Goal: Task Accomplishment & Management: Manage account settings

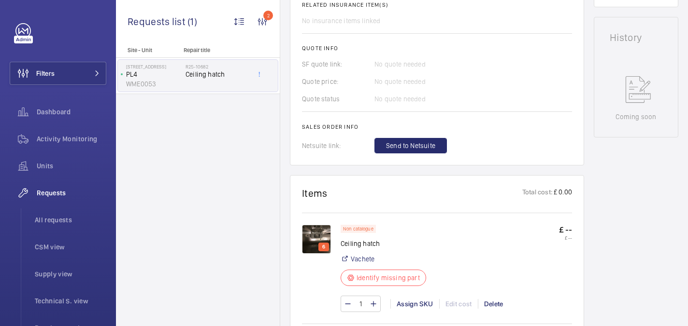
scroll to position [465, 0]
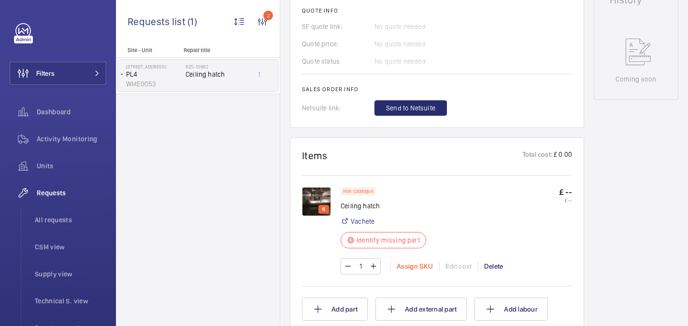
click at [414, 262] on div "Assign SKU" at bounding box center [414, 267] width 49 height 10
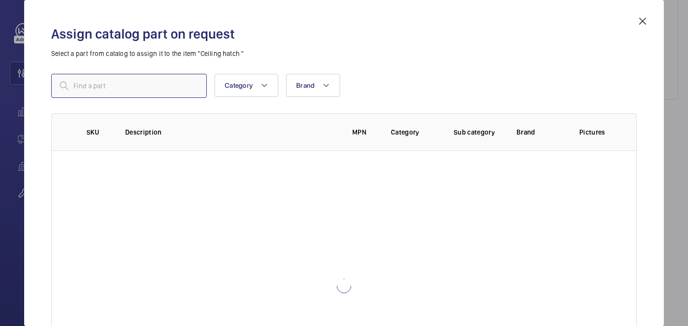
click at [127, 82] on input "text" at bounding box center [128, 86] width 155 height 24
paste input "1010113"
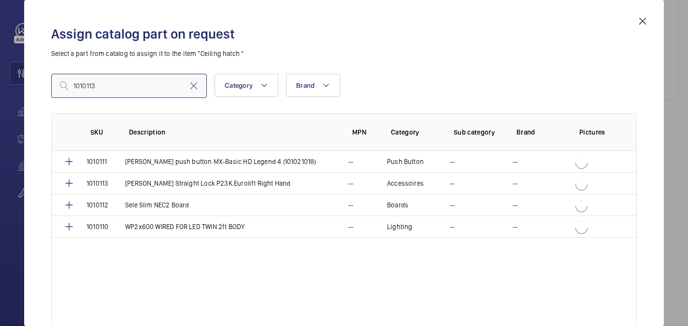
click at [75, 86] on input "1010113" at bounding box center [128, 86] width 155 height 24
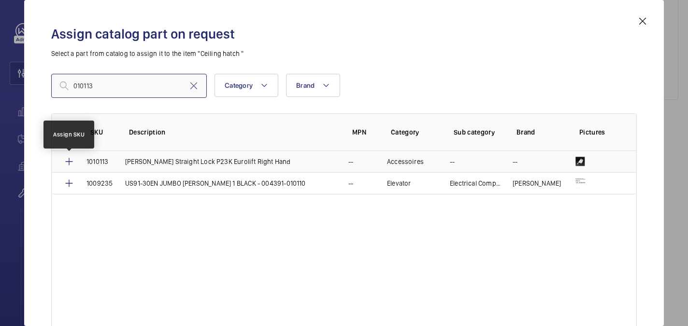
type input "010113"
click at [67, 161] on mat-icon at bounding box center [69, 162] width 12 height 12
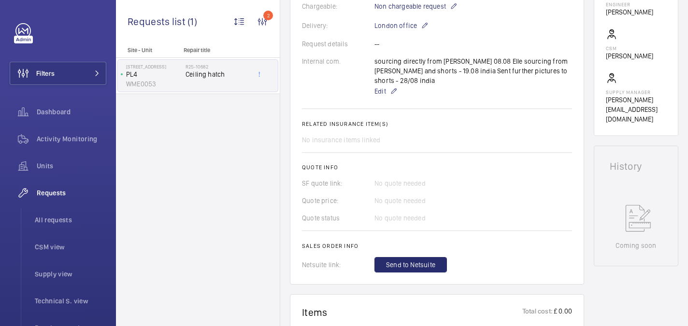
scroll to position [314, 0]
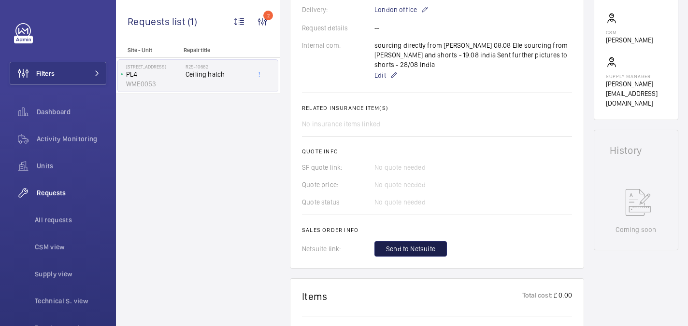
click at [431, 244] on span "Send to Netsuite" at bounding box center [410, 249] width 49 height 10
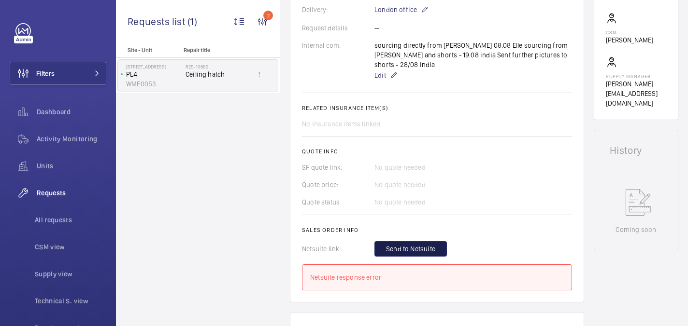
click at [418, 241] on button "Send to Netsuite" at bounding box center [410, 248] width 72 height 15
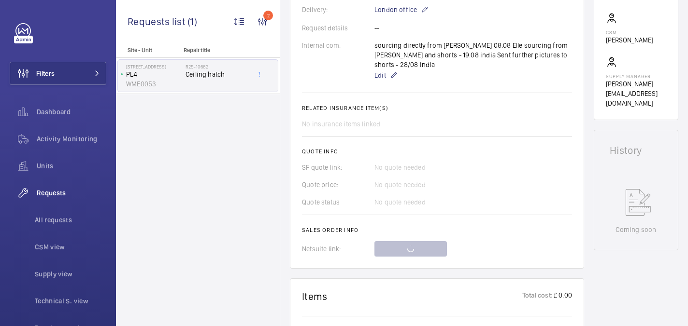
scroll to position [492, 0]
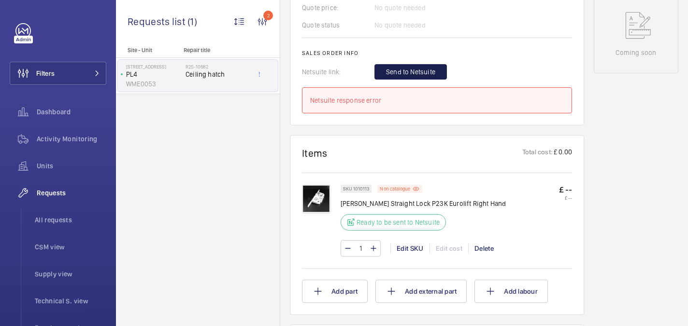
click at [429, 67] on span "Send to Netsuite" at bounding box center [410, 72] width 49 height 10
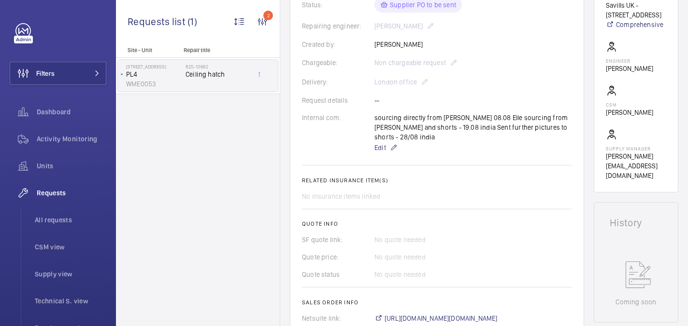
scroll to position [421, 0]
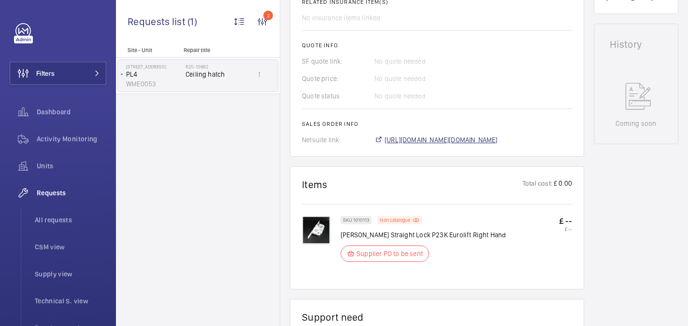
click at [429, 135] on span "https://6461500.app.netsuite.com/app/accounting/transactions/salesord.nl?id=295…" at bounding box center [440, 140] width 113 height 10
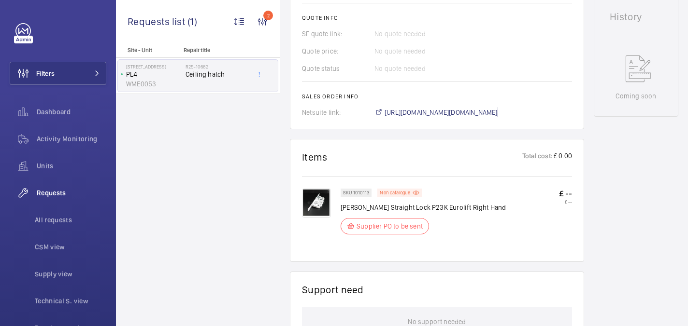
scroll to position [458, 0]
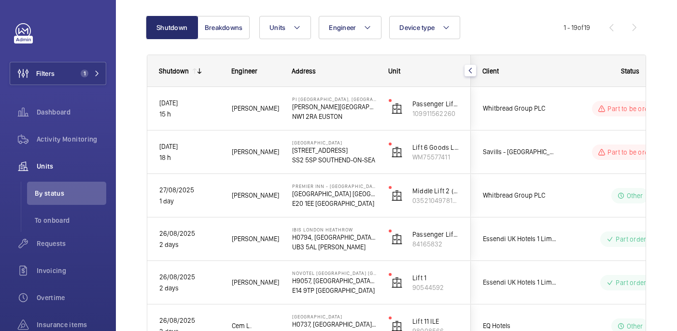
scroll to position [93, 0]
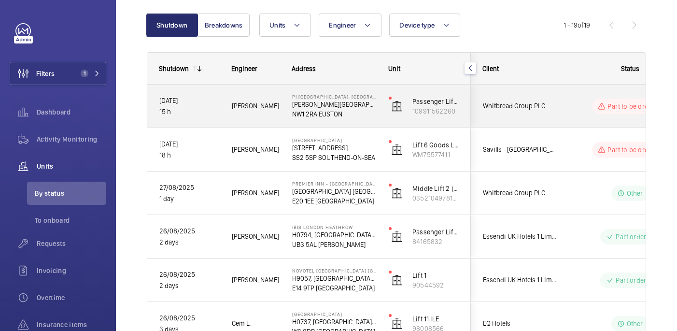
click at [257, 109] on span "[PERSON_NAME]" at bounding box center [256, 105] width 48 height 11
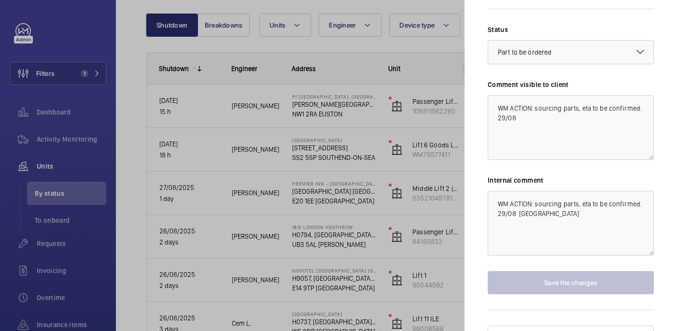
scroll to position [185, 0]
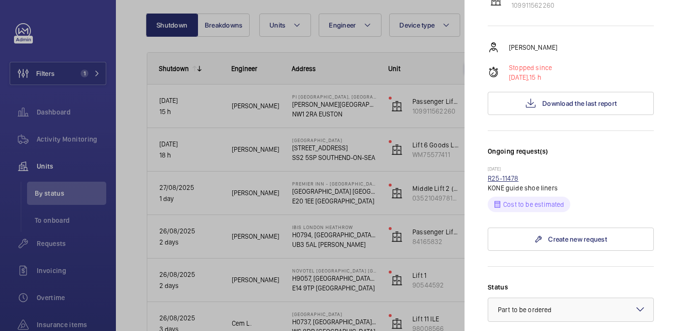
click at [509, 174] on link "R25-11478" at bounding box center [503, 178] width 31 height 8
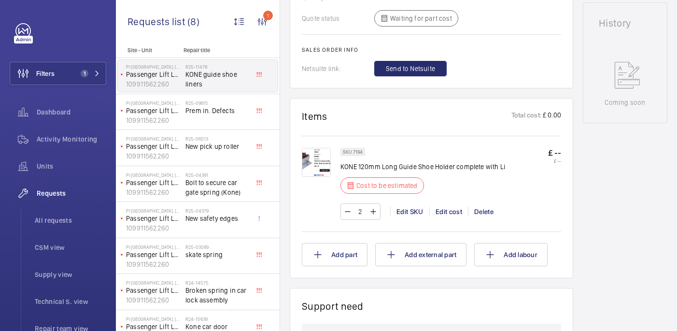
scroll to position [472, 0]
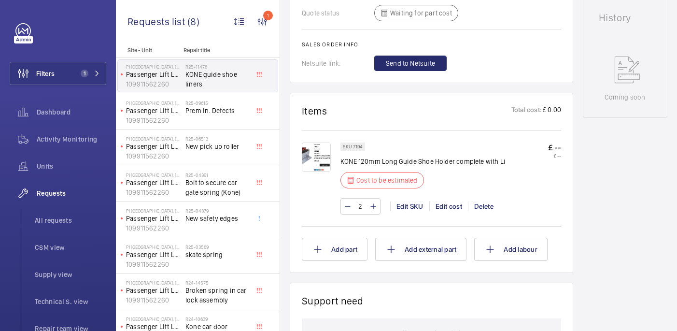
click at [306, 145] on img at bounding box center [316, 156] width 29 height 29
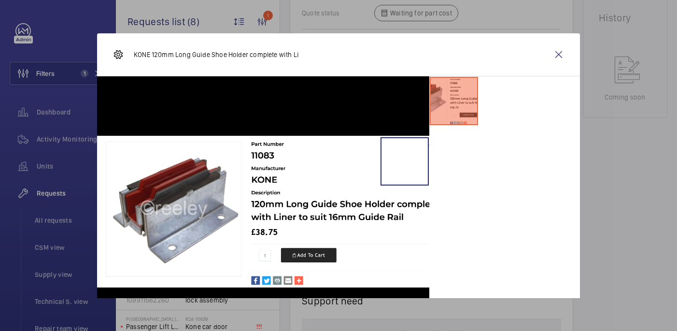
scroll to position [21, 0]
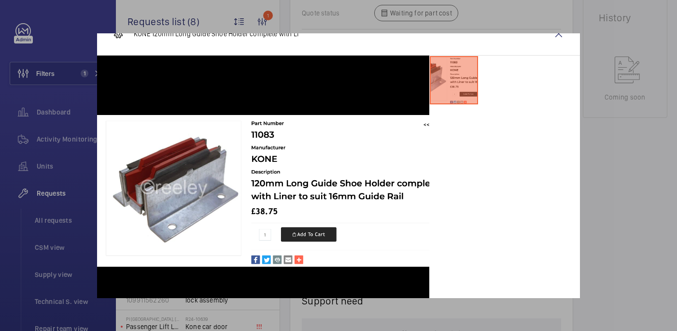
click at [562, 32] on div at bounding box center [338, 165] width 677 height 331
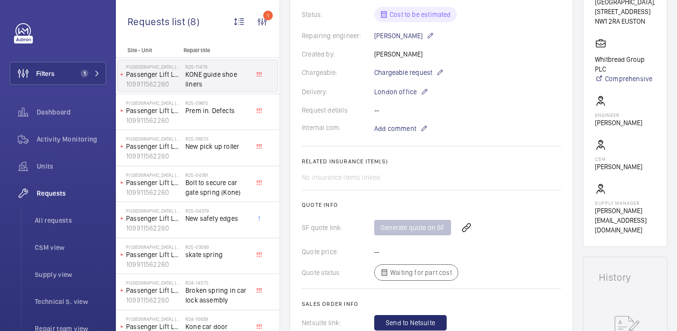
scroll to position [562, 0]
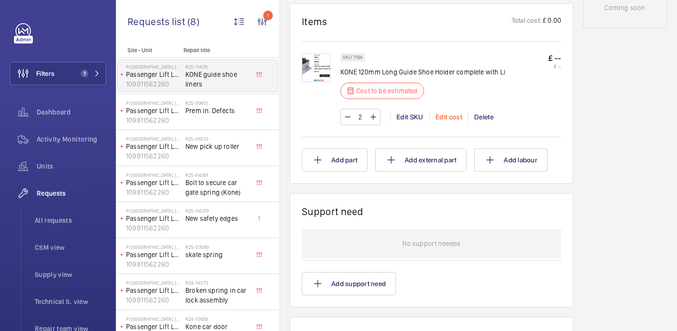
click at [445, 118] on div "Edit cost" at bounding box center [448, 117] width 39 height 10
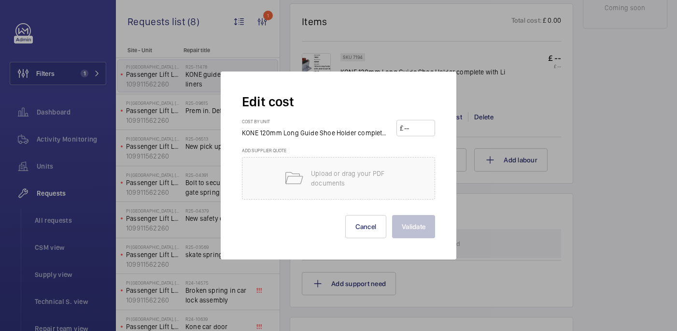
click at [408, 126] on input "number" at bounding box center [417, 127] width 28 height 15
type input "45"
click at [420, 226] on button "Validate" at bounding box center [413, 226] width 43 height 23
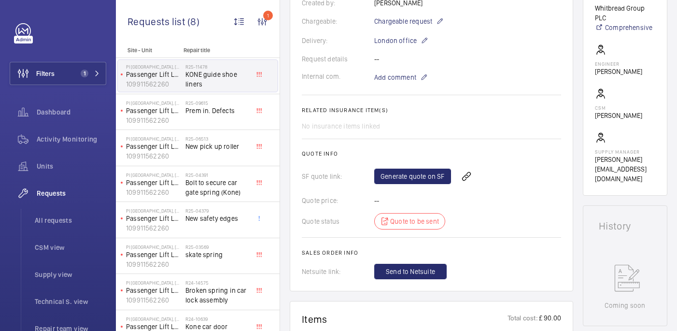
scroll to position [0, 0]
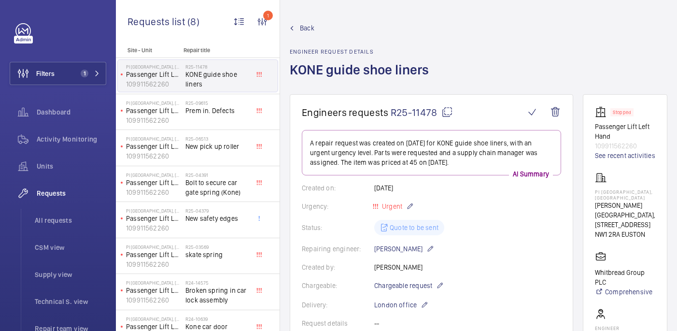
click at [445, 114] on mat-icon at bounding box center [447, 112] width 12 height 12
drag, startPoint x: 591, startPoint y: 192, endPoint x: 643, endPoint y: 196, distance: 51.8
click at [643, 196] on wm-front-card "Stopped Passenger Lift Left Hand 109911562260 See recent activities PI London, …" at bounding box center [625, 277] width 84 height 366
copy p "PI [GEOGRAPHIC_DATA], [GEOGRAPHIC_DATA]"
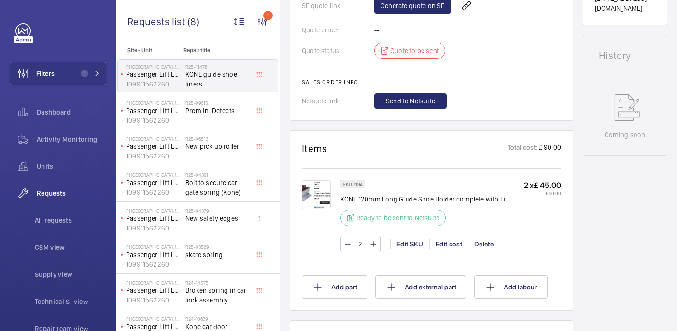
scroll to position [434, 0]
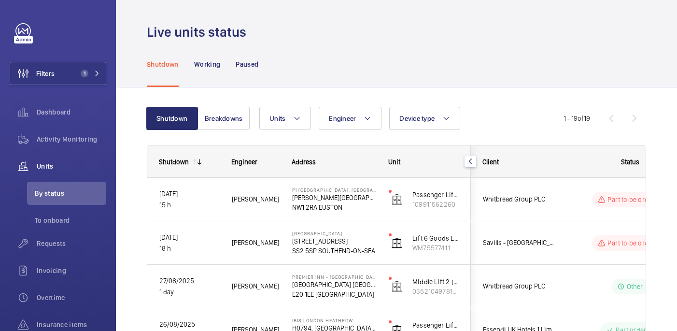
scroll to position [13, 0]
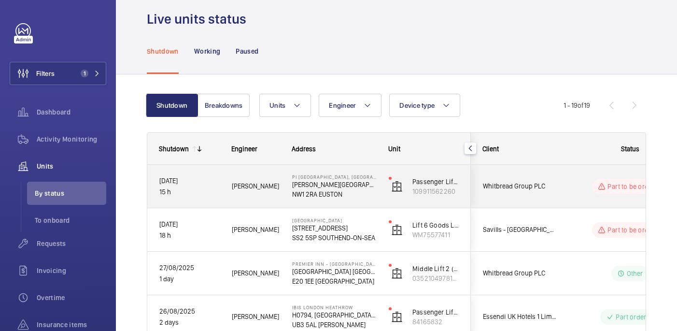
click at [575, 175] on div "Part to be ordered" at bounding box center [624, 186] width 132 height 35
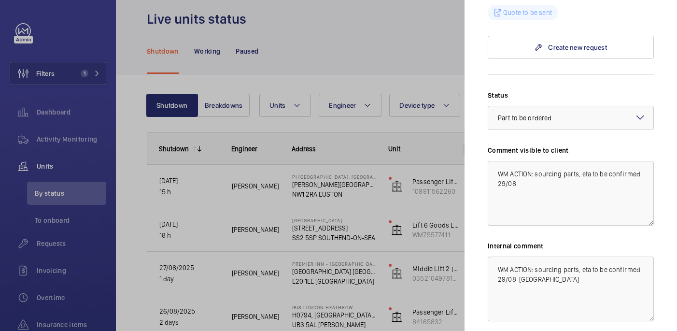
scroll to position [380, 0]
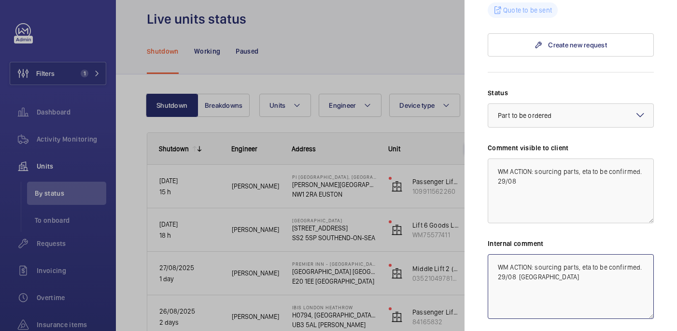
click at [565, 268] on textarea "WM ACTION: sourcing parts, eta to be confirmed. 29/08 india" at bounding box center [571, 286] width 166 height 65
click at [629, 278] on textarea "WM ACTION: sourcing parts, eta to be confirmed. 29/08 india WM ACTION: parts co…" at bounding box center [571, 286] width 166 height 65
click at [636, 278] on textarea "WM ACTION: sourcing parts, eta to be confirmed. 29/08 india WM ACTION: parts co…" at bounding box center [571, 286] width 166 height 65
click at [619, 278] on textarea "WM ACTION: sourcing parts, eta to be confirmed. 29/08 india WM ACTION: parts co…" at bounding box center [571, 286] width 166 height 65
type textarea "WM ACTION: sourcing parts, eta to be confirmed. 29/08 india WM ACTION: parts co…"
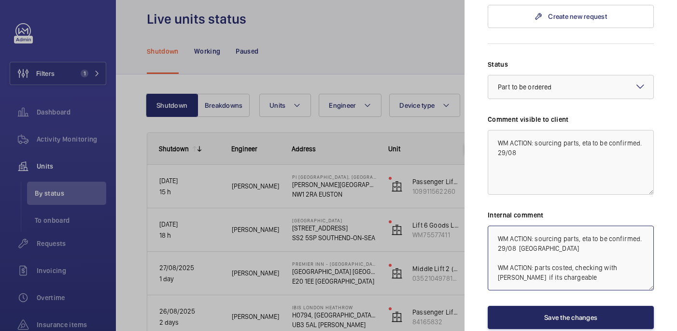
scroll to position [409, 0]
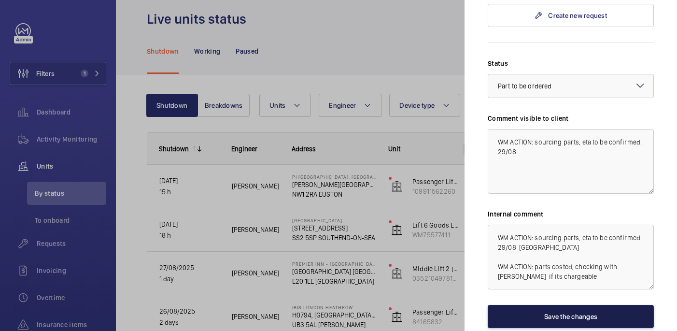
click at [577, 305] on button "Save the changes" at bounding box center [571, 316] width 166 height 23
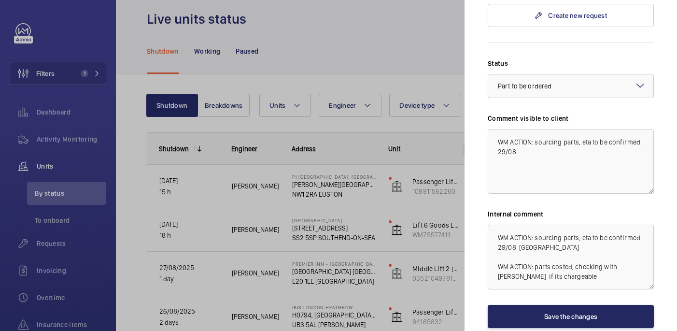
scroll to position [0, 0]
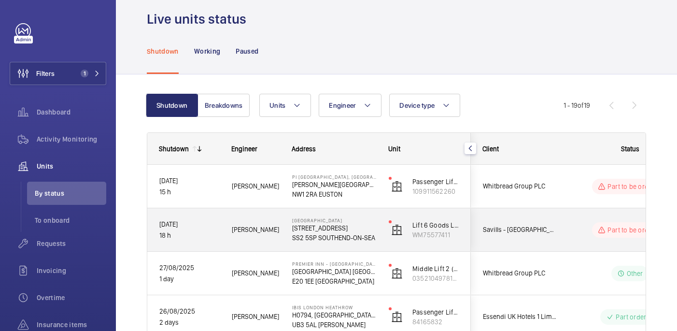
click at [575, 230] on wm-front-pills-cell "Part to be ordered" at bounding box center [630, 229] width 120 height 15
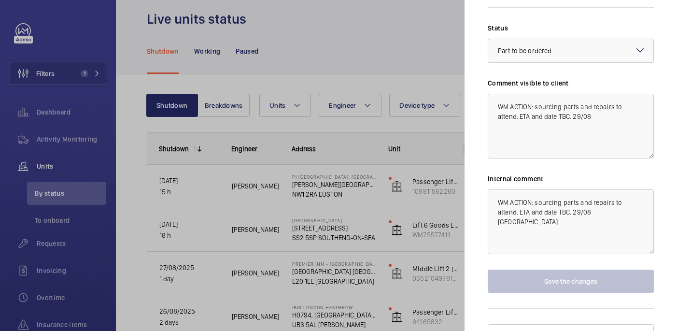
scroll to position [868, 0]
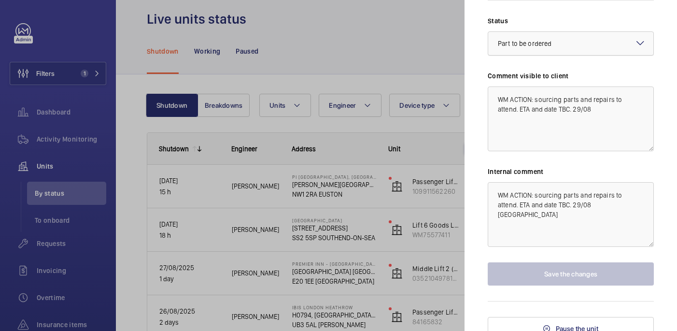
click at [571, 48] on div "× Part to be ordered" at bounding box center [537, 44] width 78 height 10
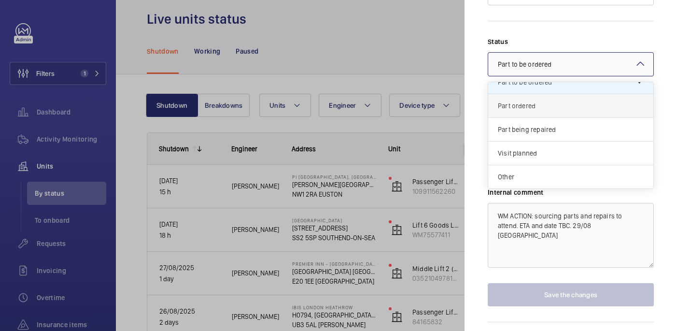
scroll to position [0, 0]
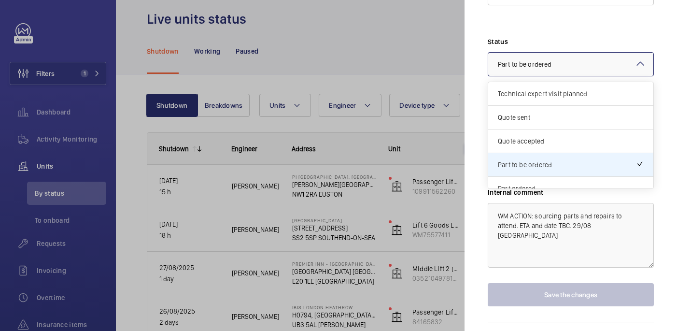
click at [579, 41] on form "Status Select a status × Part to be ordered × Technical expert visit planned Qu…" at bounding box center [571, 163] width 166 height 285
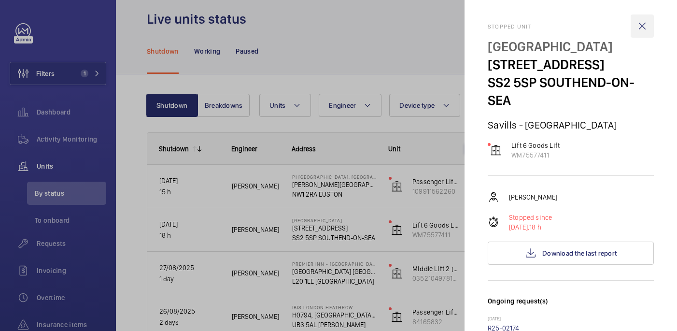
click at [645, 24] on wm-front-icon-button at bounding box center [642, 25] width 23 height 23
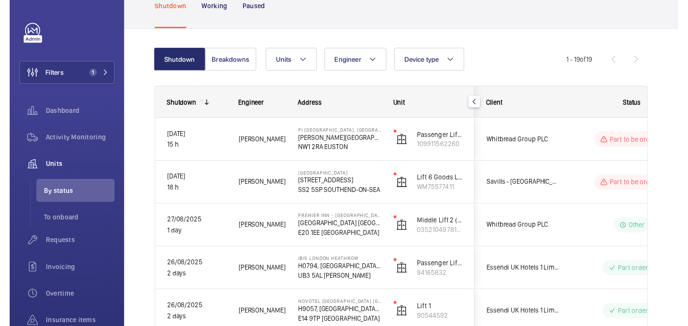
scroll to position [68, 0]
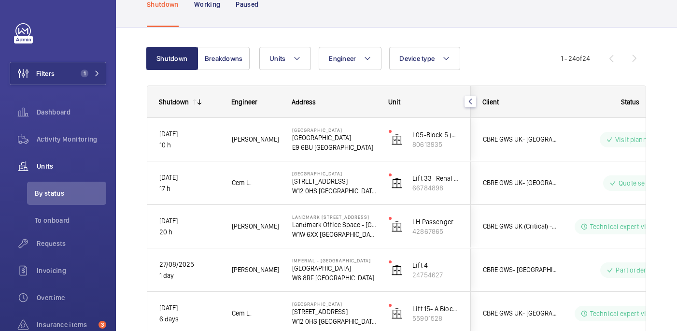
scroll to position [58, 0]
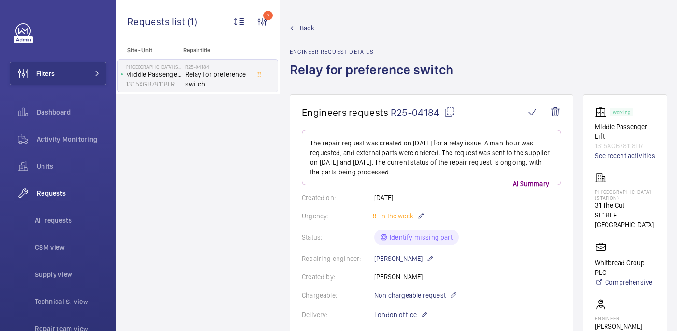
click at [447, 114] on mat-icon at bounding box center [450, 112] width 12 height 12
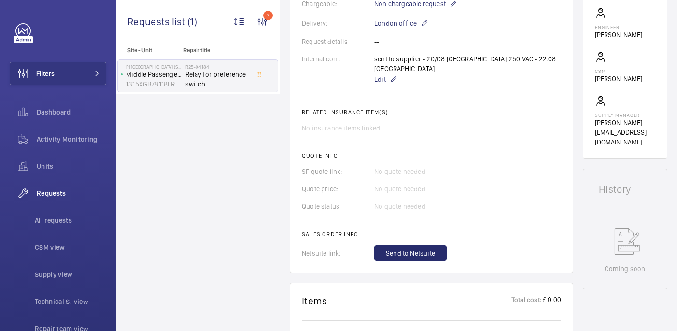
scroll to position [256, 0]
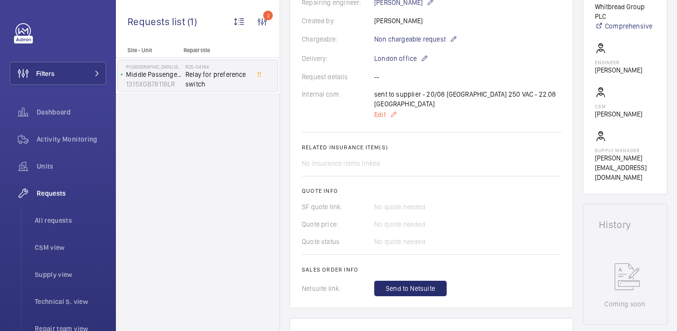
click at [380, 110] on span "Edit" at bounding box center [380, 115] width 12 height 10
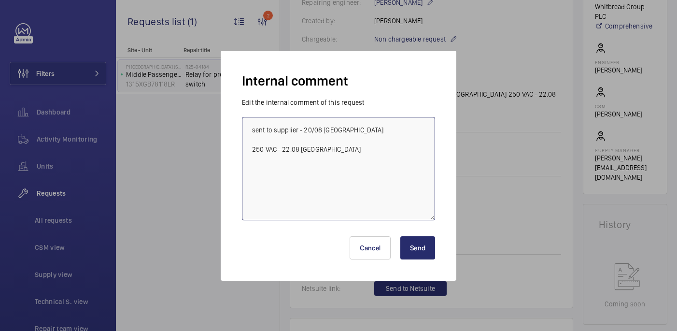
click at [398, 149] on textarea "sent to supplier - 20/08 india 250 VAC - 22.08 india" at bounding box center [338, 168] width 193 height 103
type textarea "sent to supplier - 20/08 india 250 VAC - 22.08 india PI chasing"
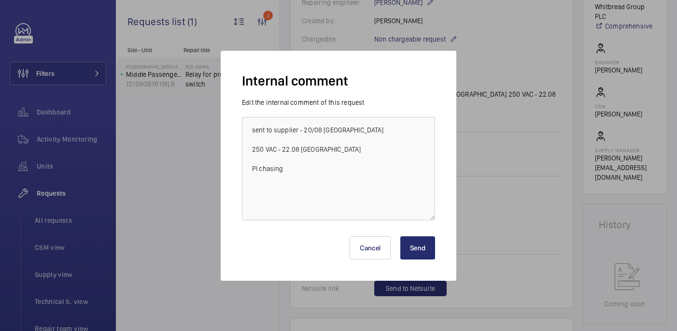
click at [417, 249] on button "Send" at bounding box center [417, 247] width 35 height 23
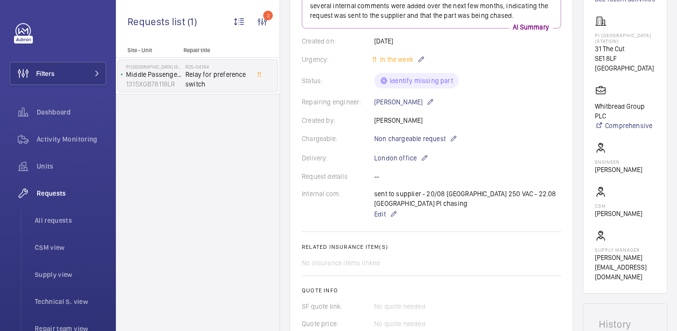
scroll to position [234, 0]
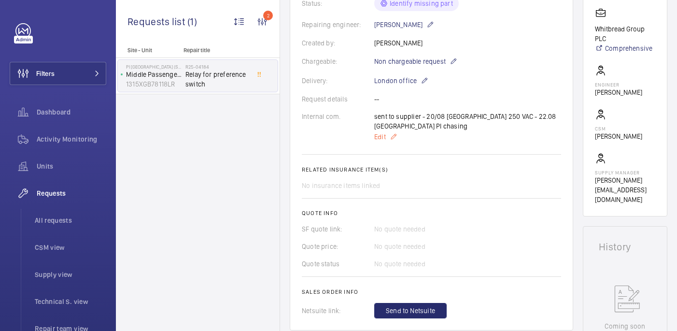
click at [384, 132] on span "Edit" at bounding box center [380, 137] width 12 height 10
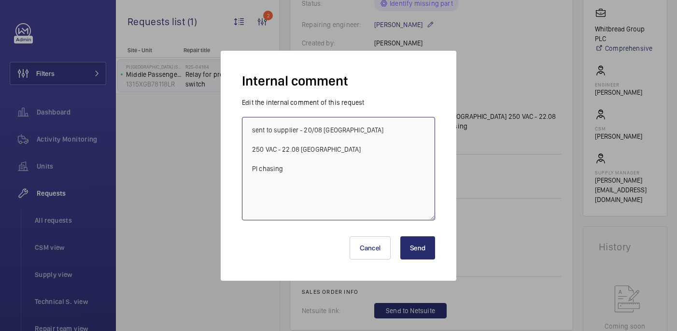
click at [316, 167] on textarea "sent to supplier - 20/08 india 250 VAC - 22.08 india PI chasing" at bounding box center [338, 168] width 193 height 103
paste textarea "5133970"
type textarea "sent to supplier - 20/08 india 250 VAC - 22.08 india PI chasing (5133970) - 29/…"
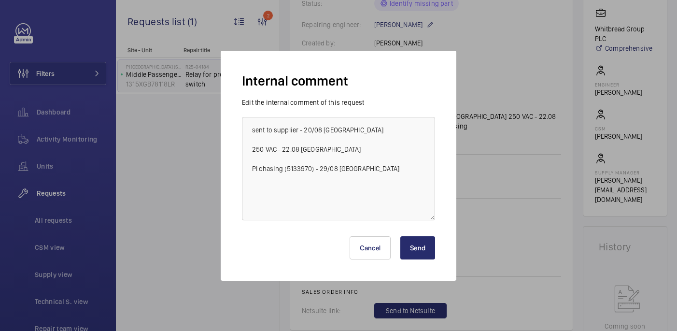
click at [411, 254] on button "Send" at bounding box center [417, 247] width 35 height 23
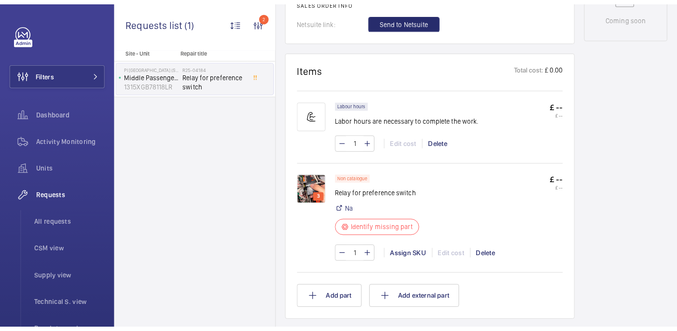
scroll to position [545, 0]
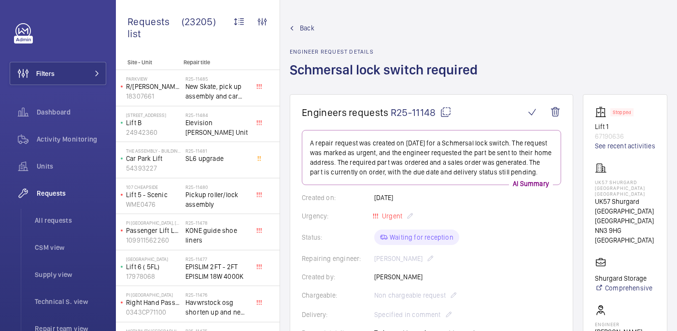
click at [369, 64] on h1 "Schmersal lock switch required" at bounding box center [387, 77] width 194 height 33
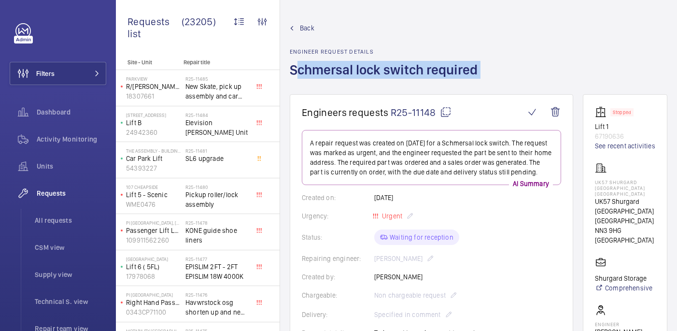
click at [369, 64] on h1 "Schmersal lock switch required" at bounding box center [387, 77] width 194 height 33
copy h1 "Schmersal lock switch required"
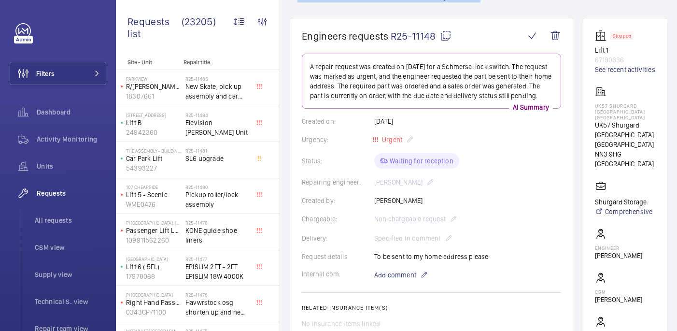
scroll to position [85, 0]
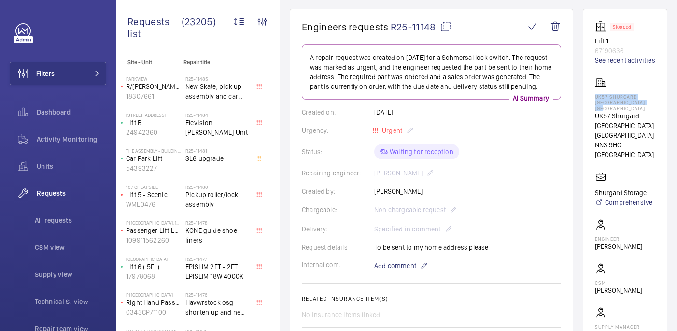
drag, startPoint x: 613, startPoint y: 106, endPoint x: 646, endPoint y: 119, distance: 35.8
click at [646, 119] on wm-front-card "Stopped Lift 1 67190636 See recent activities UK57 Shurgard [GEOGRAPHIC_DATA] […" at bounding box center [625, 190] width 84 height 362
copy p "UK57 Shurgard [GEOGRAPHIC_DATA] [GEOGRAPHIC_DATA]"
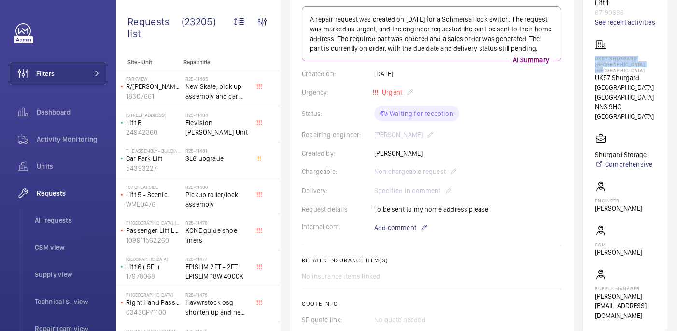
scroll to position [133, 0]
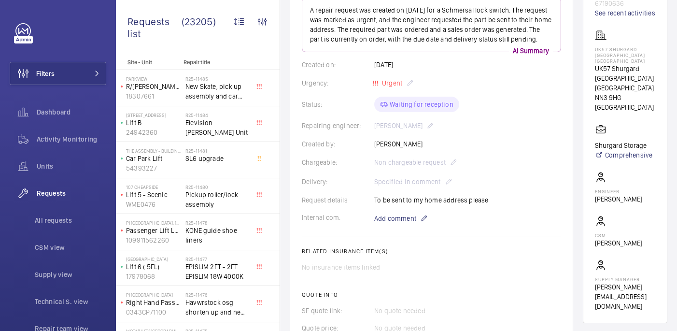
click at [403, 196] on div "Request details To be sent to my home address please" at bounding box center [431, 200] width 259 height 10
copy p "To be sent to my home address please"
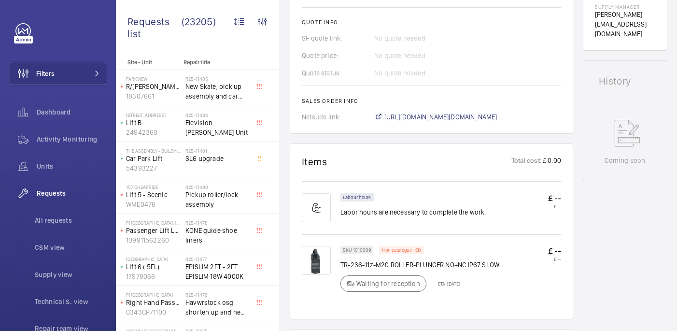
scroll to position [634, 0]
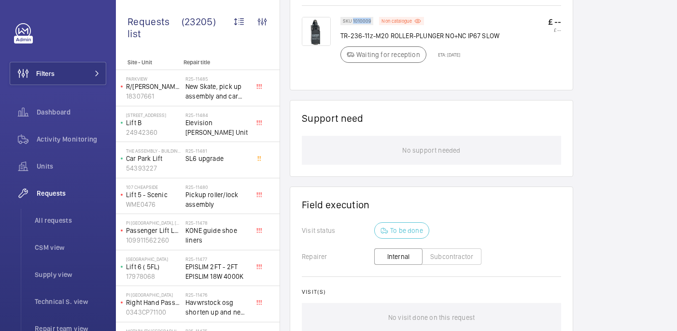
drag, startPoint x: 353, startPoint y: 22, endPoint x: 372, endPoint y: 21, distance: 18.4
click at [372, 21] on div "SKU 1010009" at bounding box center [356, 21] width 33 height 8
copy p "1010009"
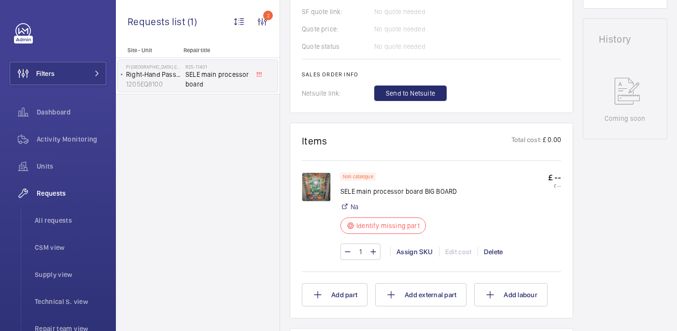
scroll to position [379, 0]
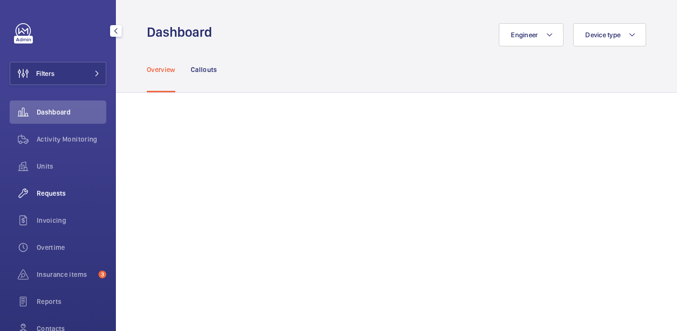
click at [62, 189] on span "Requests" at bounding box center [72, 193] width 70 height 10
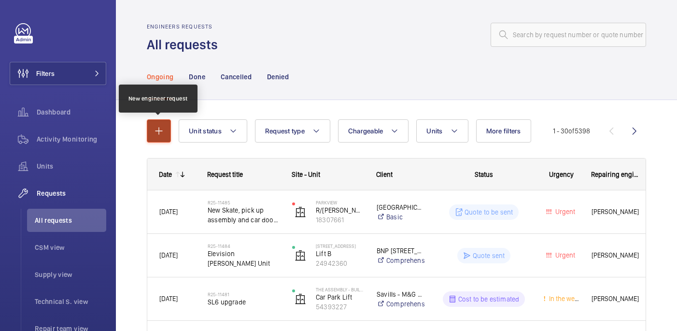
click at [167, 126] on button "button" at bounding box center [159, 130] width 24 height 23
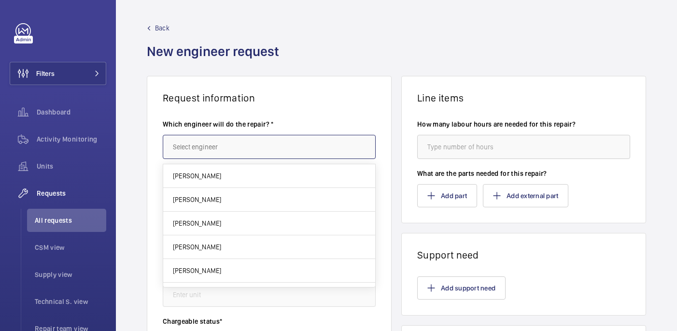
click at [236, 149] on input "text" at bounding box center [269, 147] width 213 height 24
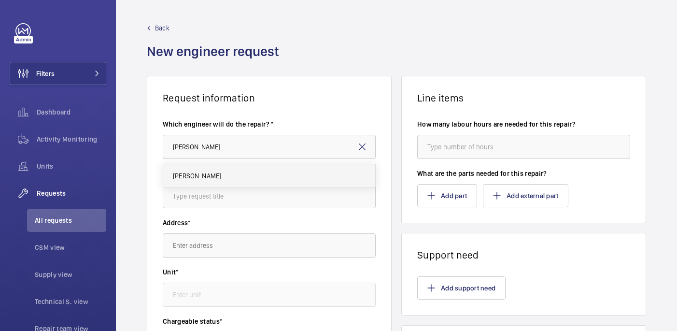
click at [188, 174] on span "Darren Panayiotou" at bounding box center [197, 176] width 48 height 10
type input "Darren Panayiotou"
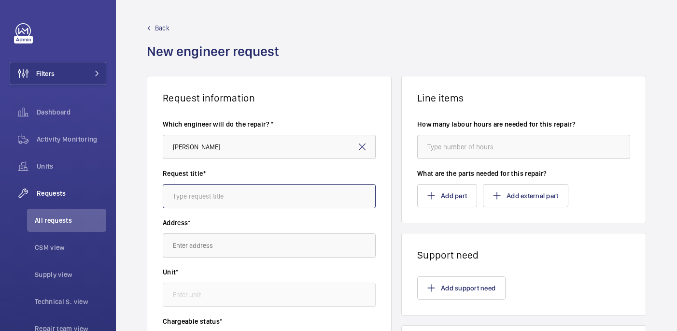
click at [172, 190] on input "text" at bounding box center [269, 196] width 213 height 24
paste input "Schmersal lock switch required"
type input "Schmersal lock switch required"
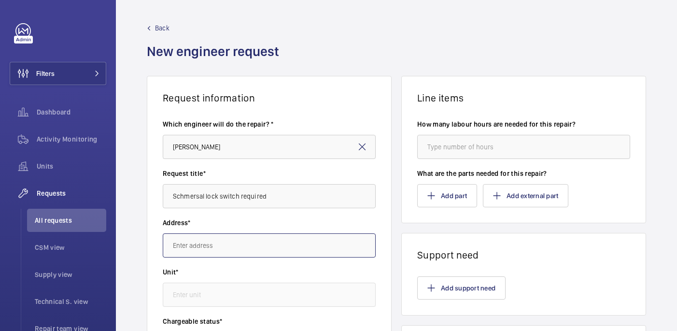
click at [256, 248] on input "text" at bounding box center [269, 245] width 213 height 24
click at [204, 248] on input "text" at bounding box center [269, 245] width 213 height 24
paste input "UK57 Shurgard Northampton Riverside"
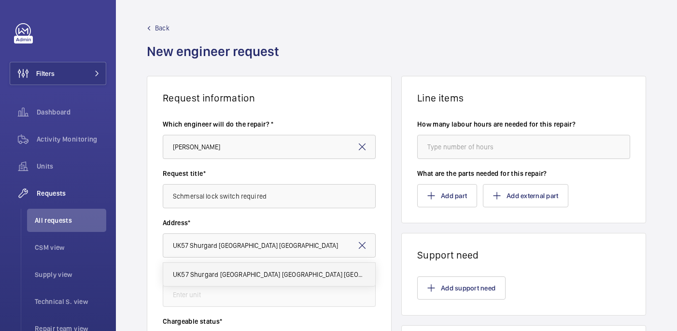
click at [274, 270] on span "UK57 Shurgard Northampton Riverside UK57 Shurgard Northampton Riverside, NN3 9H…" at bounding box center [269, 274] width 193 height 10
type input "UK57 Shurgard Northampton Riverside UK57 Shurgard Northampton Riverside, NN3 9H…"
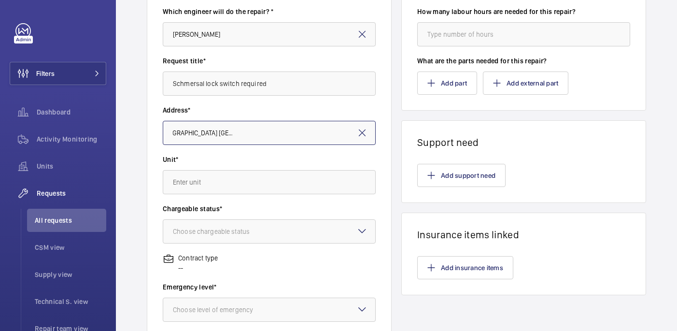
scroll to position [114, 0]
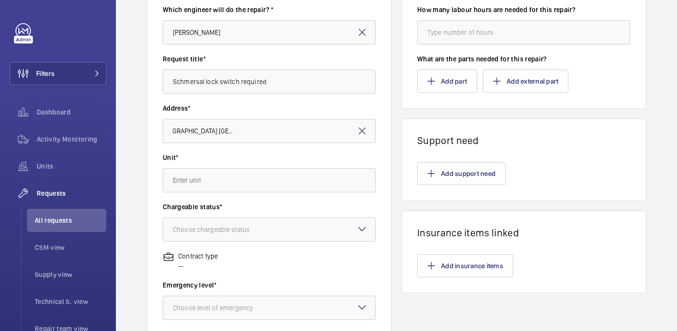
click at [276, 153] on label "Unit*" at bounding box center [269, 158] width 213 height 10
click at [246, 180] on input "text" at bounding box center [269, 180] width 213 height 24
click at [234, 235] on mat-option "67190636 - Lift 1" at bounding box center [269, 232] width 212 height 23
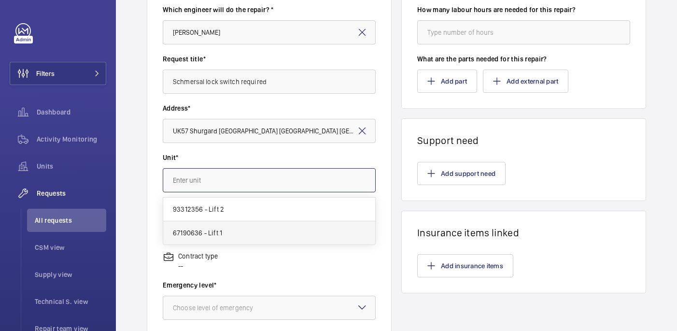
type input "67190636 - Lift 1"
click at [278, 226] on div at bounding box center [269, 229] width 212 height 23
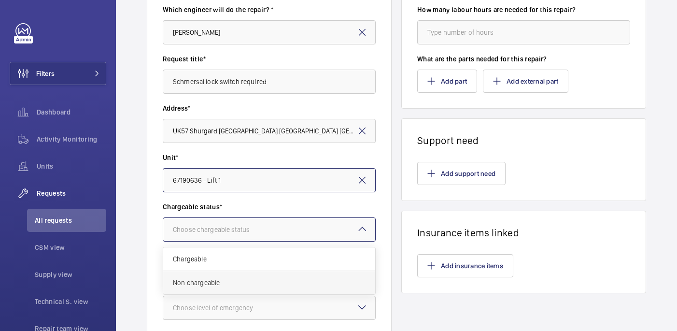
click at [262, 276] on div "Non chargeable" at bounding box center [269, 282] width 212 height 23
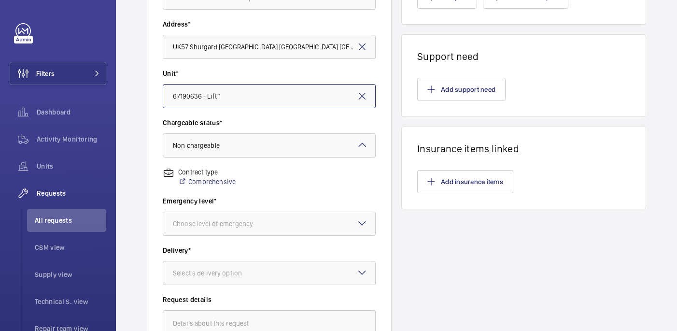
scroll to position [210, 0]
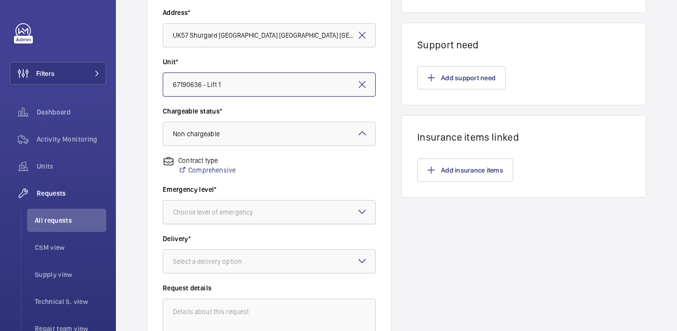
click at [245, 208] on div "Choose level of emergency" at bounding box center [225, 212] width 104 height 10
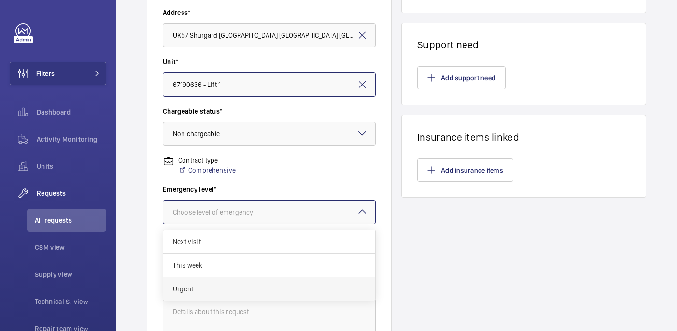
click at [247, 285] on span "Urgent" at bounding box center [269, 289] width 193 height 10
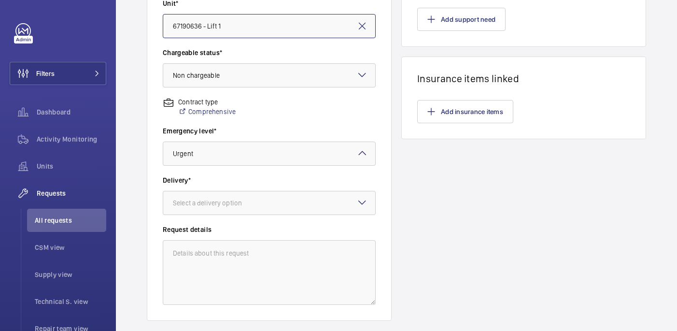
scroll to position [282, 0]
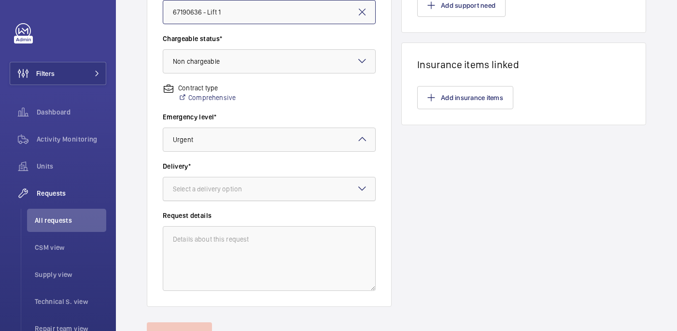
click at [223, 193] on div "Select a delivery option" at bounding box center [219, 189] width 93 height 10
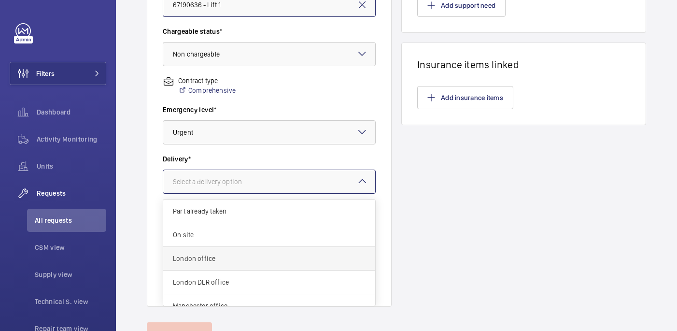
scroll to position [35, 0]
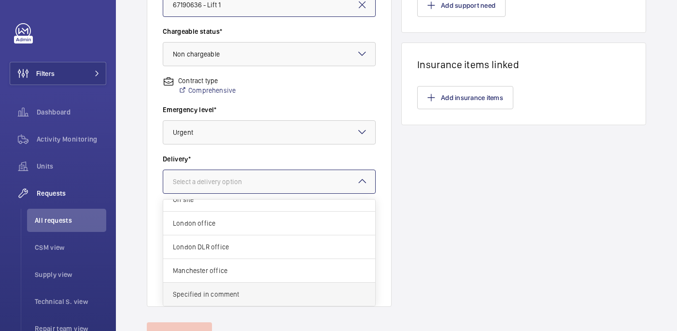
click at [239, 288] on div "Specified in comment" at bounding box center [269, 293] width 212 height 23
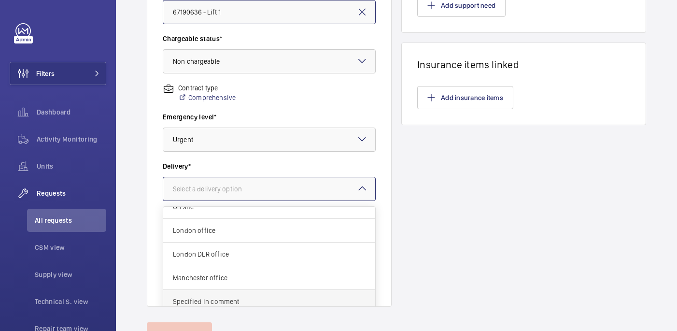
scroll to position [290, 0]
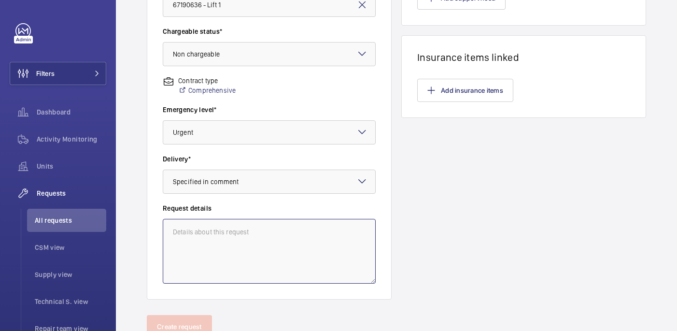
click at [204, 222] on textarea at bounding box center [269, 251] width 213 height 65
paste textarea "To be sent to my home address please"
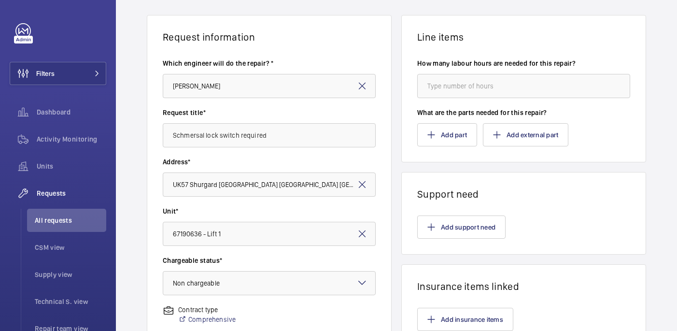
scroll to position [0, 0]
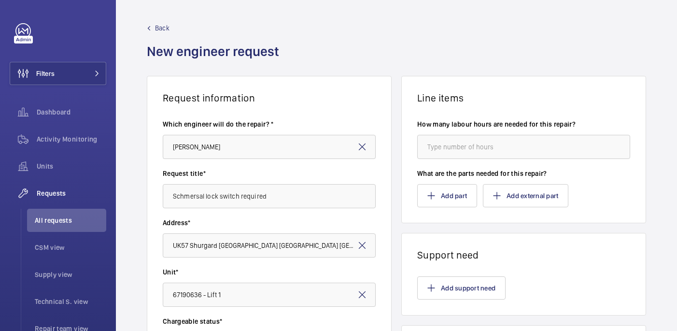
type textarea "To be sent to my home address please"
click at [450, 189] on button "Add part" at bounding box center [447, 195] width 60 height 23
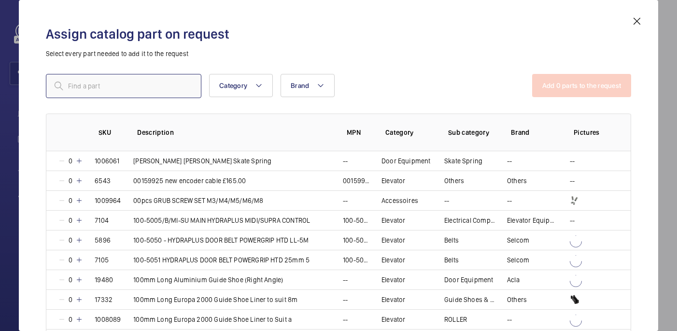
click at [142, 81] on input "text" at bounding box center [123, 86] width 155 height 24
paste input "1010009"
click at [72, 86] on input "1010009" at bounding box center [123, 86] width 155 height 24
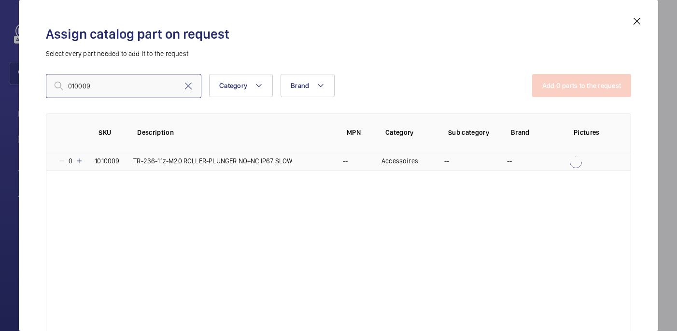
type input "010009"
click at [78, 161] on mat-icon at bounding box center [79, 161] width 8 height 8
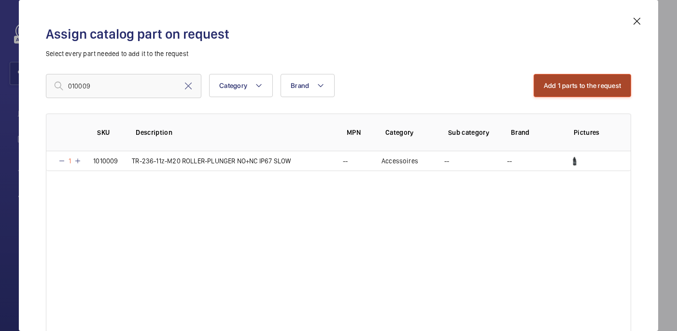
click at [592, 88] on button "Add 1 parts to the request" at bounding box center [583, 85] width 98 height 23
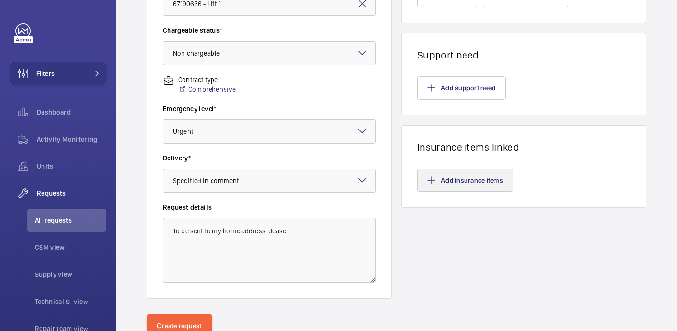
scroll to position [328, 0]
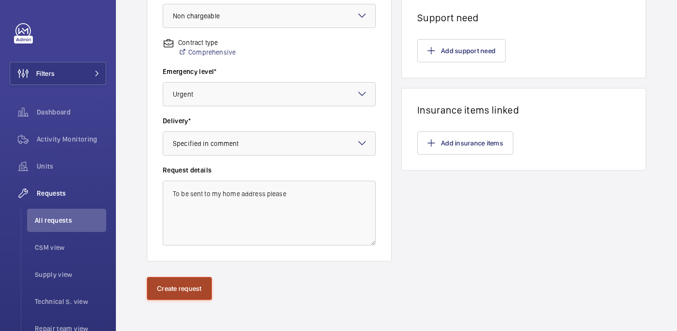
click at [173, 287] on button "Create request" at bounding box center [179, 288] width 65 height 23
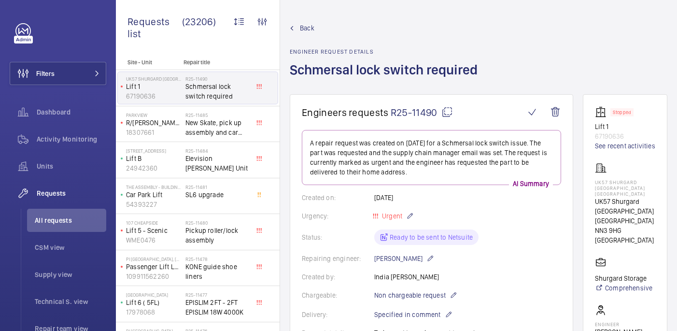
scroll to position [439, 0]
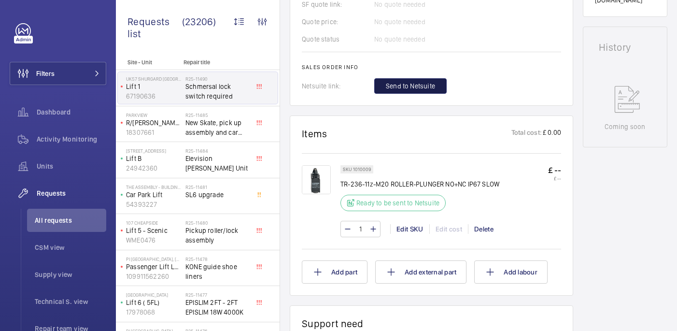
click at [402, 89] on span "Send to Netsuite" at bounding box center [410, 86] width 49 height 10
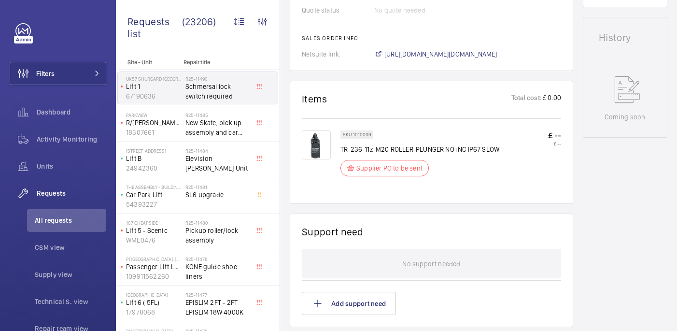
scroll to position [458, 0]
click at [449, 57] on span "https://6461500.app.netsuite.com/app/accounting/transactions/salesord.nl?id=295…" at bounding box center [440, 54] width 113 height 10
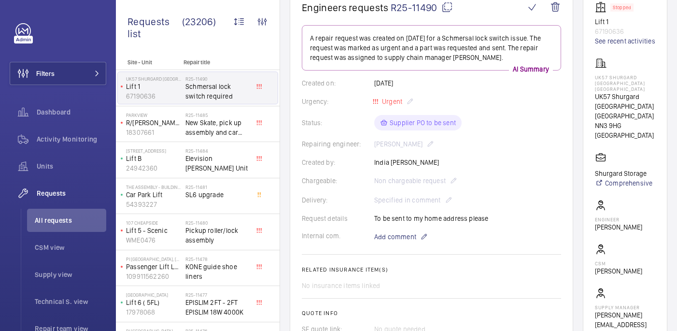
scroll to position [112, 0]
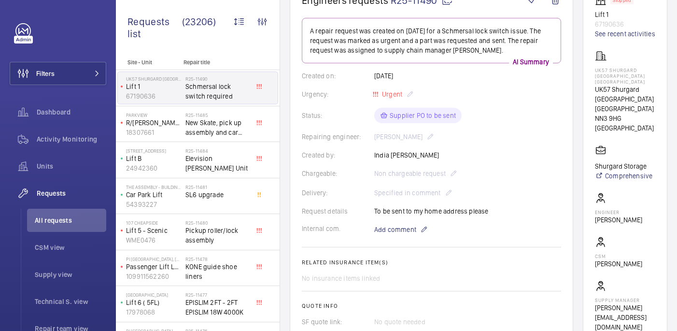
drag, startPoint x: 613, startPoint y: 258, endPoint x: 652, endPoint y: 254, distance: 39.4
click at [652, 254] on wm-front-card "Stopped Lift 1 67190636 See recent activities UK57 Shurgard Northampton Riversi…" at bounding box center [625, 163] width 84 height 362
copy p "Panayiotou"
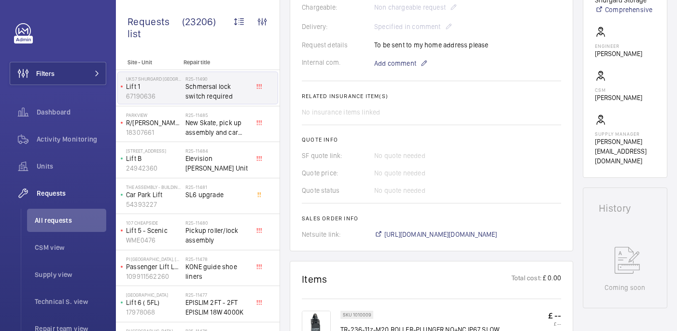
scroll to position [282, 0]
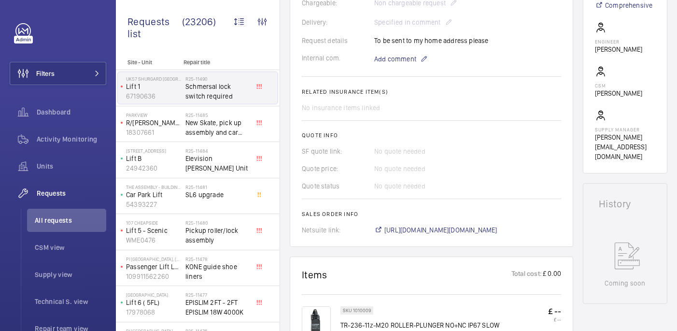
click at [393, 67] on wm-front-card-body "A repair request was created on 2025-08-29 for a Schmersal lock switch issue. T…" at bounding box center [431, 40] width 259 height 387
click at [392, 63] on span "Add comment" at bounding box center [395, 59] width 42 height 10
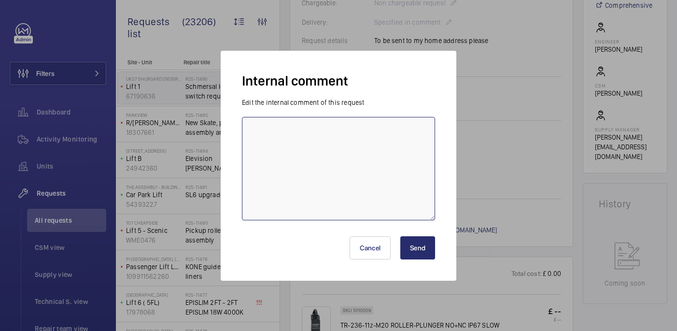
click at [337, 165] on textarea at bounding box center [338, 168] width 193 height 103
click at [309, 131] on textarea "Re order, eta mondy 1st - 29/08 india" at bounding box center [338, 168] width 193 height 103
type textarea "Re order, eta monday 1st - 29/08 india"
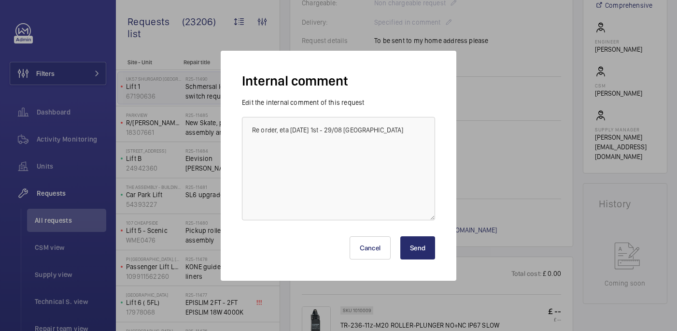
click at [412, 243] on button "Send" at bounding box center [417, 247] width 35 height 23
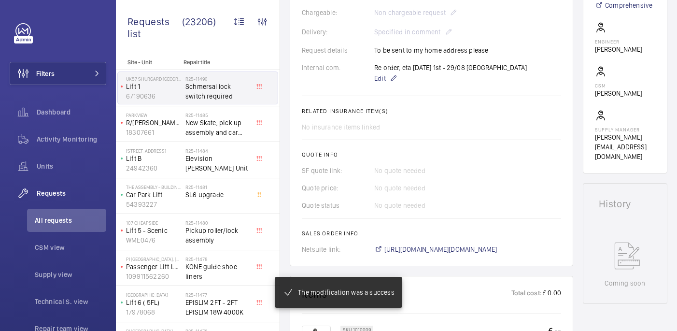
scroll to position [311, 0]
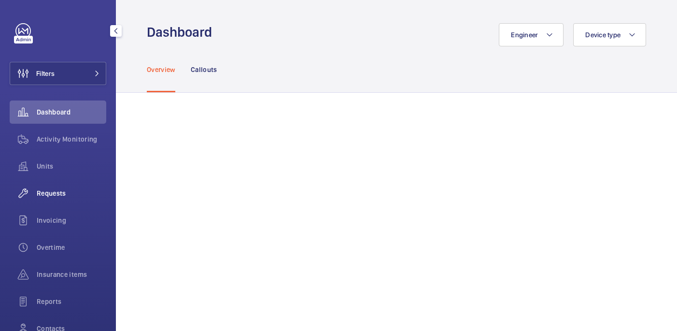
click at [63, 188] on span "Requests" at bounding box center [72, 193] width 70 height 10
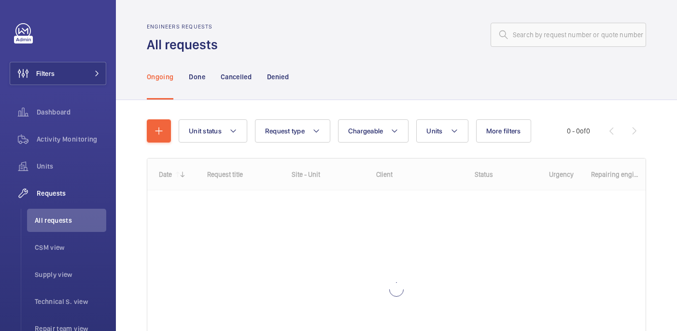
click at [578, 47] on div "Engineers requests All requests" at bounding box center [396, 38] width 499 height 30
click at [569, 38] on input "text" at bounding box center [568, 35] width 155 height 24
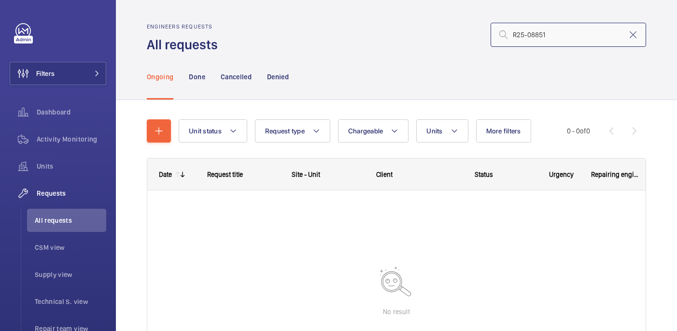
click at [514, 34] on input "R25-08851" at bounding box center [568, 35] width 155 height 24
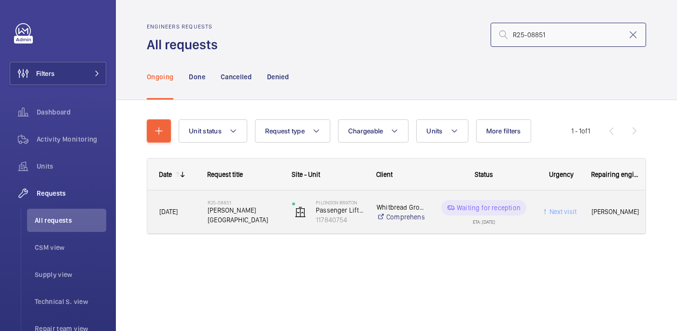
type input "R25-08851"
click at [253, 216] on span "Orona push station" at bounding box center [244, 214] width 72 height 19
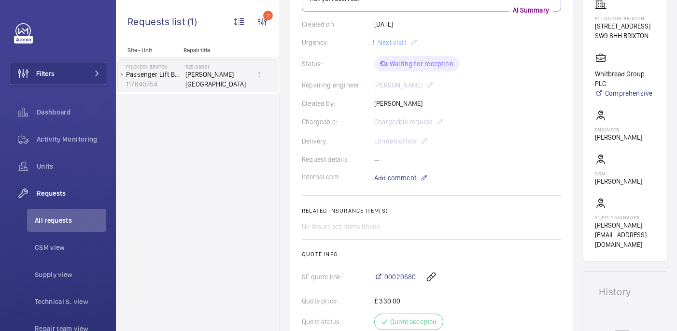
scroll to position [351, 0]
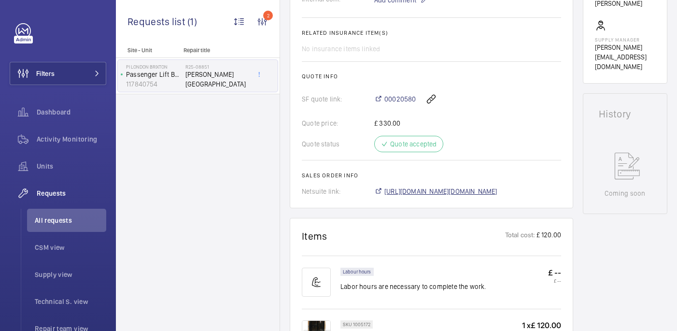
click at [456, 188] on span "https://6461500.app.netsuite.com/app/accounting/transactions/salesord.nl?id=286…" at bounding box center [440, 191] width 113 height 10
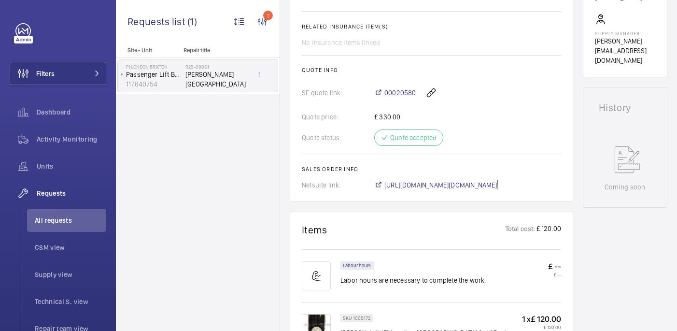
scroll to position [450, 0]
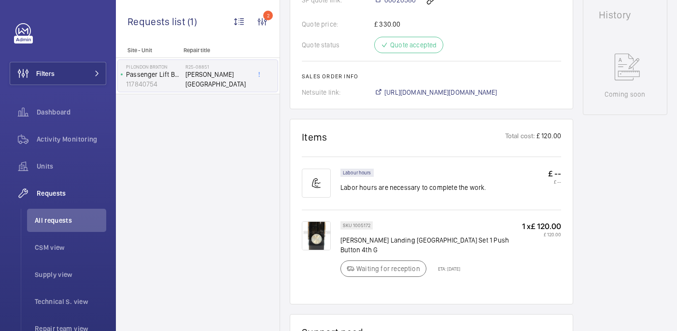
click at [402, 241] on p "Orona Landing Push Station Set 1 Push Button 4th G" at bounding box center [431, 244] width 182 height 19
copy div "Orona Landing Push Station Set 1 Push Button 4th G"
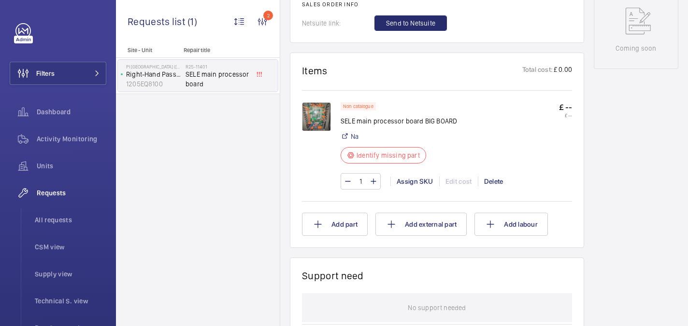
scroll to position [510, 0]
click at [319, 120] on img at bounding box center [316, 117] width 29 height 29
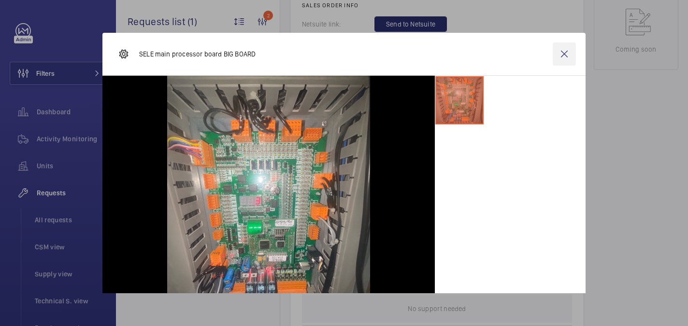
click at [562, 47] on wm-front-icon-button at bounding box center [563, 53] width 23 height 23
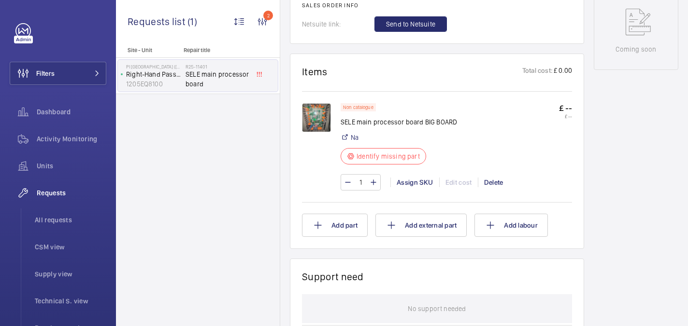
click at [410, 125] on p "SELE main processor board BIG BOARD" at bounding box center [398, 122] width 116 height 10
copy div "SELE main processor board BIG BOARD"
click at [317, 113] on img at bounding box center [316, 117] width 29 height 29
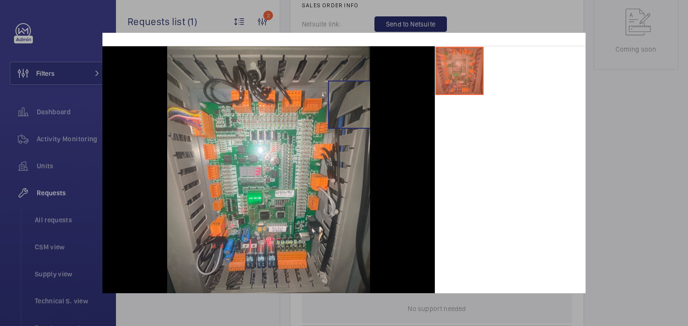
scroll to position [33, 0]
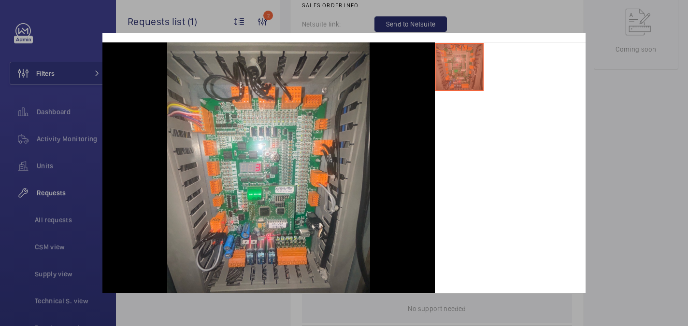
click at [605, 114] on div at bounding box center [344, 163] width 688 height 326
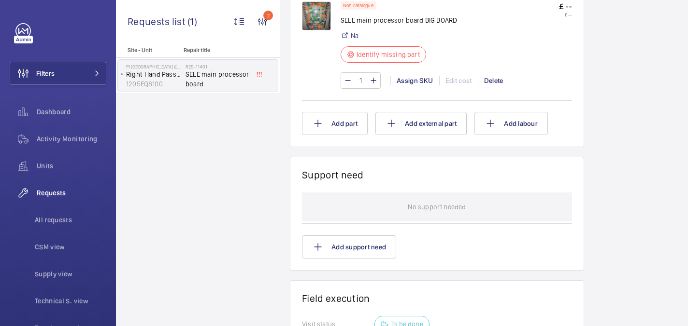
scroll to position [587, 0]
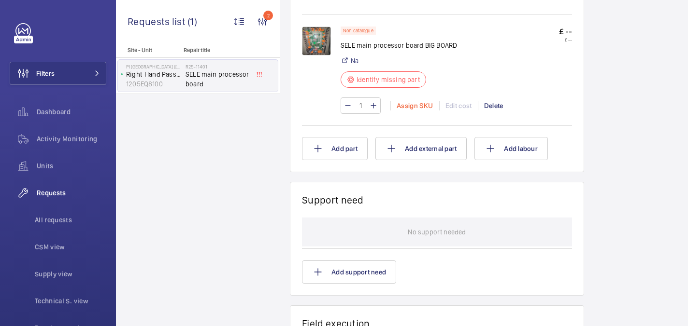
click at [414, 104] on div "Assign SKU" at bounding box center [414, 106] width 49 height 10
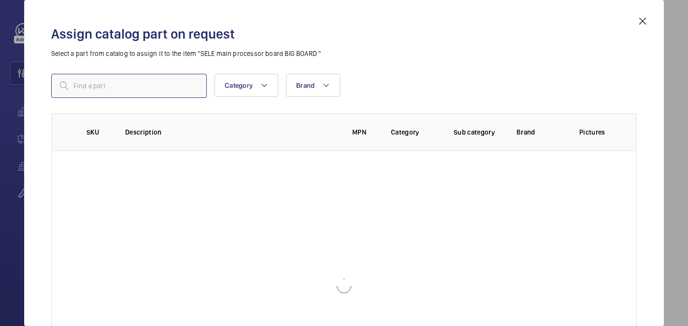
click at [157, 83] on input "text" at bounding box center [128, 86] width 155 height 24
paste input "1010112"
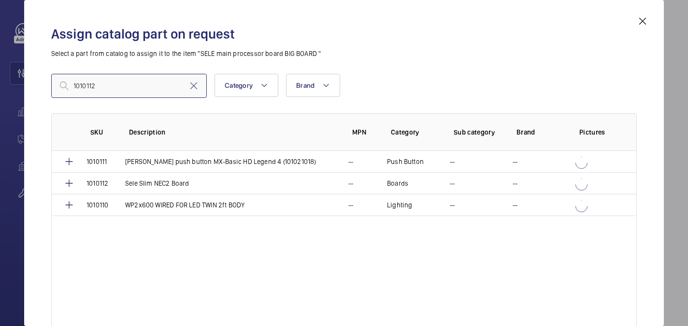
click at [75, 87] on input "1010112" at bounding box center [128, 86] width 155 height 24
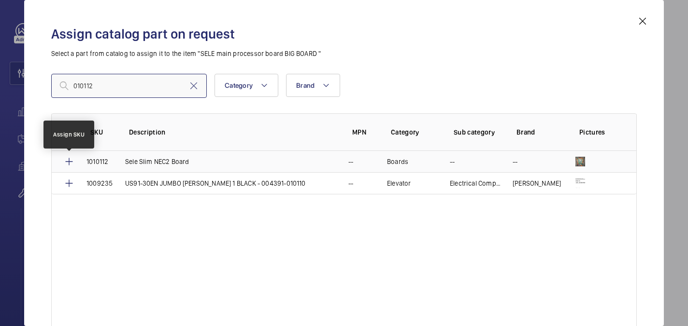
type input "010112"
click at [70, 159] on mat-icon at bounding box center [69, 162] width 12 height 12
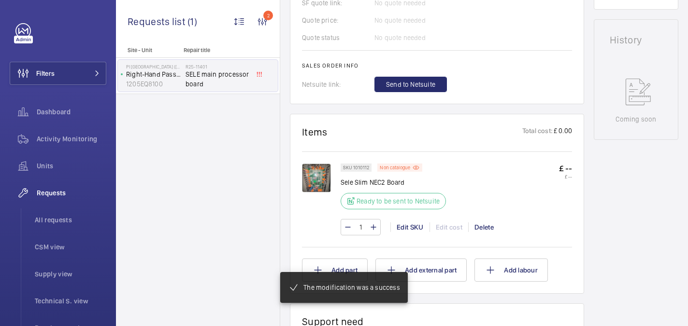
scroll to position [450, 0]
click at [420, 84] on span "Send to Netsuite" at bounding box center [410, 85] width 49 height 10
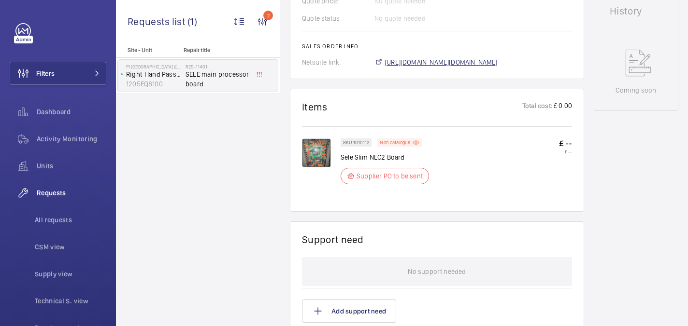
scroll to position [479, 0]
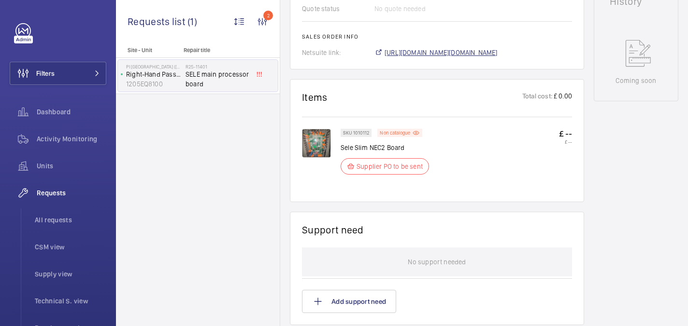
click at [424, 51] on span "https://6461500.app.netsuite.com/app/accounting/transactions/salesord.nl?id=295…" at bounding box center [440, 53] width 113 height 10
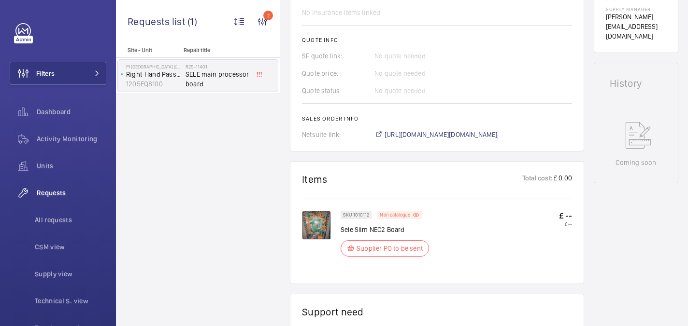
scroll to position [386, 0]
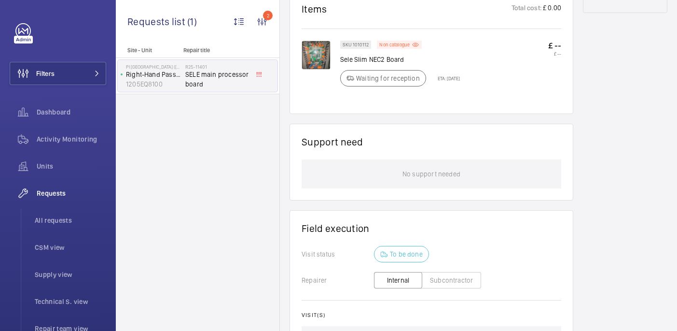
scroll to position [570, 0]
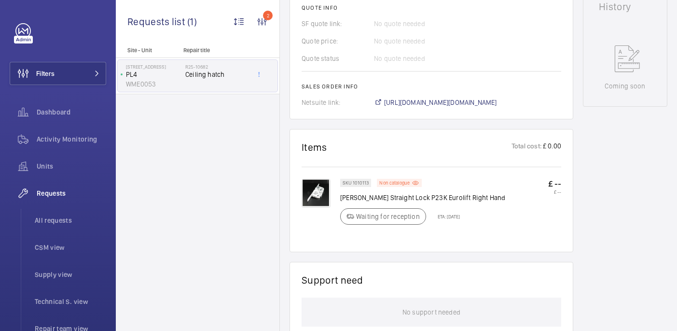
scroll to position [469, 0]
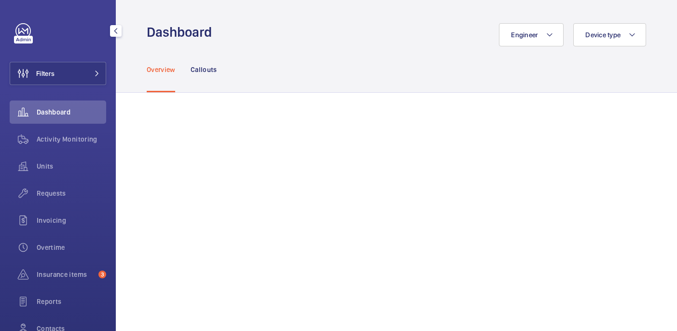
click at [41, 86] on div "Filters Dashboard Activity Monitoring Units Requests Invoicing Overtime Insuran…" at bounding box center [58, 197] width 97 height 348
drag, startPoint x: 75, startPoint y: 72, endPoint x: 94, endPoint y: 69, distance: 19.2
click at [75, 72] on button "Filters" at bounding box center [58, 73] width 97 height 23
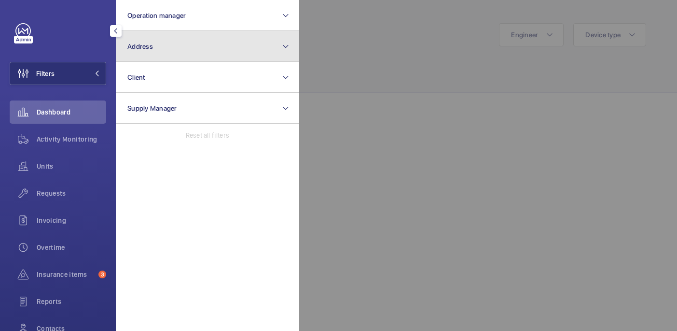
click at [162, 56] on button "Address" at bounding box center [207, 46] width 183 height 31
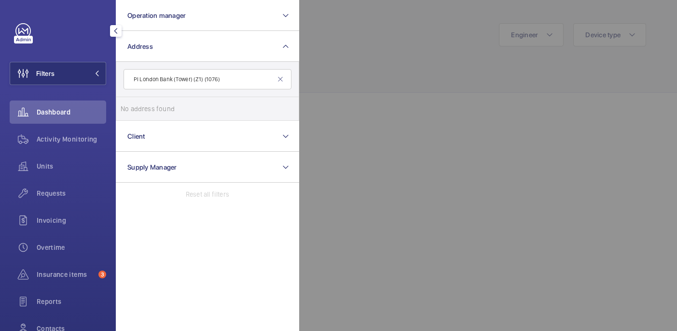
drag, startPoint x: 234, startPoint y: 80, endPoint x: 171, endPoint y: 80, distance: 62.8
click at [171, 80] on input "PI London Bank (Tower) (Z1) (1076)" at bounding box center [208, 79] width 168 height 20
type input "PI London Bank"
click at [225, 110] on span "PI London Bank (Tower) - 20 St Mary at Hill, LONDON EC3R 8EE" at bounding box center [208, 109] width 133 height 10
click at [140, 110] on input "PI London Bank (Tower) - 20 St Mary at Hill, LONDON EC3R 8EE" at bounding box center [130, 108] width 19 height 19
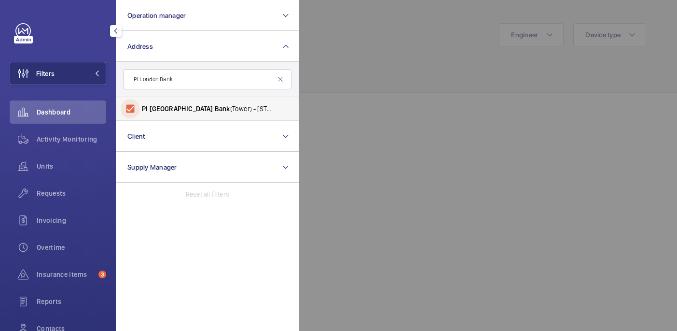
checkbox input "true"
click at [351, 60] on div at bounding box center [637, 165] width 677 height 331
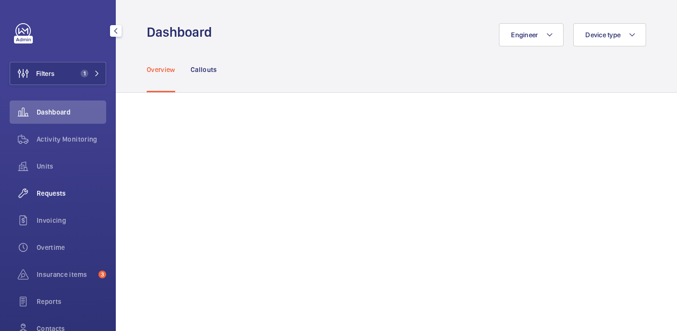
click at [43, 193] on span "Requests" at bounding box center [72, 193] width 70 height 10
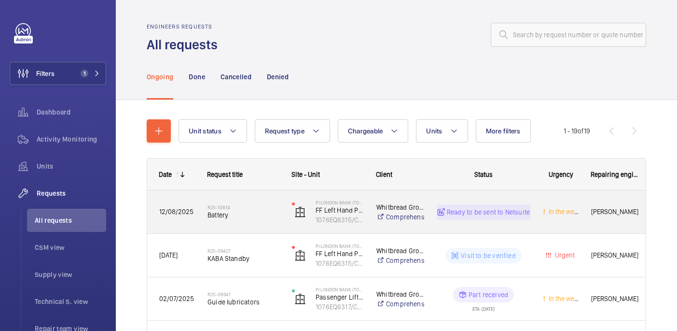
click at [257, 206] on h2 "R25-10814" at bounding box center [244, 207] width 72 height 6
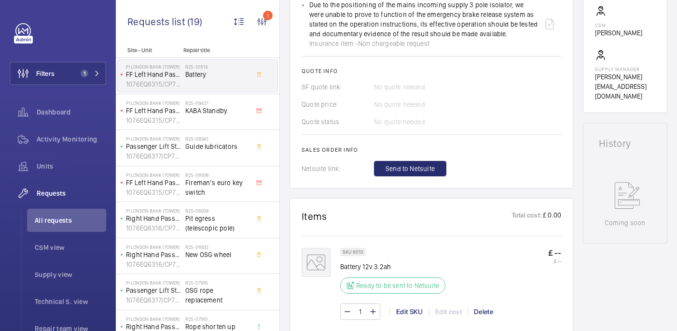
scroll to position [412, 0]
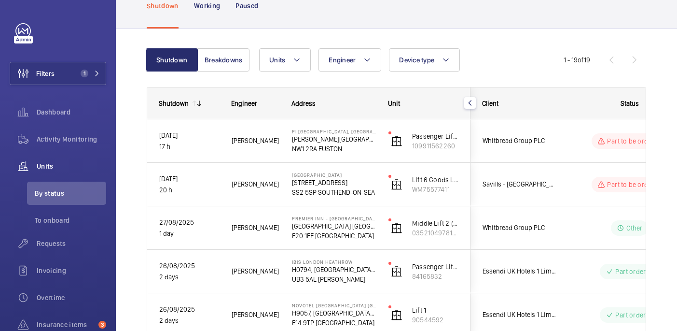
scroll to position [62, 0]
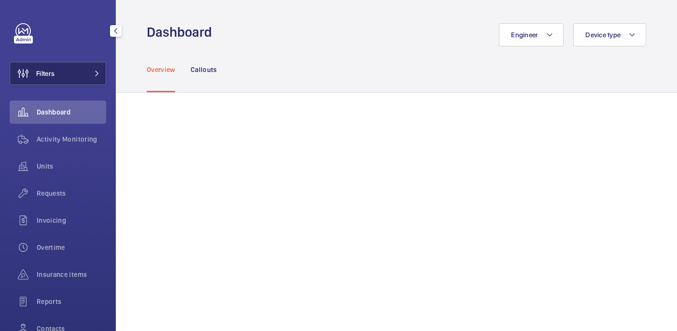
click at [62, 72] on button "Filters" at bounding box center [58, 73] width 97 height 23
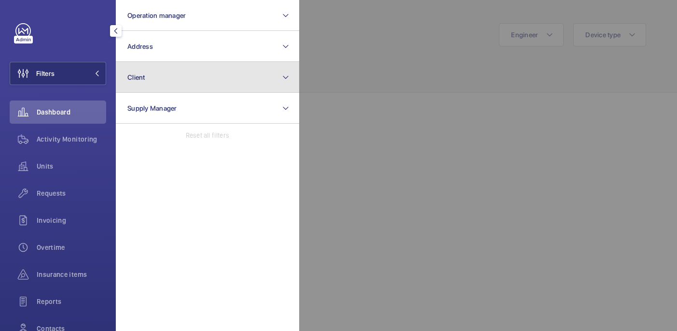
click at [160, 82] on button "Client" at bounding box center [207, 77] width 183 height 31
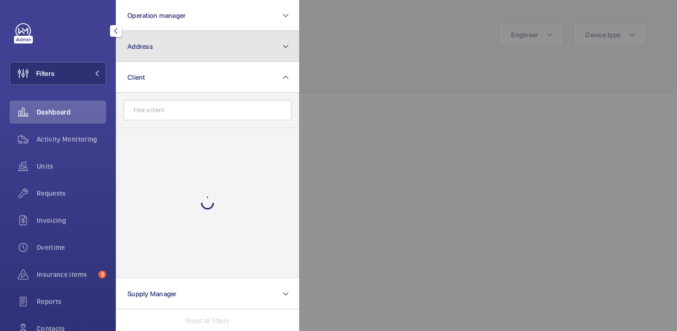
click at [156, 47] on button "Address" at bounding box center [207, 46] width 183 height 31
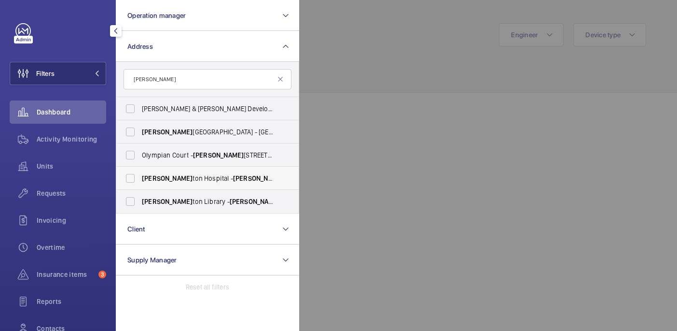
type input "[PERSON_NAME]"
click at [195, 183] on label "Homer ton Hospital - Homer ton Hospital, LONDON E9 6BU" at bounding box center [200, 178] width 168 height 23
click at [140, 183] on input "Homer ton Hospital - Homer ton Hospital, LONDON E9 6BU" at bounding box center [130, 178] width 19 height 19
checkbox input "true"
click at [356, 105] on div at bounding box center [637, 165] width 677 height 331
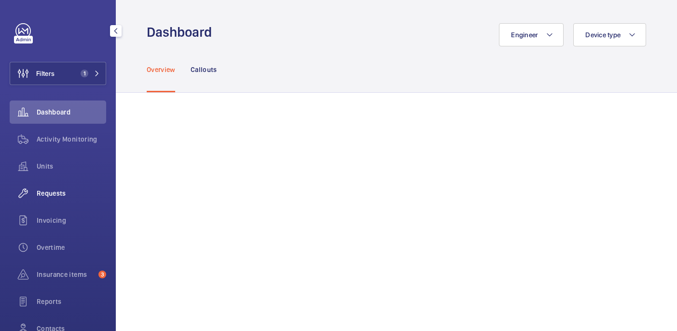
click at [53, 190] on span "Requests" at bounding box center [72, 193] width 70 height 10
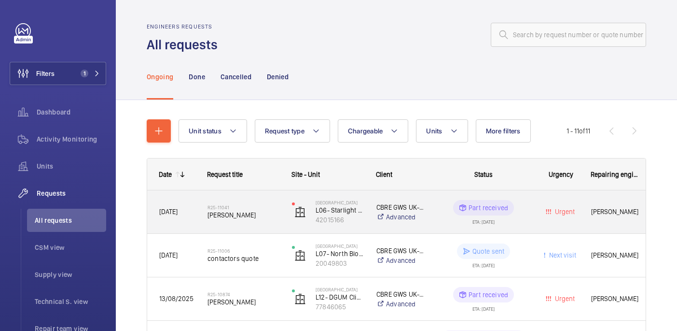
click at [260, 216] on span "[PERSON_NAME]" at bounding box center [244, 215] width 72 height 10
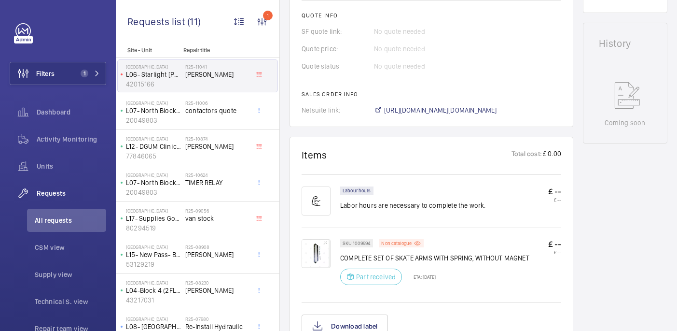
scroll to position [495, 0]
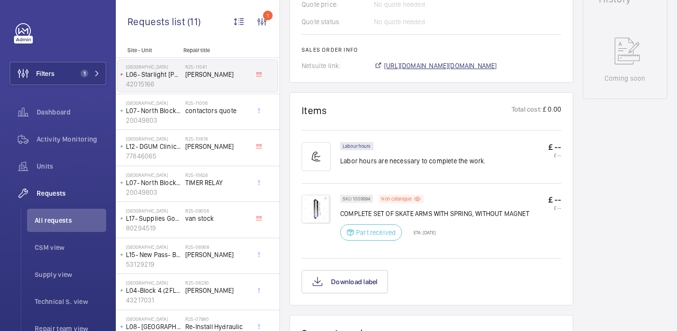
click at [424, 61] on span "https://6461500.app.netsuite.com/app/accounting/transactions/salesord.nl?id=292…" at bounding box center [440, 66] width 113 height 10
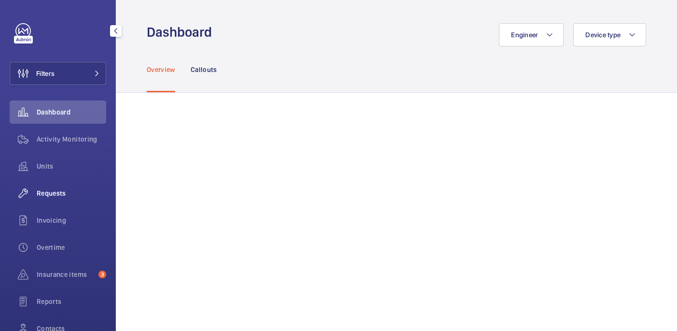
click at [70, 196] on span "Requests" at bounding box center [72, 193] width 70 height 10
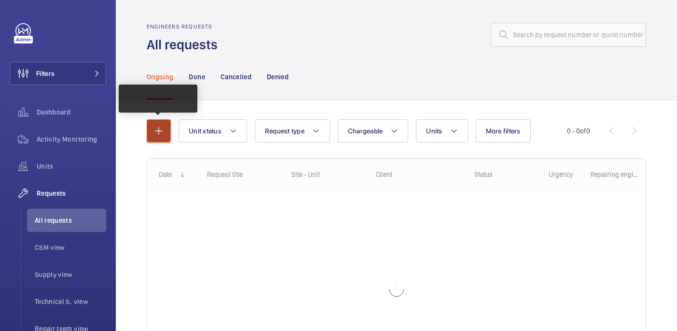
click at [159, 133] on mat-icon "button" at bounding box center [159, 131] width 12 height 12
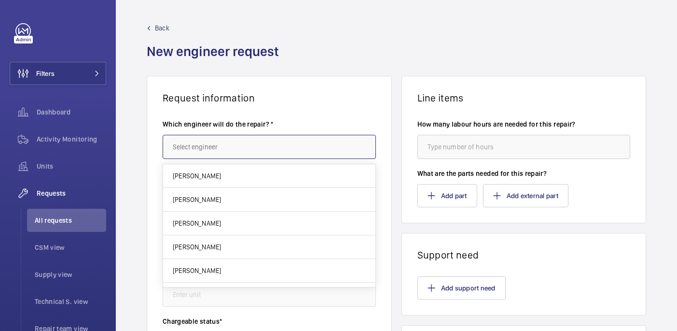
click at [316, 152] on input "text" at bounding box center [269, 147] width 213 height 24
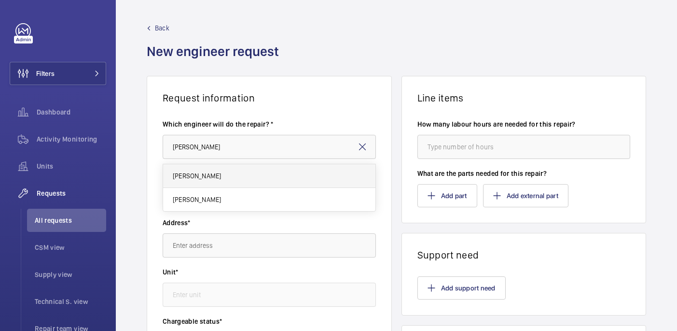
click at [315, 180] on mat-option "[PERSON_NAME]" at bounding box center [269, 176] width 212 height 24
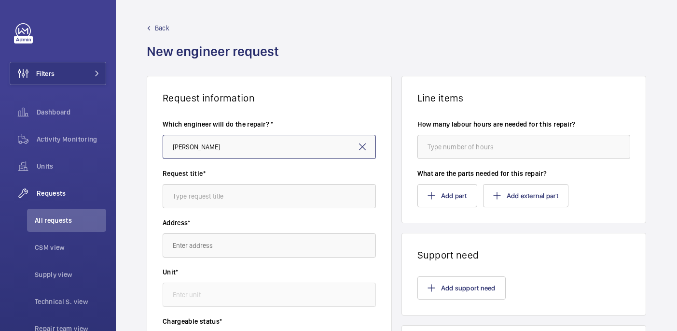
type input "[PERSON_NAME]"
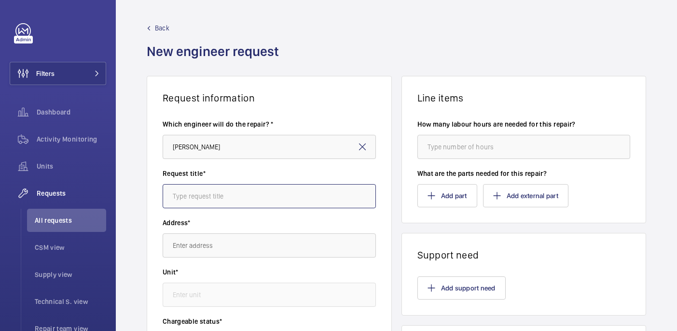
click at [303, 194] on input "text" at bounding box center [269, 196] width 213 height 24
type input "Skate"
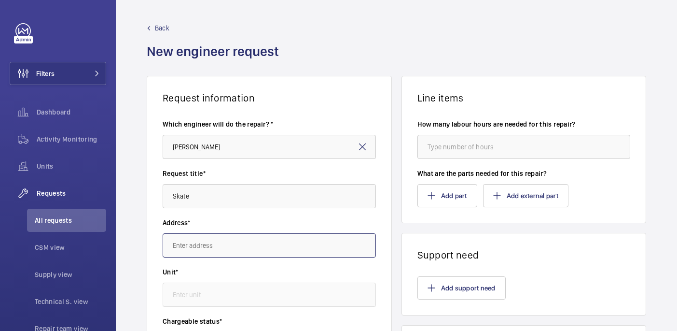
click at [211, 249] on input "text" at bounding box center [269, 245] width 213 height 24
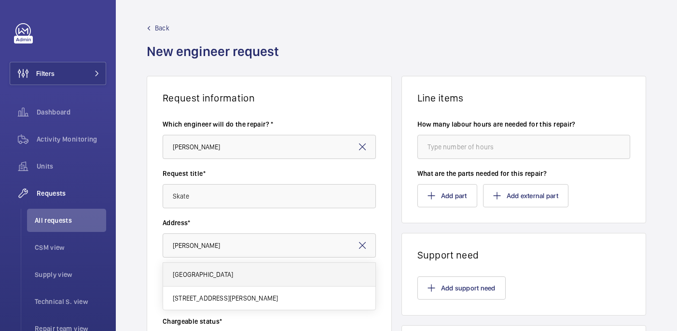
click at [233, 271] on span "Homerton Hospital Homerton Hospital, E9 6BU LONDON" at bounding box center [203, 274] width 60 height 10
type input "Homerton Hospital Homerton Hospital, E9 6BU LONDON"
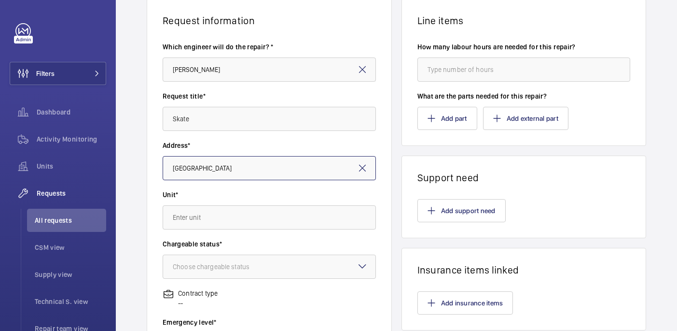
scroll to position [85, 0]
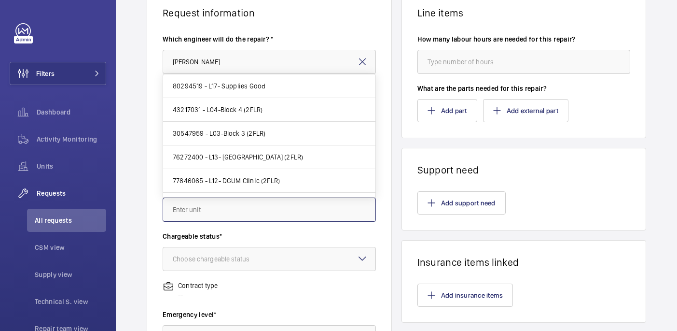
click at [223, 210] on input "text" at bounding box center [269, 209] width 213 height 24
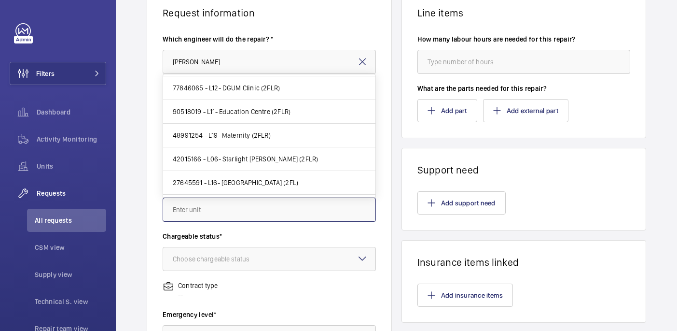
scroll to position [94, 0]
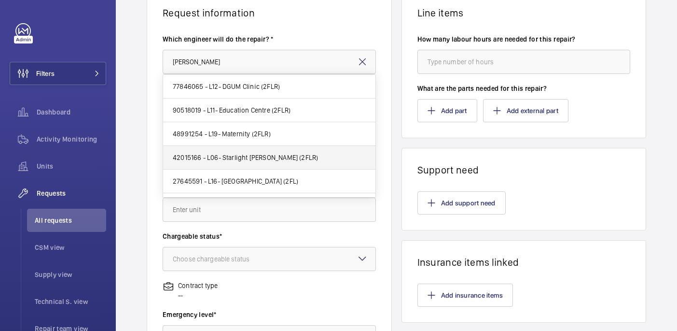
click at [231, 153] on span "42015166 - L06- Starlight Ward (2FLR)" at bounding box center [245, 158] width 145 height 10
type input "42015166 - L06- Starlight Ward (2FLR)"
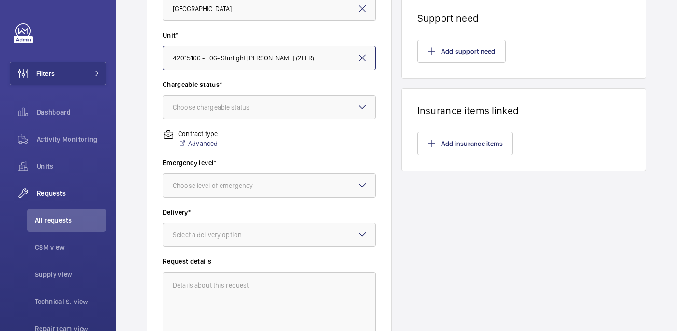
scroll to position [239, 0]
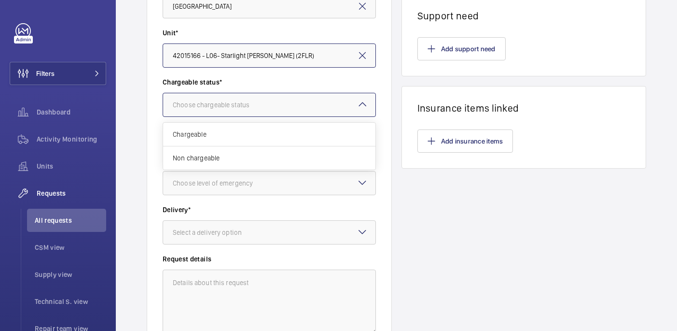
click at [215, 111] on div at bounding box center [269, 104] width 212 height 23
click at [212, 158] on span "Non chargeable" at bounding box center [269, 158] width 193 height 10
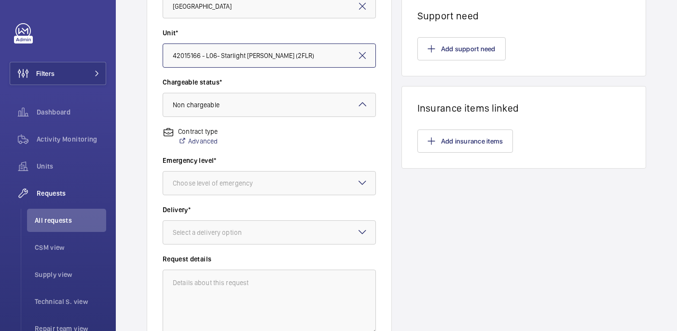
scroll to position [242, 0]
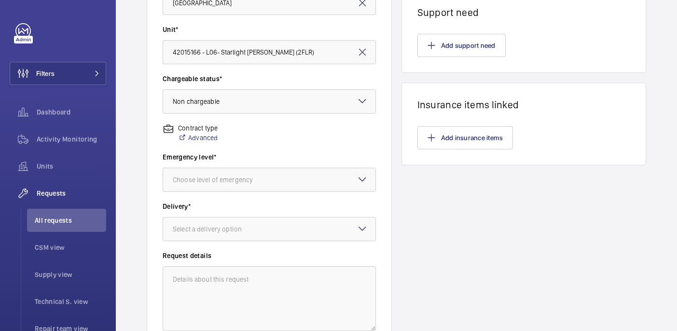
click at [211, 166] on wm-front-input-dropdown "Emergency level* Choose level of emergency" at bounding box center [269, 172] width 213 height 40
click at [211, 171] on div at bounding box center [269, 179] width 212 height 23
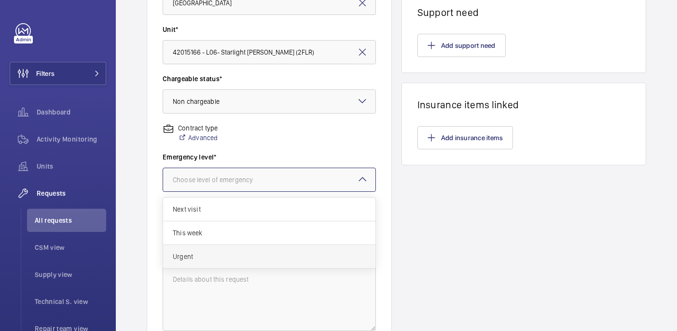
click at [211, 266] on div "Urgent" at bounding box center [269, 256] width 212 height 23
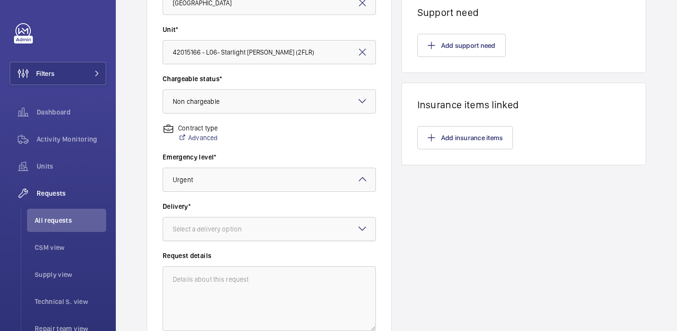
click at [211, 225] on div "Select a delivery option" at bounding box center [219, 229] width 93 height 10
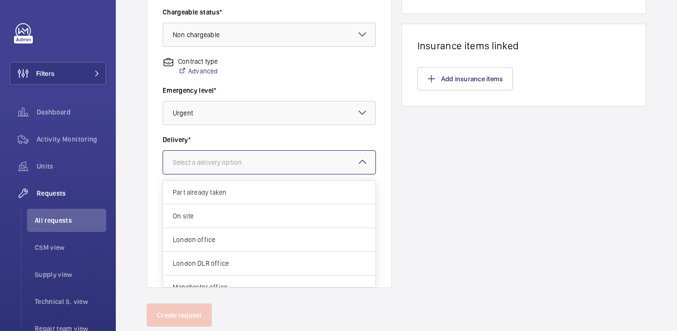
scroll to position [328, 0]
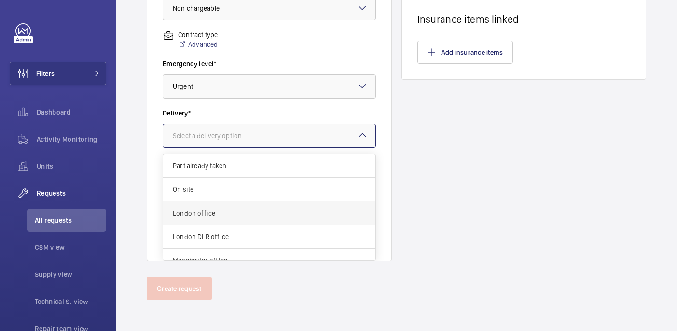
click at [231, 215] on span "London office" at bounding box center [269, 213] width 193 height 10
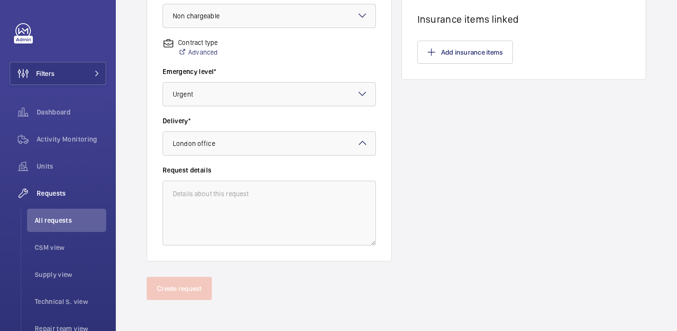
scroll to position [0, 0]
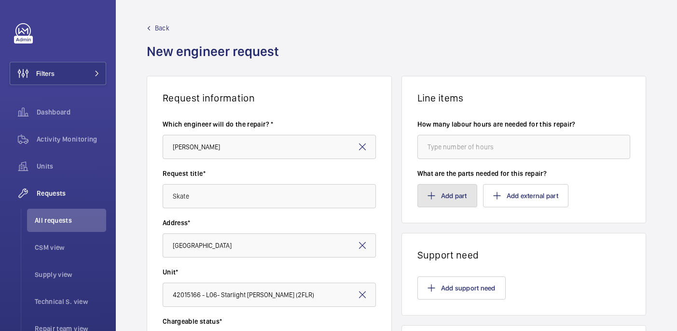
click at [436, 196] on button "Add part" at bounding box center [448, 195] width 60 height 23
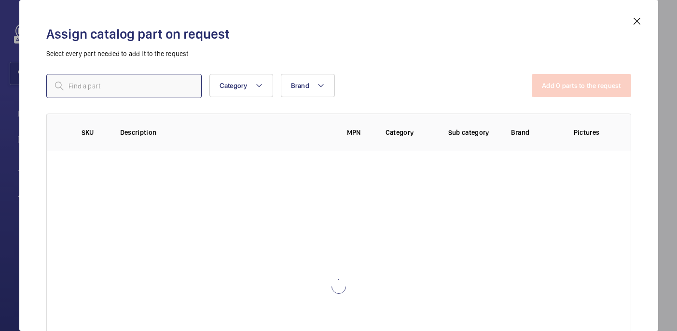
click at [113, 88] on input "text" at bounding box center [123, 86] width 155 height 24
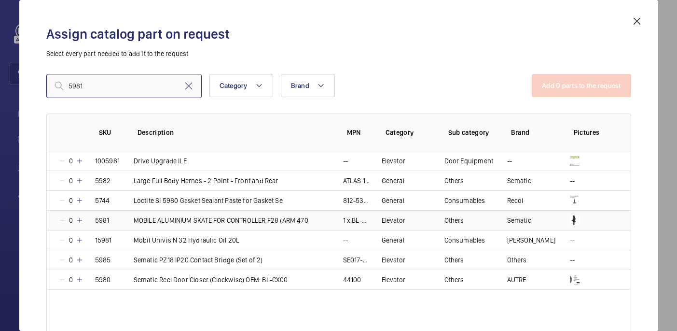
type input "5981"
click at [82, 219] on mat-icon at bounding box center [80, 220] width 8 height 8
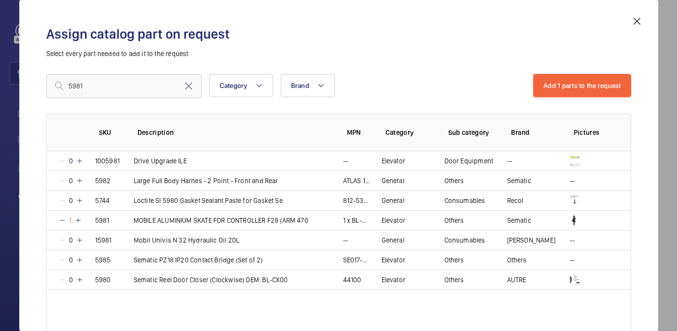
click at [604, 98] on div "5981 Category Brand More filters Reset all filters Add 1 parts to the request S…" at bounding box center [338, 194] width 585 height 241
click at [593, 86] on button "Add 1 parts to the request" at bounding box center [583, 85] width 98 height 23
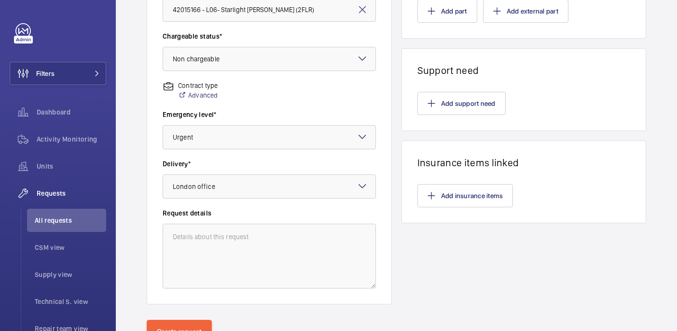
scroll to position [328, 0]
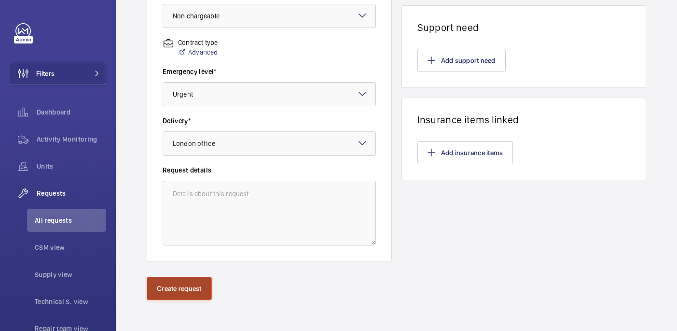
click at [187, 286] on button "Create request" at bounding box center [179, 288] width 65 height 23
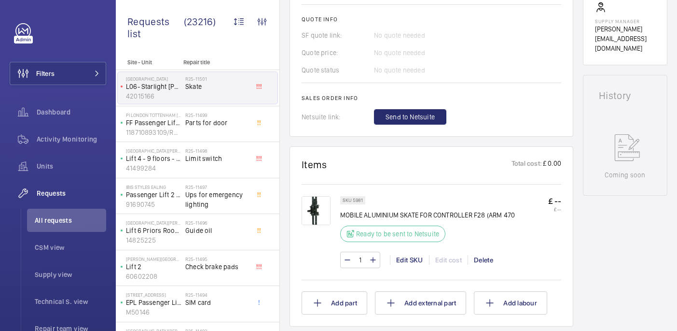
scroll to position [391, 0]
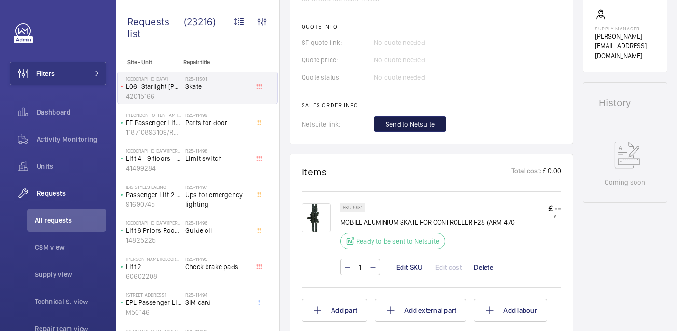
click at [417, 120] on span "Send to Netsuite" at bounding box center [410, 124] width 49 height 10
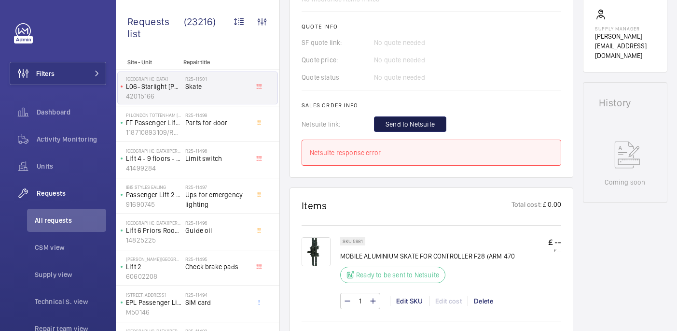
click at [431, 118] on button "Send to Netsuite" at bounding box center [410, 123] width 72 height 15
click at [421, 130] on button "Send to Netsuite" at bounding box center [410, 123] width 72 height 15
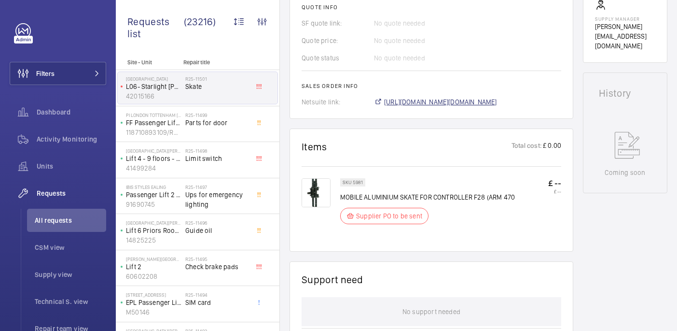
scroll to position [410, 0]
click at [443, 103] on span "https://6461500.app.netsuite.com/app/accounting/transactions/salesord.nl?id=295…" at bounding box center [440, 102] width 113 height 10
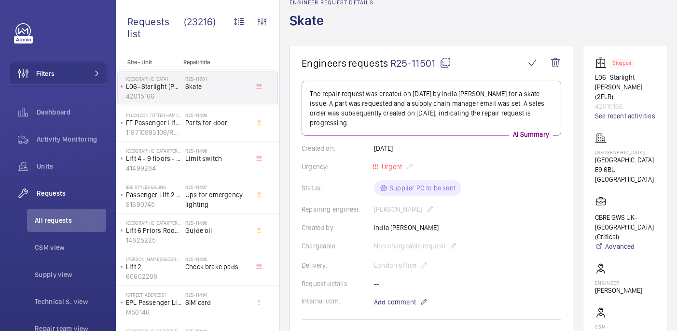
scroll to position [8, 0]
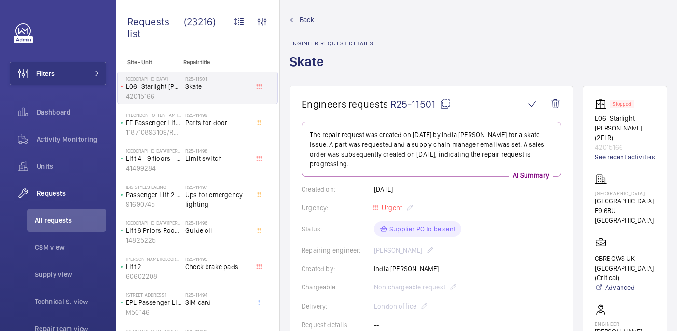
drag, startPoint x: 612, startPoint y: 188, endPoint x: 638, endPoint y: 201, distance: 28.9
click at [638, 201] on wm-front-card "Stopped L06- Starlight [PERSON_NAME] (2FLR) 42015166 See recent activities [GEO…" at bounding box center [625, 270] width 84 height 369
copy p "[GEOGRAPHIC_DATA]"
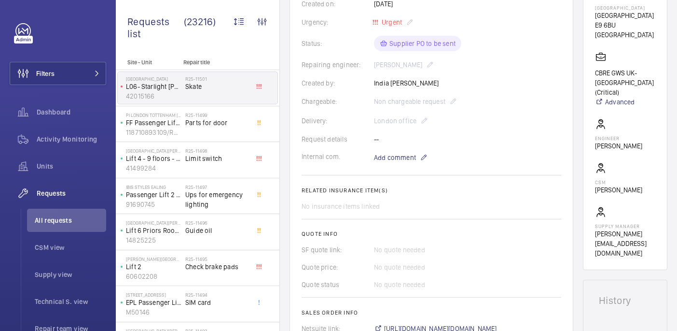
scroll to position [365, 0]
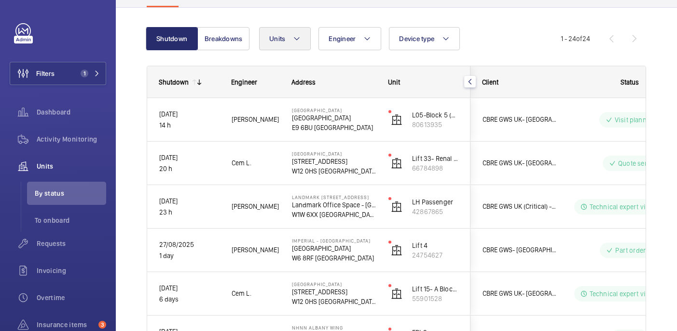
scroll to position [84, 0]
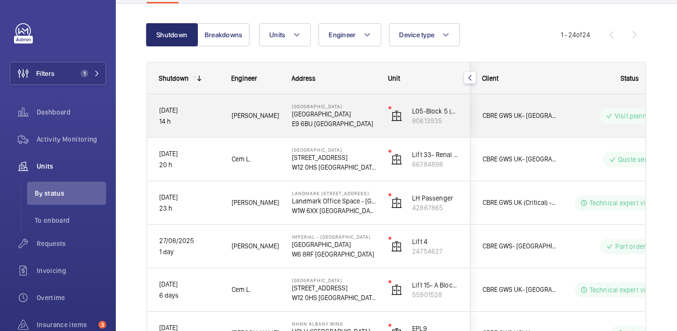
click at [367, 112] on p "[GEOGRAPHIC_DATA]" at bounding box center [334, 114] width 84 height 10
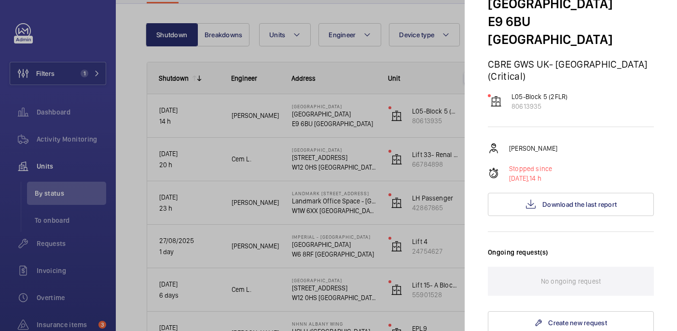
scroll to position [0, 0]
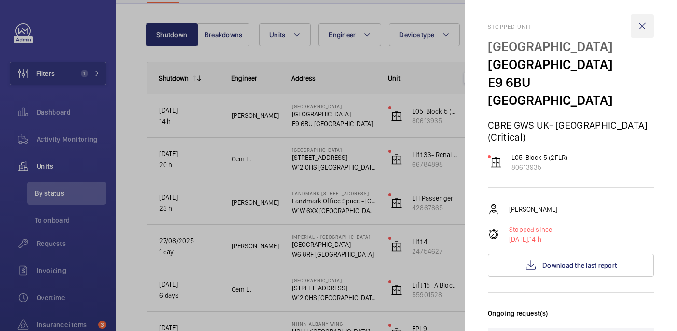
click at [648, 25] on wm-front-icon-button at bounding box center [642, 25] width 23 height 23
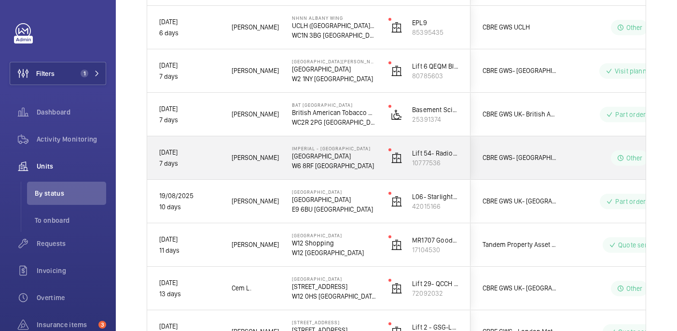
scroll to position [399, 0]
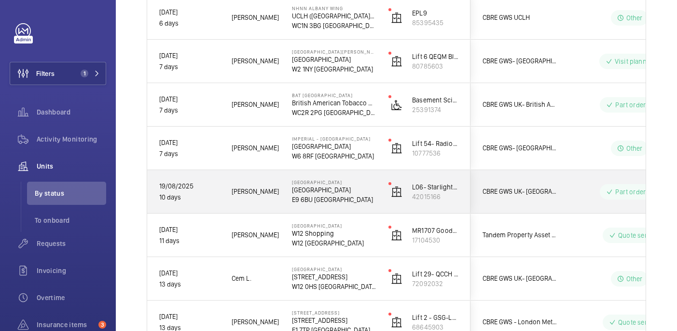
click at [368, 200] on p "E9 6BU [GEOGRAPHIC_DATA]" at bounding box center [334, 200] width 84 height 10
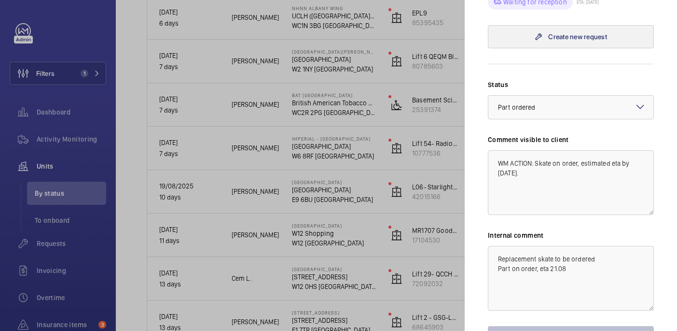
scroll to position [438, 0]
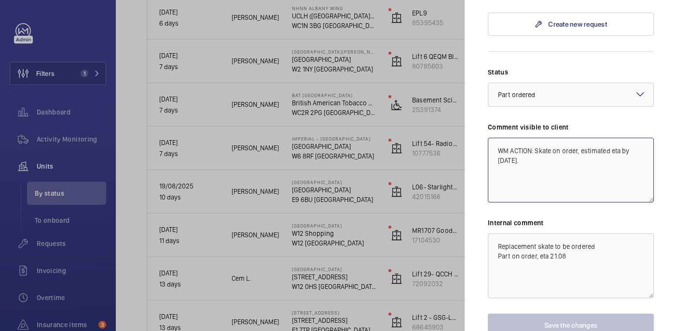
click at [537, 141] on textarea "WM ACTION: Skate on order, estimated eta by 29th August." at bounding box center [571, 170] width 166 height 65
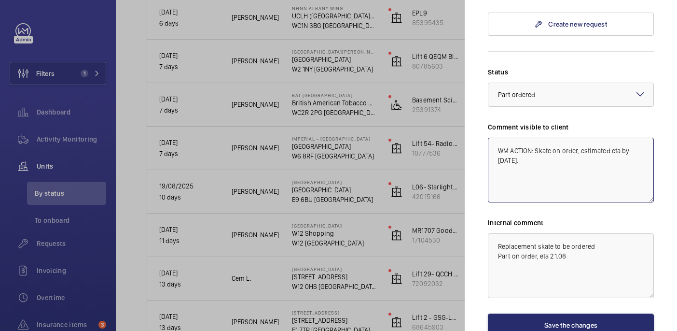
drag, startPoint x: 545, startPoint y: 145, endPoint x: 492, endPoint y: 133, distance: 53.5
click at [492, 138] on textarea "WM ACTION: Skate on order, estimated eta by 29th August." at bounding box center [571, 170] width 166 height 65
click at [544, 146] on textarea "WM ACTION: Skate on order, estimated eta by 29th August." at bounding box center [571, 170] width 166 height 65
drag, startPoint x: 633, startPoint y: 134, endPoint x: 580, endPoint y: 134, distance: 52.1
click at [580, 138] on textarea "WM ACTION: Skate on order, estimated eta by 29th August." at bounding box center [571, 170] width 166 height 65
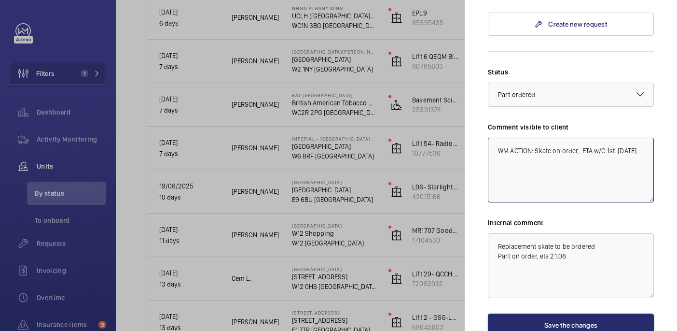
type textarea "WM ACTION: Skate on order, ETA w/C 1st. 29th August."
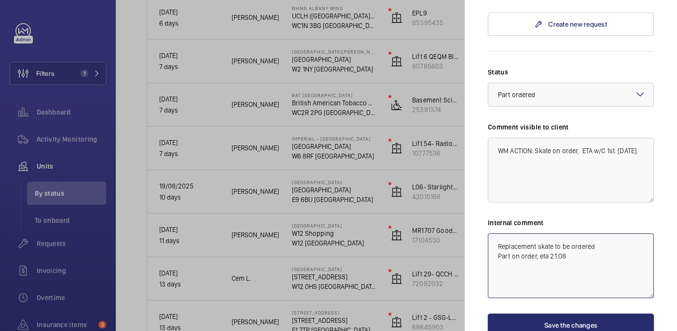
click at [496, 233] on textarea "Replacement skate to be ordered Part on order, eta 21.08" at bounding box center [571, 265] width 166 height 65
click at [565, 239] on textarea "WM ACTION: Replacement skate to be ordered Part on order, eta 21.08" at bounding box center [571, 265] width 166 height 65
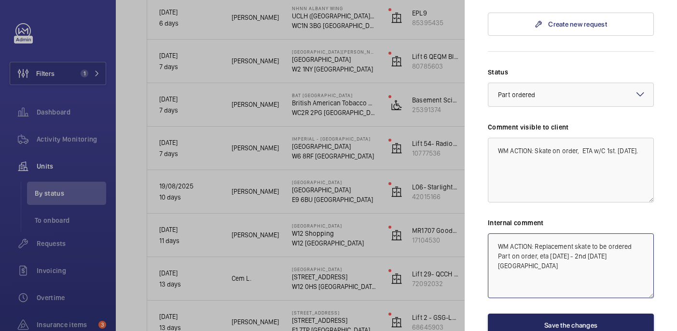
type textarea "WM ACTION: Replacement skate to be ordered Part on order, eta 1st - 2nd sep. 29…"
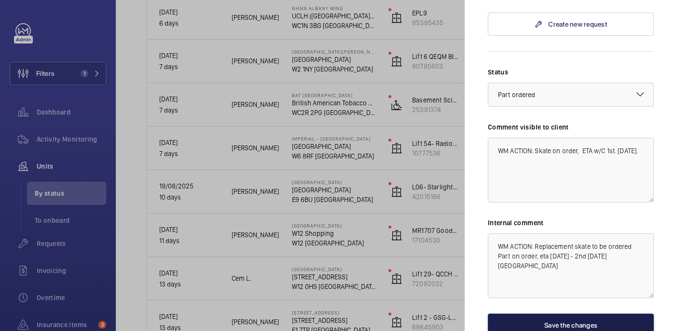
click at [588, 313] on button "Save the changes" at bounding box center [571, 324] width 166 height 23
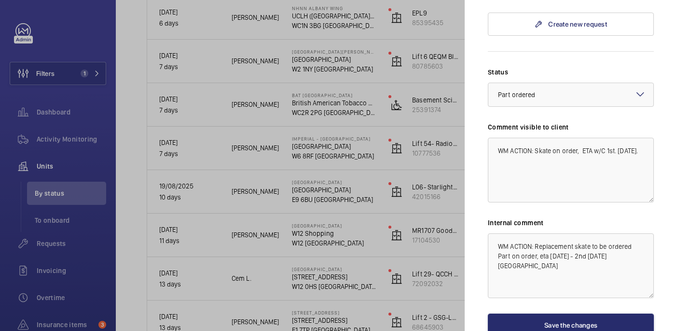
scroll to position [0, 0]
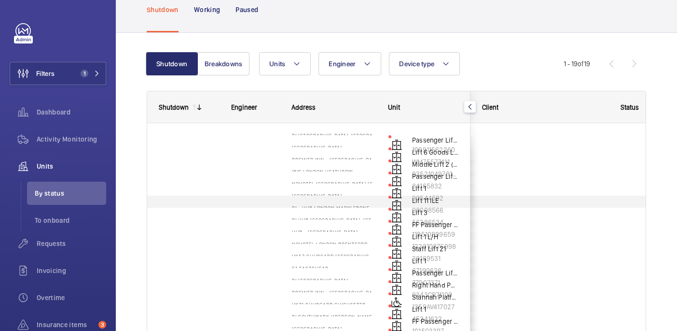
scroll to position [57, 0]
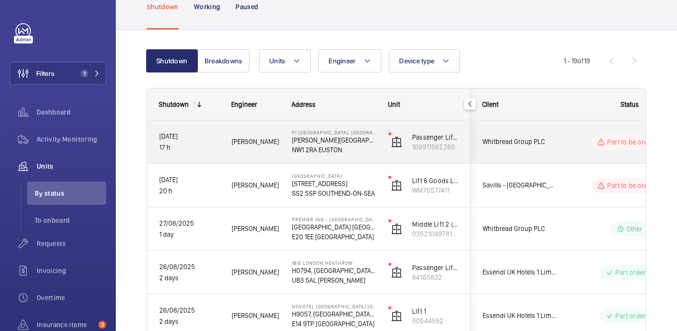
click at [373, 156] on div "PI [GEOGRAPHIC_DATA], [GEOGRAPHIC_DATA] [PERSON_NAME][GEOGRAPHIC_DATA], [STREET…" at bounding box center [329, 141] width 96 height 43
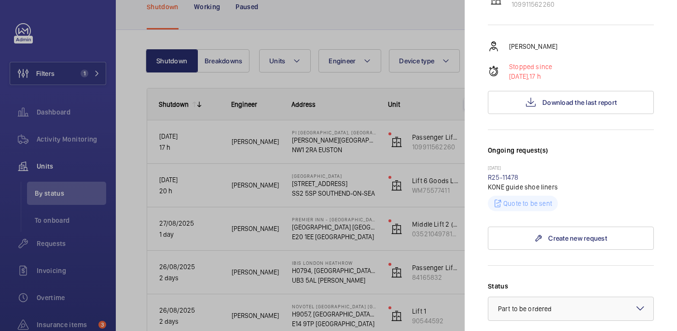
scroll to position [322, 0]
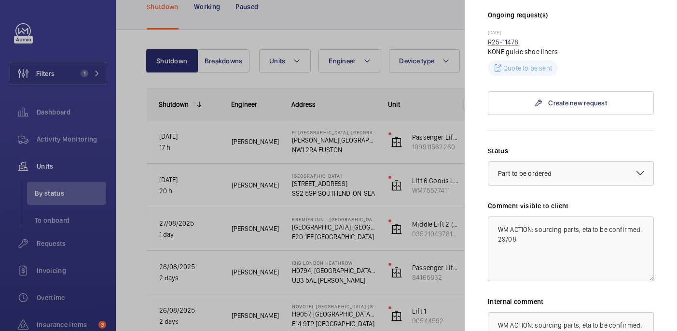
click at [508, 38] on link "R25-11478" at bounding box center [503, 42] width 31 height 8
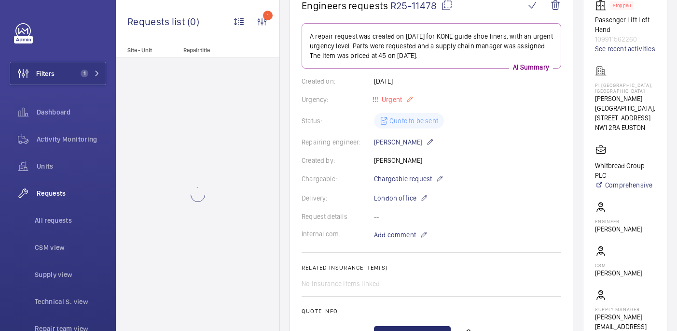
scroll to position [111, 0]
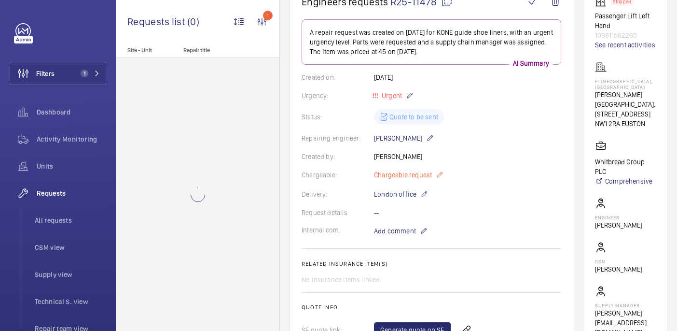
click at [435, 174] on p "Chargeable request" at bounding box center [409, 175] width 70 height 12
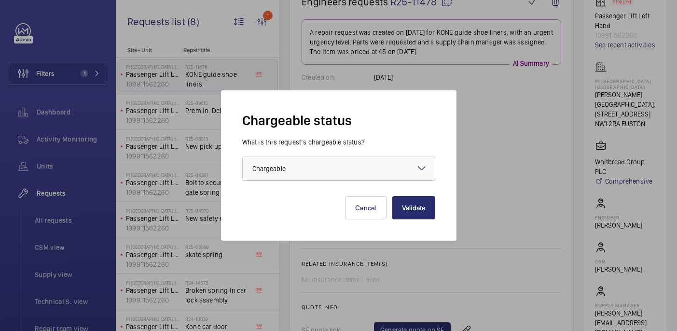
click at [371, 174] on div at bounding box center [339, 168] width 192 height 23
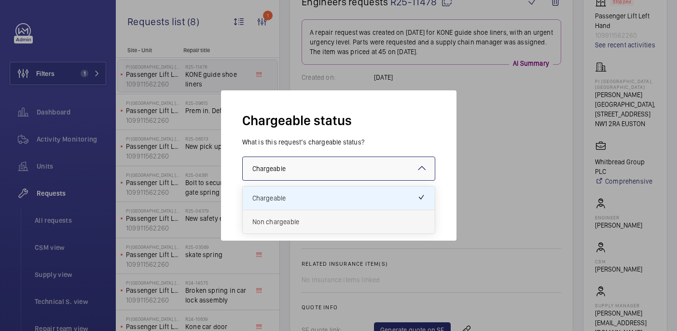
click at [330, 218] on span "Non chargeable" at bounding box center [339, 222] width 173 height 10
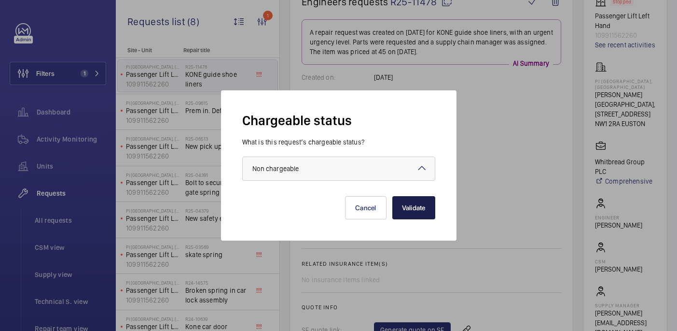
click at [426, 208] on button "Validate" at bounding box center [414, 207] width 43 height 23
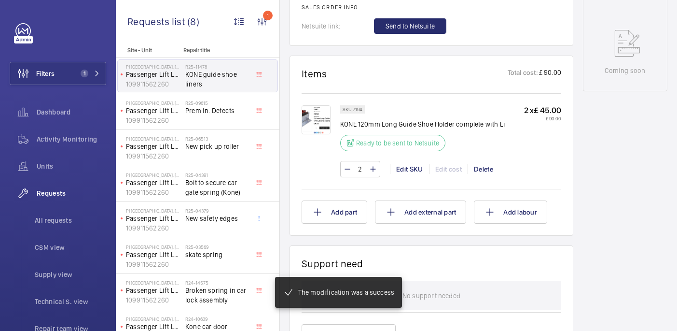
scroll to position [495, 0]
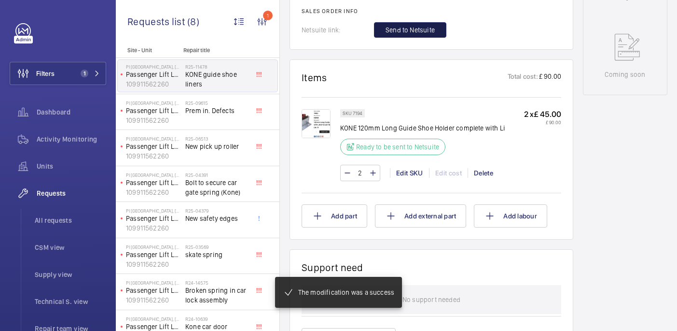
click at [392, 34] on span "Send to Netsuite" at bounding box center [410, 30] width 49 height 10
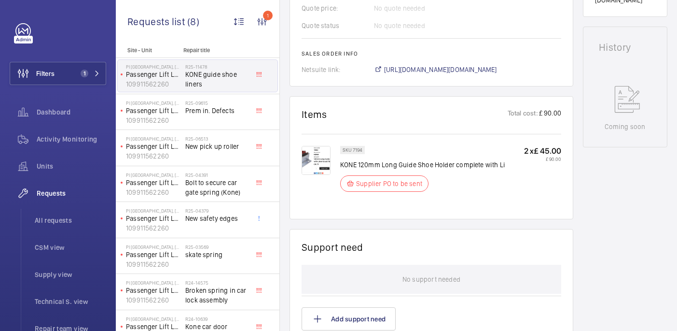
scroll to position [452, 0]
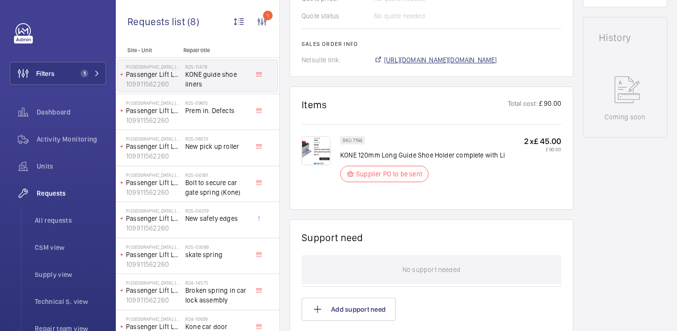
click at [398, 63] on span "https://6461500.app.netsuite.com/app/accounting/transactions/salesord.nl?id=295…" at bounding box center [440, 60] width 113 height 10
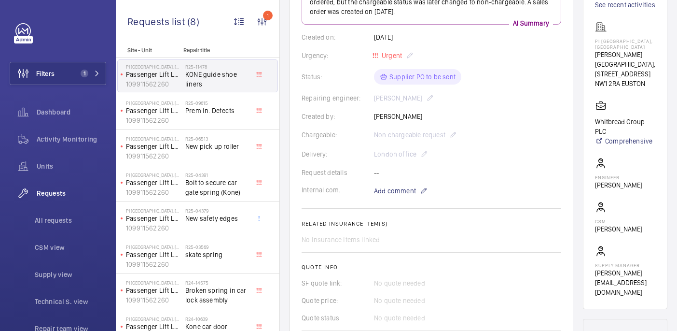
scroll to position [0, 0]
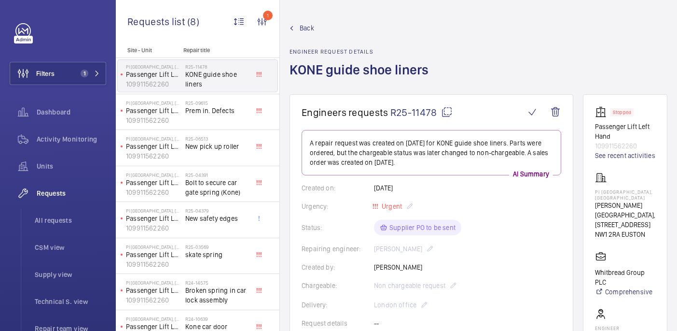
click at [629, 199] on p "PI [GEOGRAPHIC_DATA], [GEOGRAPHIC_DATA]" at bounding box center [625, 195] width 60 height 12
click at [629, 199] on p "PI London, St Pancras Station" at bounding box center [625, 195] width 60 height 12
copy p "PI London, St Pancras Station"
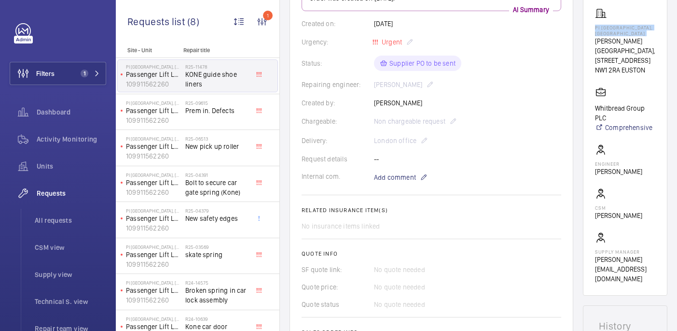
scroll to position [344, 0]
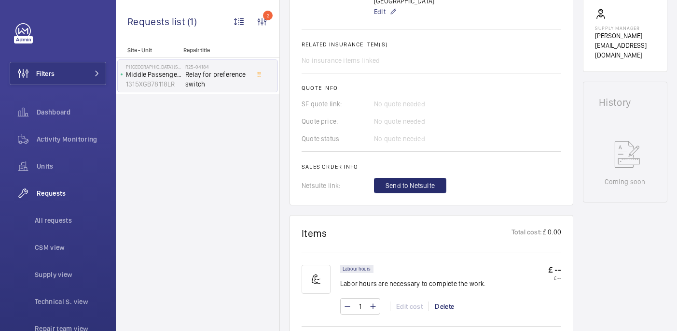
scroll to position [495, 0]
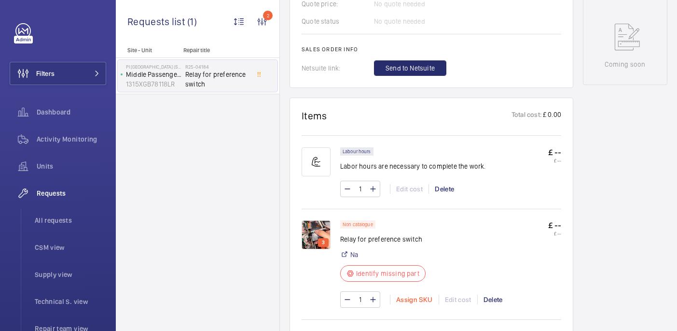
click at [405, 295] on div "Assign SKU" at bounding box center [414, 300] width 49 height 10
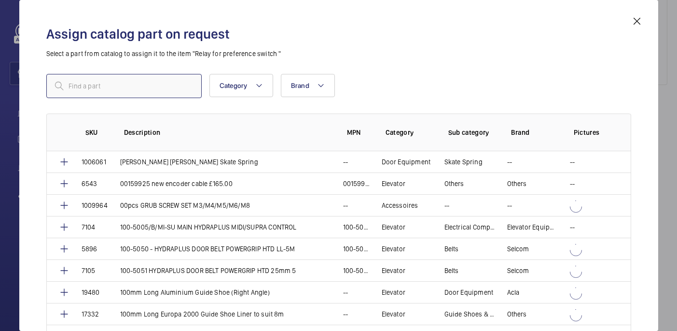
click at [155, 81] on input "text" at bounding box center [123, 86] width 155 height 24
paste input "1010114"
click at [71, 86] on input "1010114" at bounding box center [123, 86] width 155 height 24
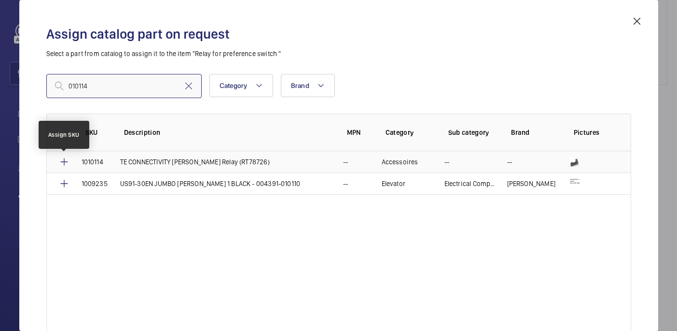
type input "010114"
click at [65, 165] on mat-icon at bounding box center [64, 162] width 12 height 12
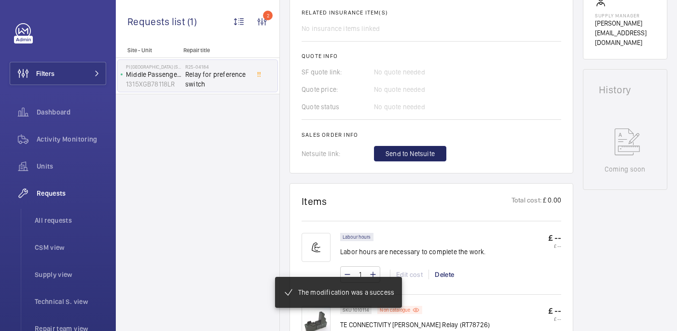
scroll to position [400, 0]
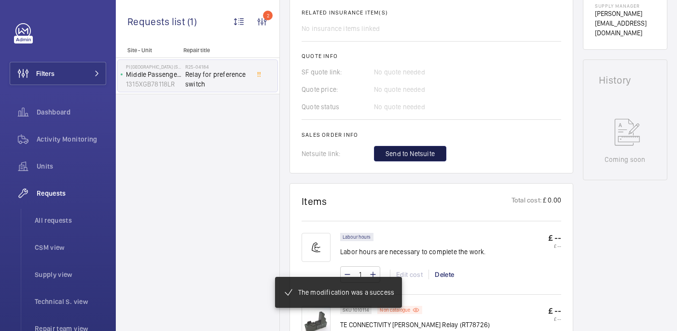
click at [411, 149] on span "Send to Netsuite" at bounding box center [410, 154] width 49 height 10
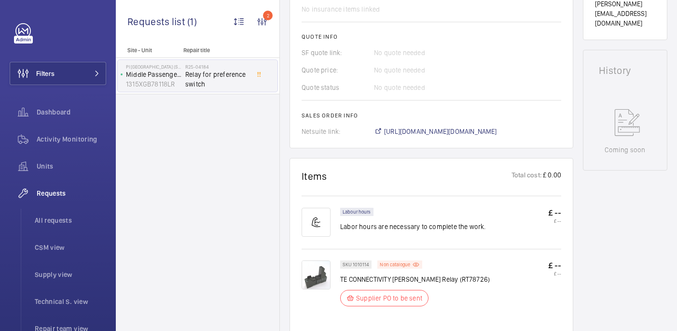
scroll to position [420, 0]
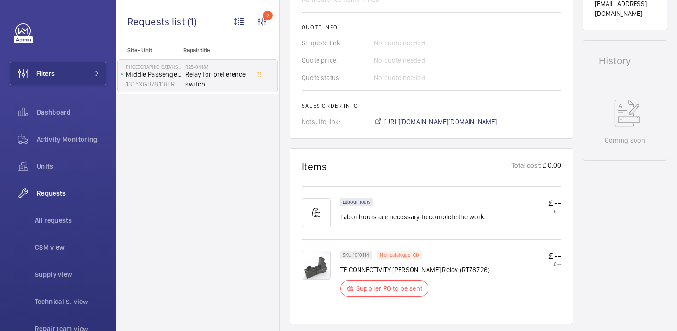
click at [447, 117] on span "https://6461500.app.netsuite.com/app/accounting/transactions/salesord.nl?id=295…" at bounding box center [440, 122] width 113 height 10
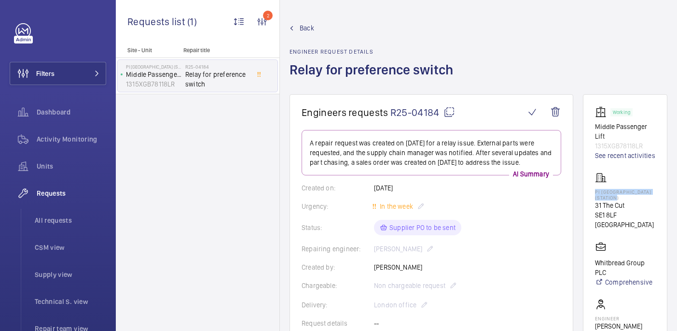
drag, startPoint x: 613, startPoint y: 211, endPoint x: 653, endPoint y: 222, distance: 41.6
click at [653, 222] on wm-front-card "Working Middle Passenger Lift 1315XGB78118LR See recent activities PI London So…" at bounding box center [625, 272] width 84 height 356
copy p "PI London Southwark (Station)"
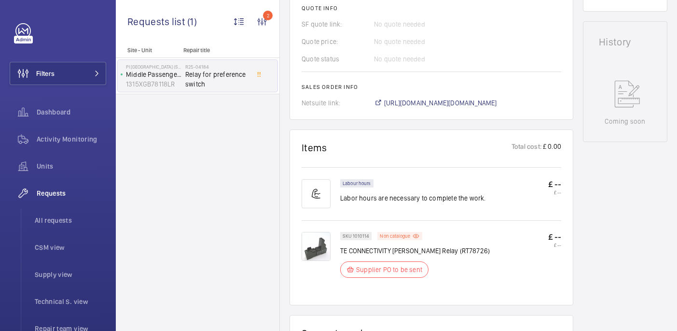
scroll to position [440, 0]
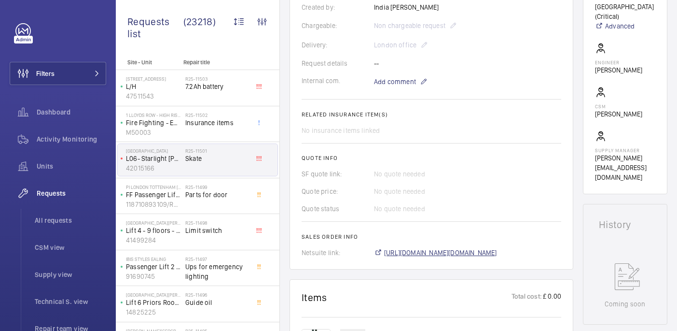
scroll to position [281, 0]
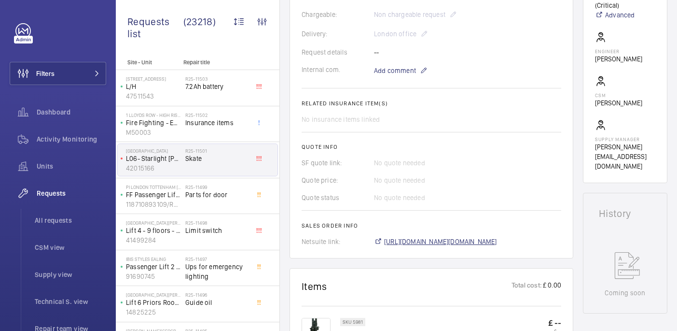
click at [440, 237] on span "[URL][DOMAIN_NAME][DOMAIN_NAME]" at bounding box center [440, 242] width 113 height 10
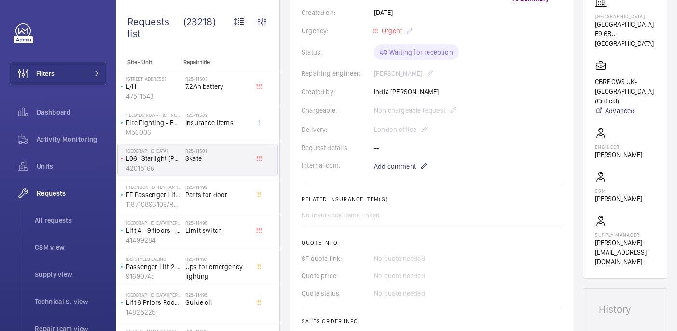
scroll to position [27, 0]
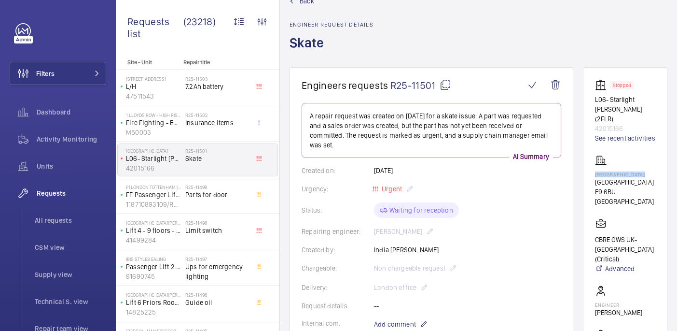
drag, startPoint x: 614, startPoint y: 173, endPoint x: 651, endPoint y: 180, distance: 38.2
click at [651, 180] on wm-front-card "Stopped L06- Starlight Ward (2FLR) 42015166 See recent activities Homerton Hosp…" at bounding box center [625, 251] width 84 height 369
copy p "Homerton Hospital"
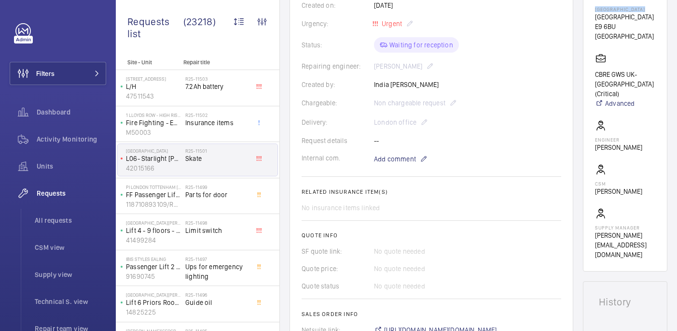
scroll to position [313, 0]
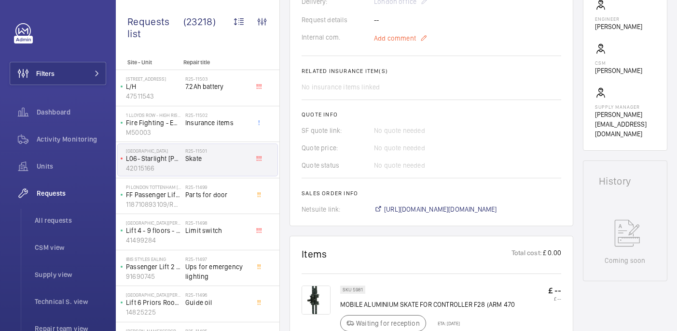
click at [396, 33] on span "Add comment" at bounding box center [395, 38] width 42 height 10
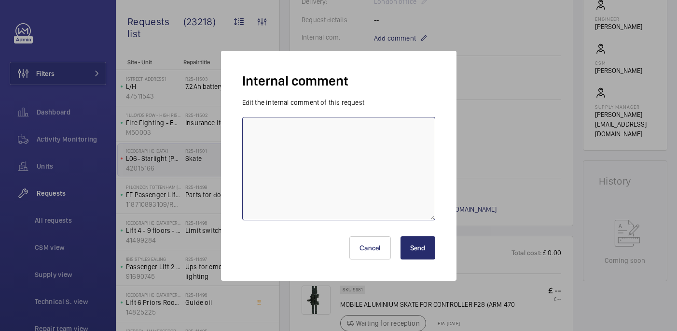
click at [367, 125] on textarea at bounding box center [338, 168] width 193 height 103
type textarea "ETA 1st - 2nd sep : 29/08 india"
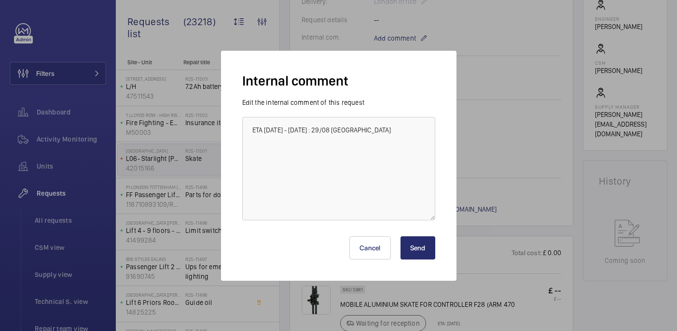
click at [428, 252] on button "Send" at bounding box center [418, 247] width 35 height 23
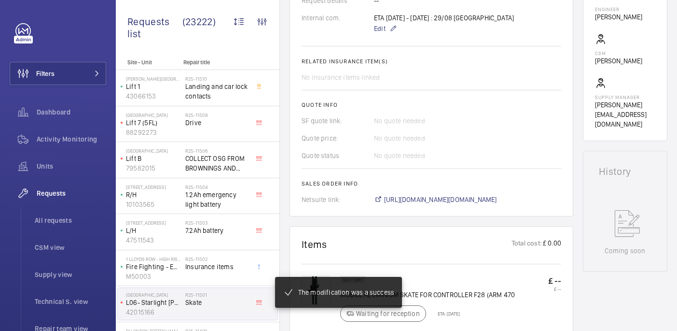
scroll to position [332, 0]
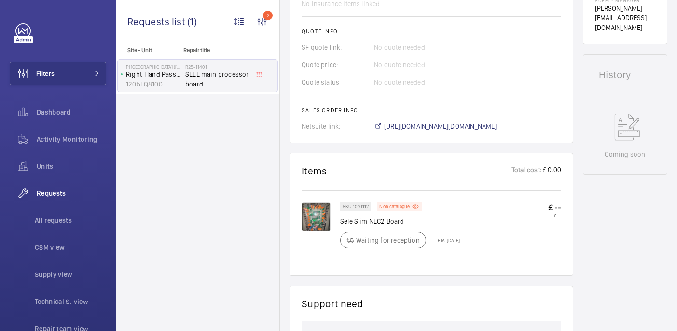
scroll to position [415, 0]
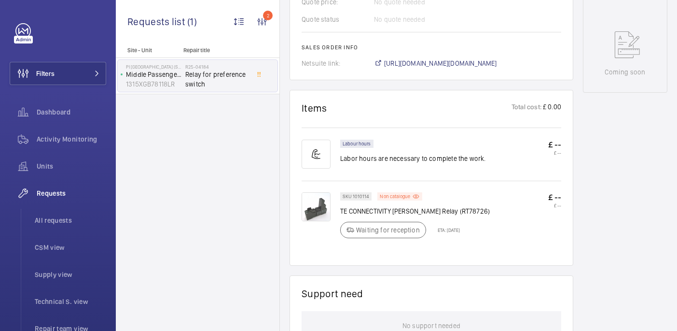
scroll to position [486, 0]
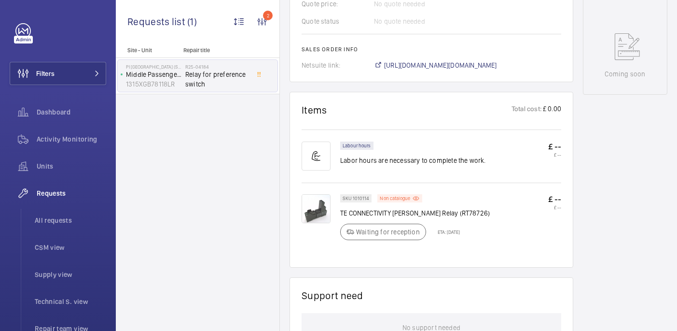
click at [408, 208] on p "TE CONNECTIVITY [PERSON_NAME] Relay (RT78726)" at bounding box center [415, 213] width 150 height 10
copy div "TE CONNECTIVITY [PERSON_NAME] Relay (RT78726)"
click at [317, 194] on img at bounding box center [316, 208] width 29 height 29
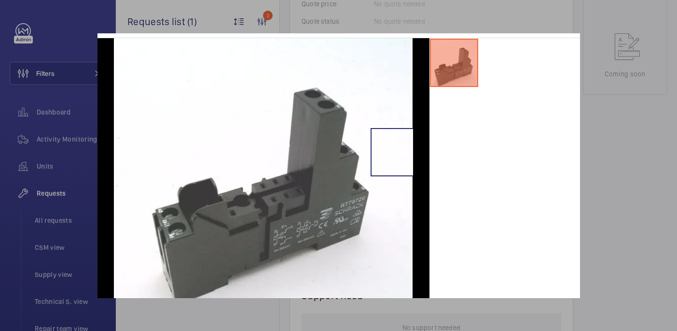
scroll to position [48, 0]
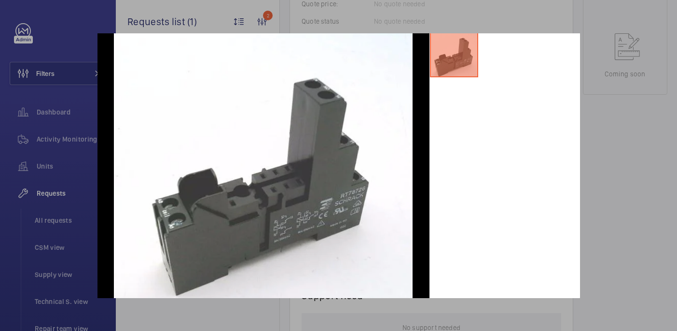
click at [627, 181] on div at bounding box center [338, 165] width 677 height 331
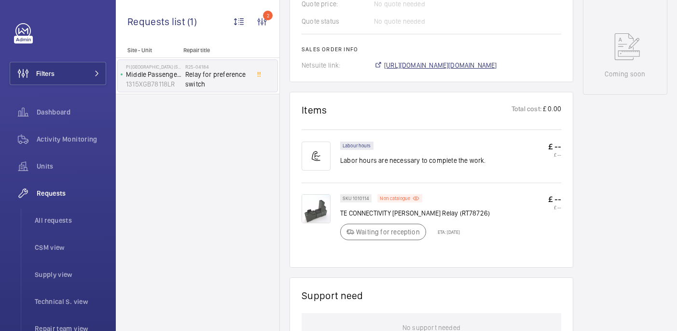
click at [497, 60] on span "https://6461500.app.netsuite.com/app/accounting/transactions/salesord.nl?id=295…" at bounding box center [440, 65] width 113 height 10
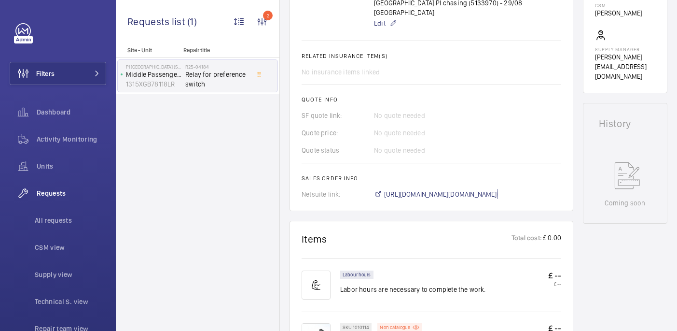
scroll to position [83, 0]
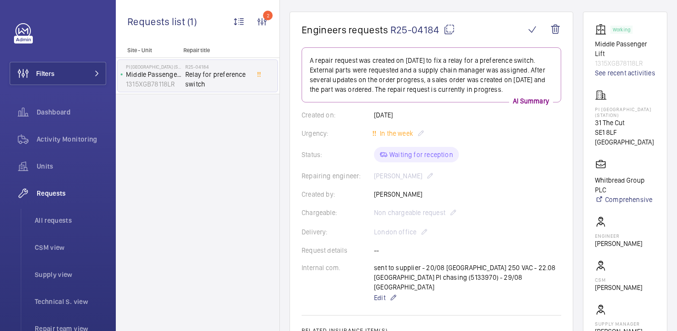
click at [625, 118] on p "PI London Southwark (Station)" at bounding box center [625, 112] width 60 height 12
copy p "PI London Southwark (Station)"
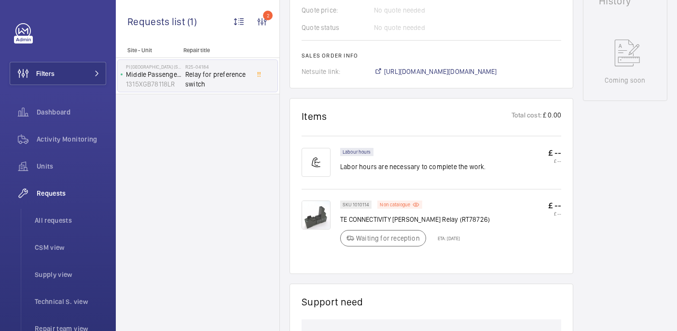
scroll to position [273, 0]
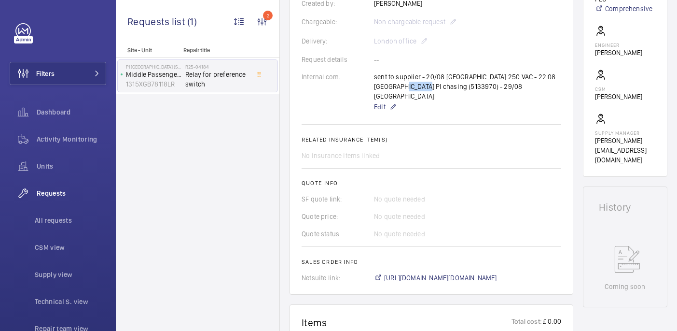
drag, startPoint x: 402, startPoint y: 87, endPoint x: 376, endPoint y: 90, distance: 25.7
click at [376, 90] on div "sent to supplier - 20/08 india 250 VAC - 22.08 india PI chasing (5133970) - 29/…" at bounding box center [467, 92] width 187 height 41
copy p "5133970"
click at [441, 102] on p "Edit" at bounding box center [467, 107] width 187 height 12
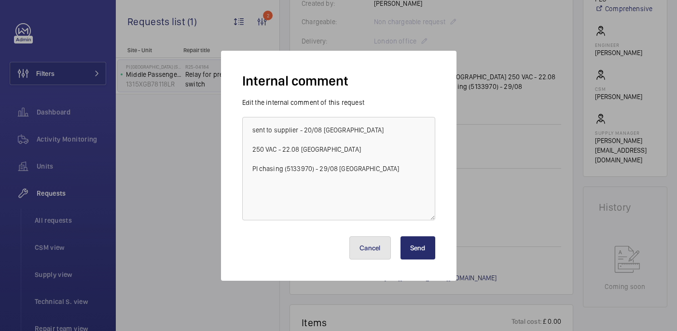
click at [384, 254] on button "Cancel" at bounding box center [371, 247] width 42 height 23
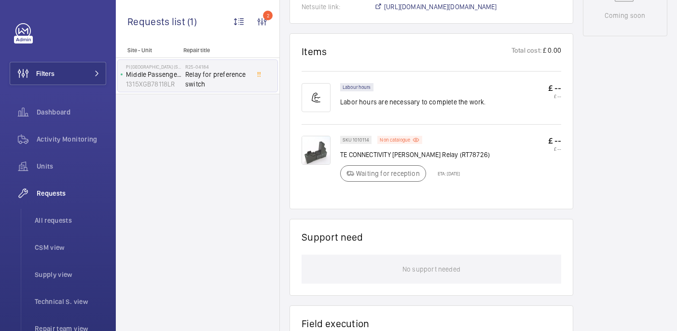
scroll to position [546, 0]
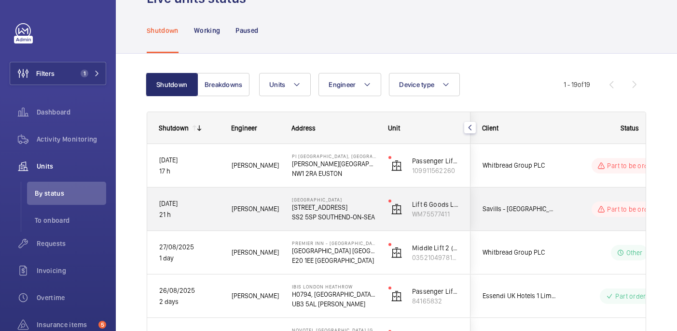
scroll to position [42, 0]
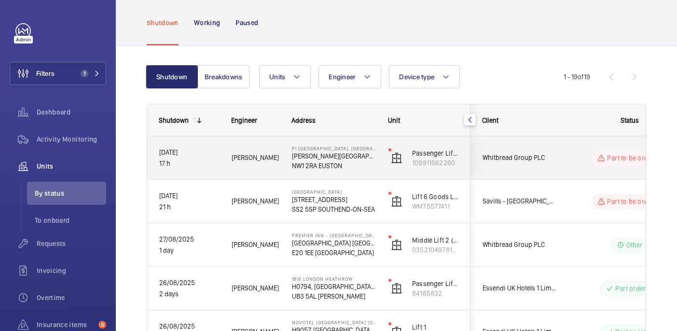
click at [563, 159] on div "Part to be ordered" at bounding box center [624, 158] width 132 height 35
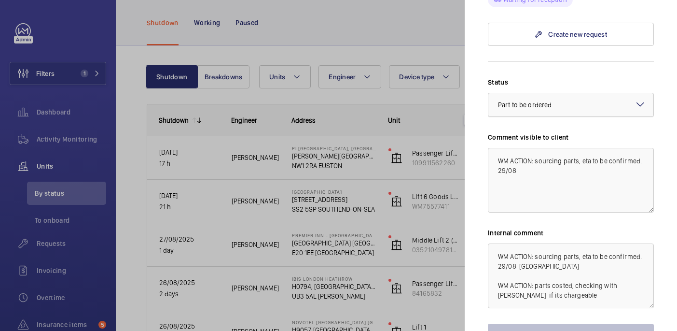
scroll to position [402, 0]
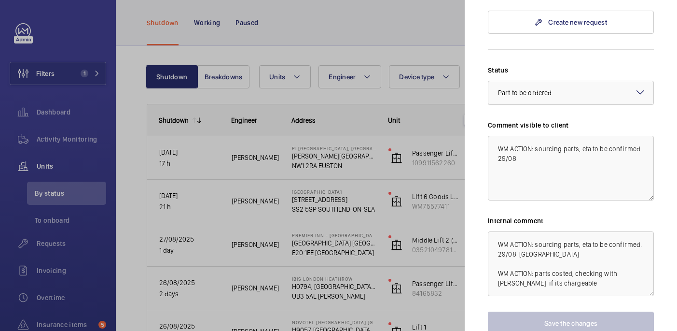
click at [525, 81] on div at bounding box center [571, 92] width 165 height 23
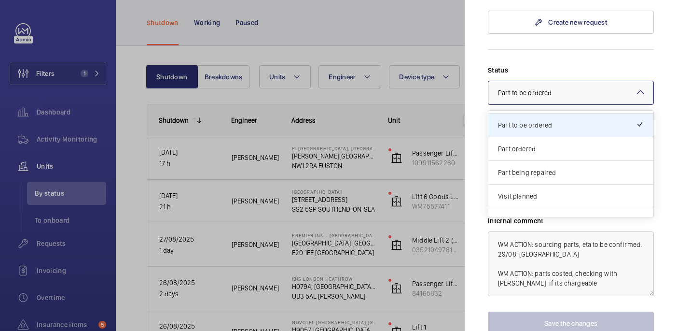
scroll to position [71, 0]
click at [529, 141] on span "Part ordered" at bounding box center [571, 146] width 146 height 10
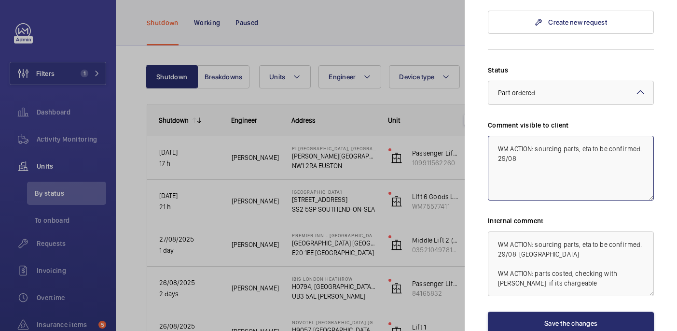
click at [525, 144] on textarea "WM ACTION: sourcing parts, eta to be confirmed. 29/08" at bounding box center [571, 168] width 166 height 65
click at [554, 157] on textarea "WM ACTION: sourcing parts, eta to be confirmed. 29/08 WM ACTION: Part on order,…" at bounding box center [571, 168] width 166 height 65
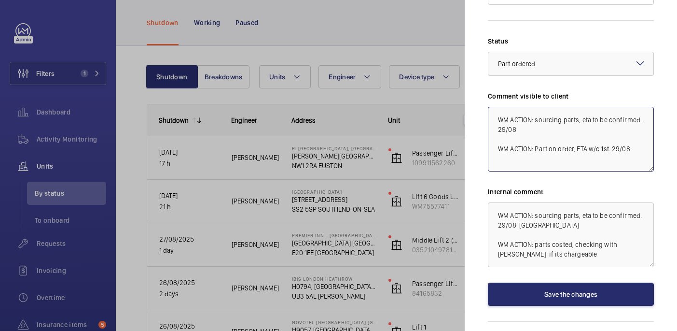
scroll to position [443, 0]
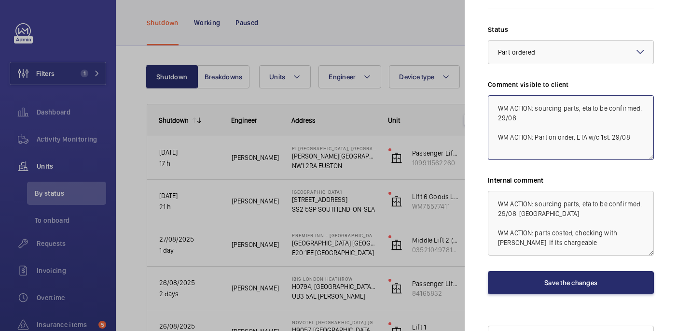
type textarea "WM ACTION: sourcing parts, eta to be confirmed. 29/08 WM ACTION: Part on order,…"
click at [558, 227] on textarea "WM ACTION: sourcing parts, eta to be confirmed. 29/08 india WM ACTION: parts co…" at bounding box center [571, 223] width 166 height 65
drag, startPoint x: 558, startPoint y: 227, endPoint x: 487, endPoint y: 218, distance: 71.6
click at [487, 218] on mat-sidenav "Stopped unit PI London, St Pancras Station Clifton House, 88 Euston Road NW1 2R…" at bounding box center [571, 165] width 212 height 331
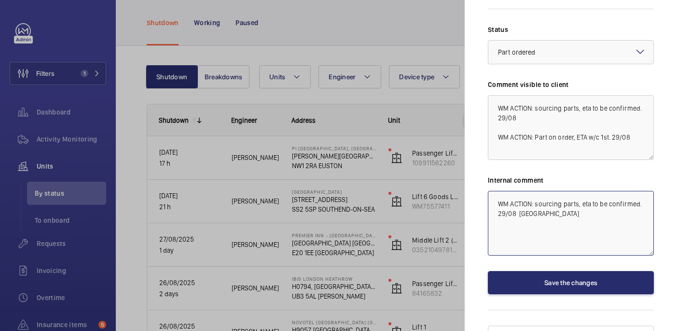
paste textarea "WM ACTION: Part on order, ETA w/c 1st. 29/08"
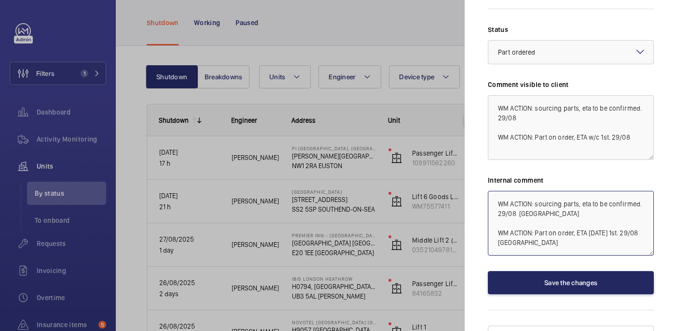
type textarea "WM ACTION: sourcing parts, eta to be confirmed. 29/08 india WM ACTION: Part on …"
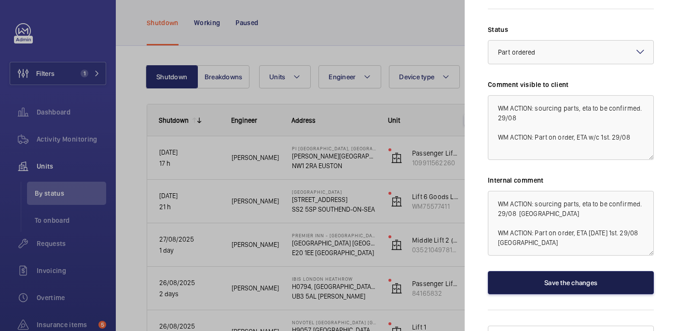
click at [605, 271] on button "Save the changes" at bounding box center [571, 282] width 166 height 23
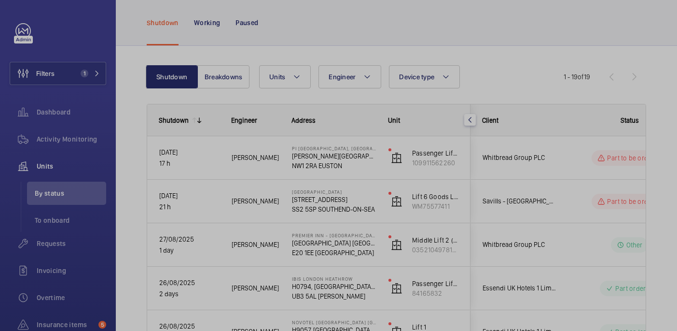
scroll to position [0, 0]
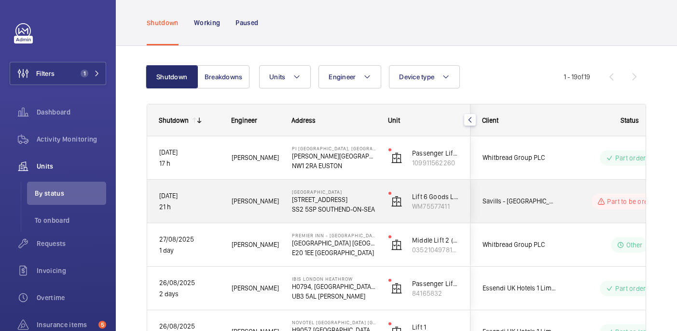
click at [572, 207] on wm-front-pills-cell "Part to be ordered" at bounding box center [630, 201] width 120 height 15
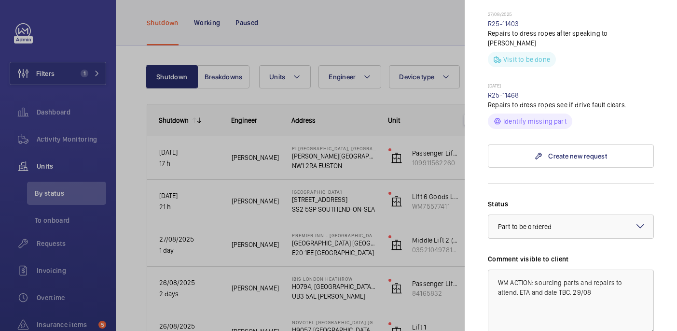
scroll to position [682, 0]
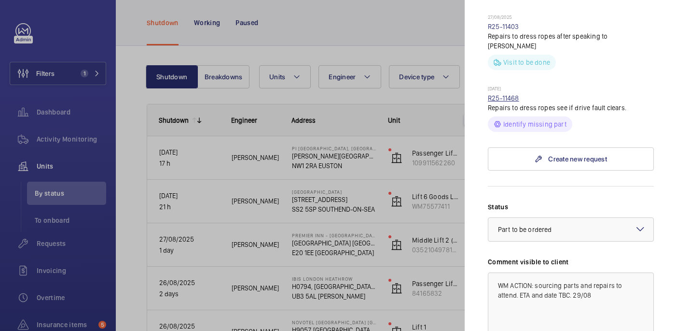
click at [512, 102] on link "R25-11468" at bounding box center [503, 98] width 31 height 8
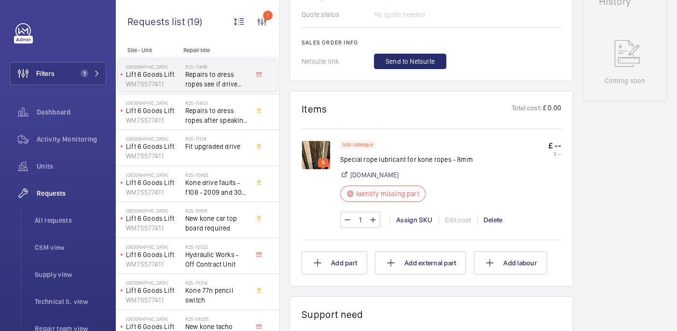
scroll to position [464, 0]
click at [322, 153] on img at bounding box center [316, 154] width 29 height 29
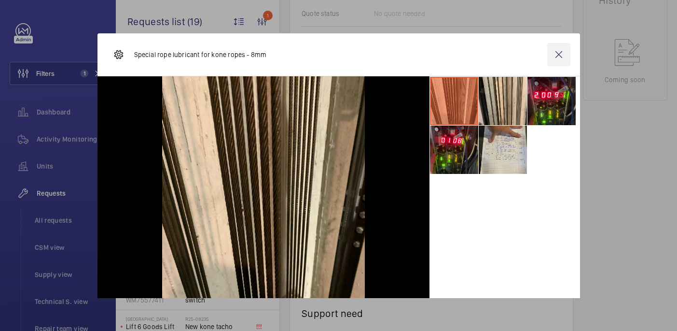
click at [558, 52] on wm-front-icon-button at bounding box center [559, 54] width 23 height 23
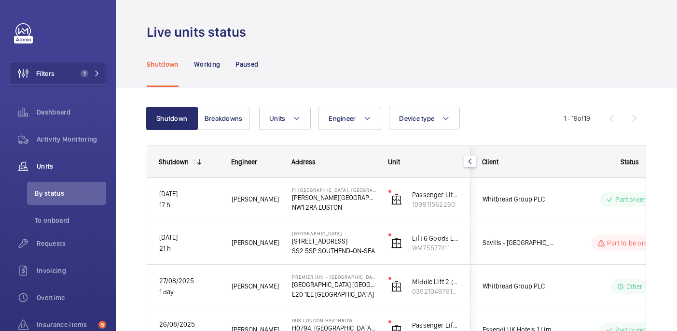
scroll to position [51, 0]
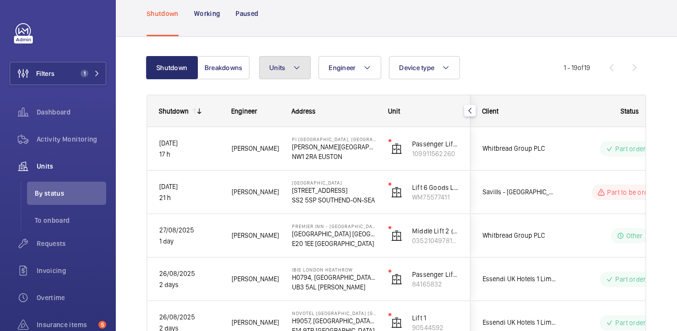
click at [292, 65] on button "Units" at bounding box center [285, 67] width 52 height 23
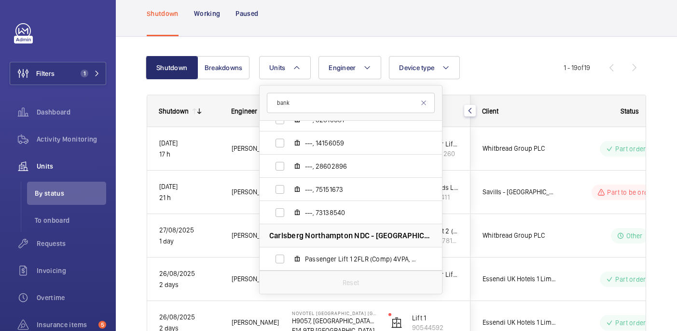
scroll to position [437, 0]
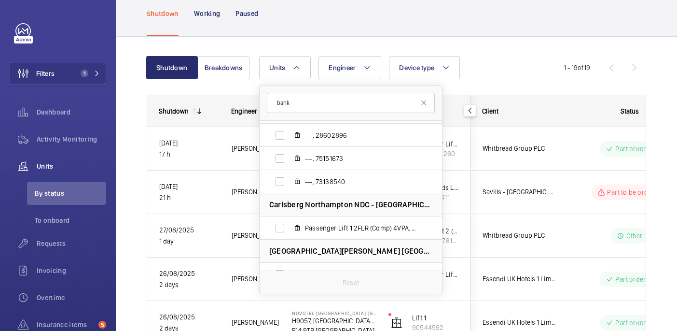
type input "bank"
click at [502, 69] on div "Units bank Old Bank of England - 1 Bell Yard, WC2A 2JR LONDON ---, 75287723 Int…" at bounding box center [411, 67] width 305 height 23
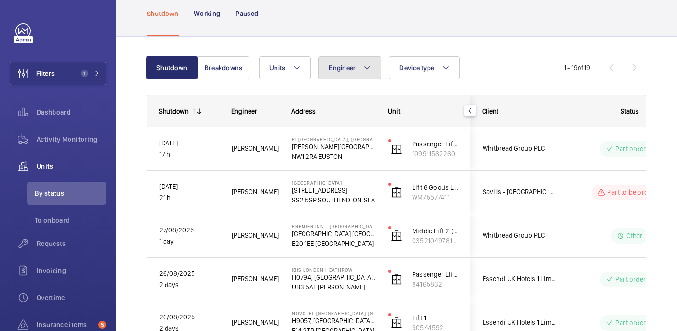
click at [377, 70] on button "Engineer" at bounding box center [350, 67] width 63 height 23
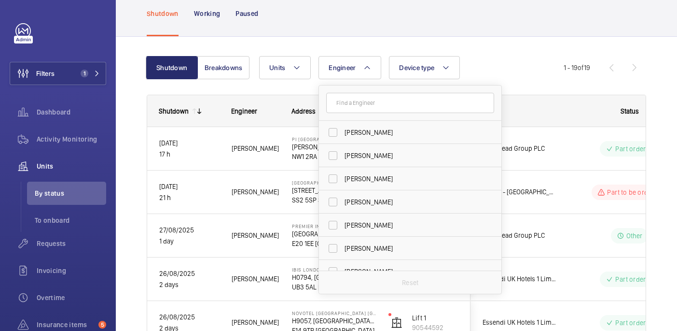
click at [493, 57] on div "Units Engineer Dave Murphy Luke Robinson Terry French Dan Jennings Richard Shaw…" at bounding box center [411, 67] width 305 height 23
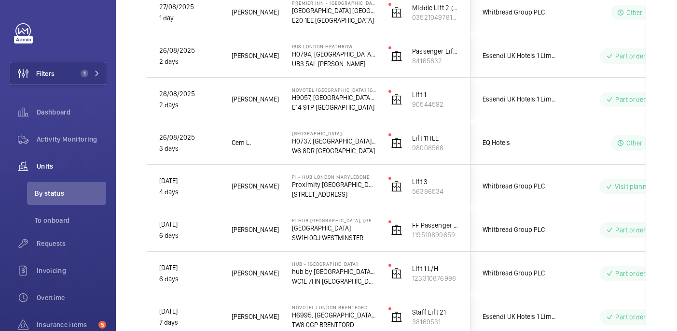
scroll to position [0, 0]
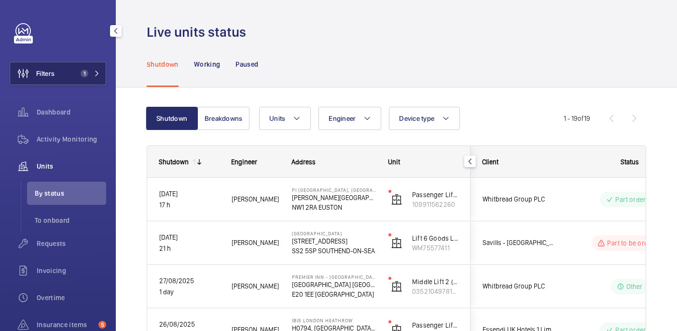
click at [90, 74] on span "1" at bounding box center [88, 74] width 23 height 8
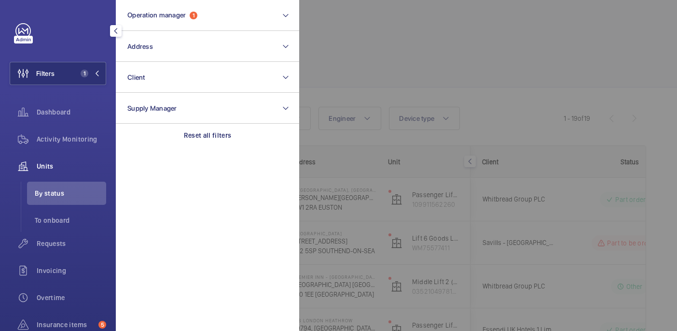
click at [390, 78] on div at bounding box center [637, 165] width 677 height 331
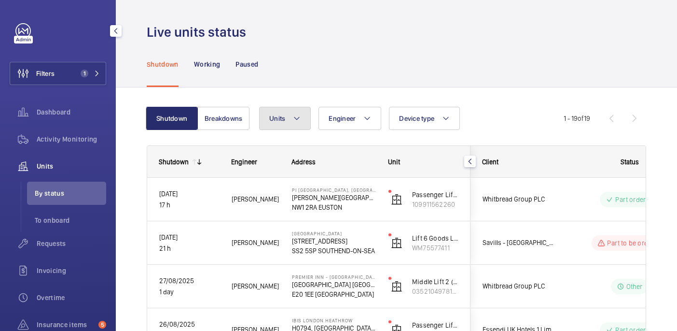
click at [280, 119] on span "Units" at bounding box center [277, 118] width 16 height 8
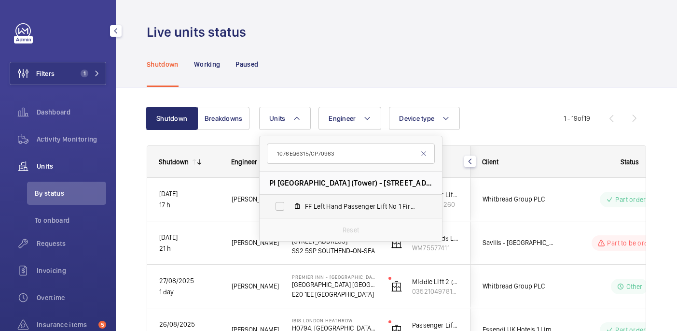
type input "1076EQ6315/CP70963"
click at [294, 200] on label "FF Left Hand Passenger Lift No 1 Fire Fighting, 1076EQ6315/CP70963" at bounding box center [343, 206] width 167 height 23
click at [290, 200] on input "FF Left Hand Passenger Lift No 1 Fire Fighting, 1076EQ6315/CP70963" at bounding box center [279, 206] width 19 height 19
checkbox input "true"
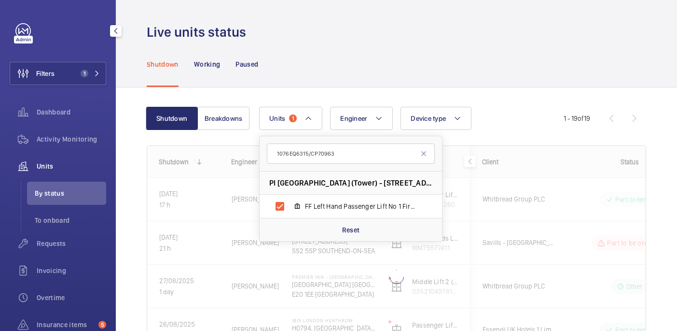
click at [304, 87] on div "Shutdown Working Paused" at bounding box center [397, 64] width 562 height 46
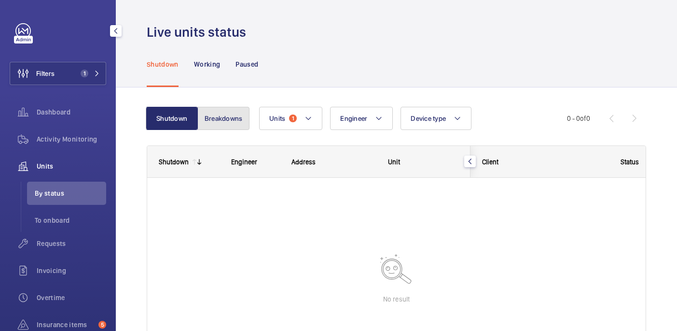
click at [217, 114] on button "Breakdowns" at bounding box center [223, 118] width 52 height 23
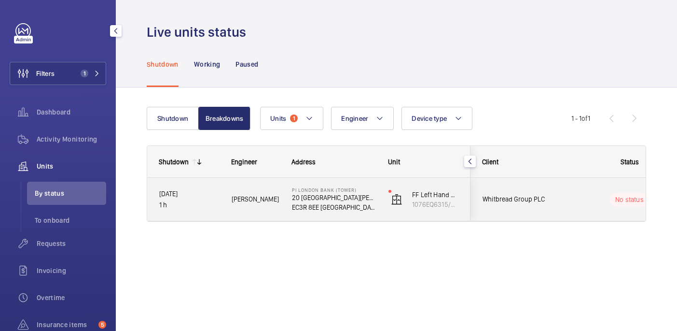
click at [209, 211] on div "29/08/2025 1 h" at bounding box center [183, 200] width 71 height 42
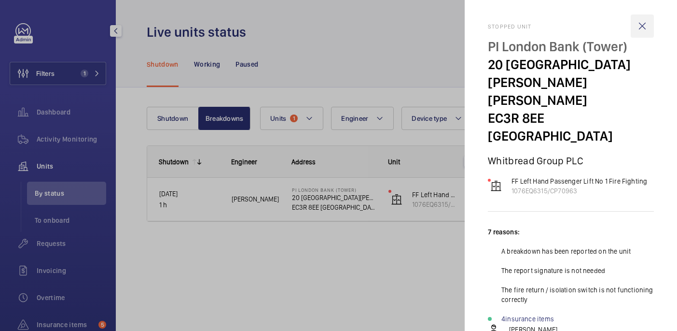
click at [638, 19] on wm-front-icon-button at bounding box center [642, 25] width 23 height 23
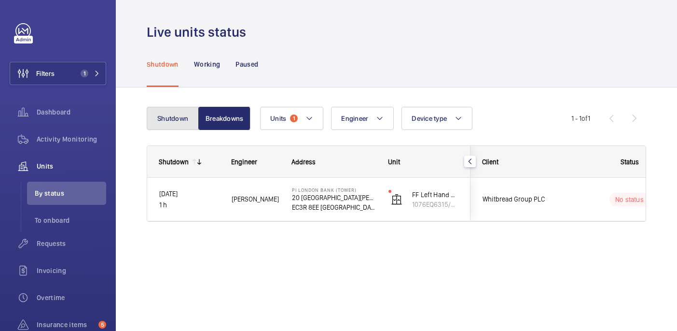
click at [173, 123] on button "Shutdown" at bounding box center [173, 118] width 52 height 23
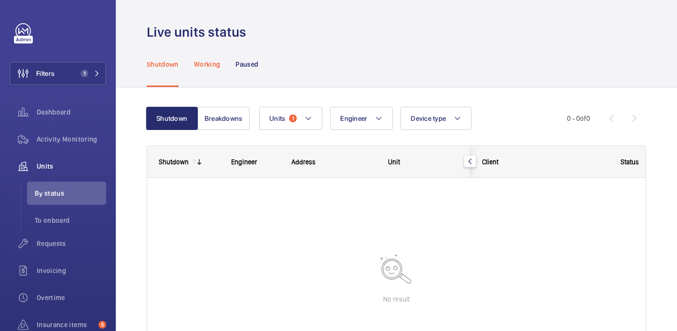
click at [212, 77] on div "Working" at bounding box center [207, 64] width 26 height 46
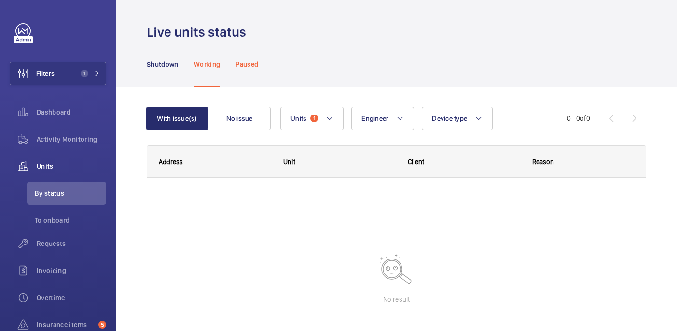
click at [254, 70] on div "Paused" at bounding box center [247, 64] width 23 height 46
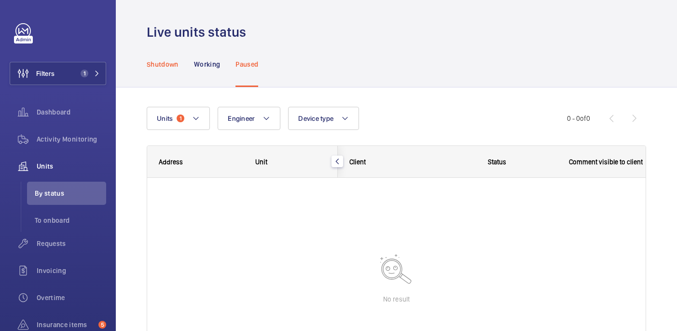
click at [169, 72] on div "Shutdown" at bounding box center [163, 64] width 32 height 46
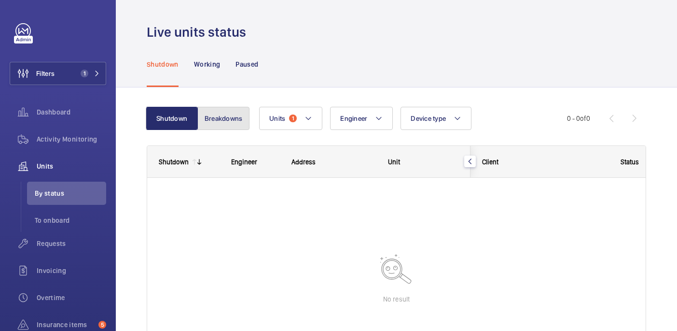
click at [227, 123] on button "Breakdowns" at bounding box center [223, 118] width 52 height 23
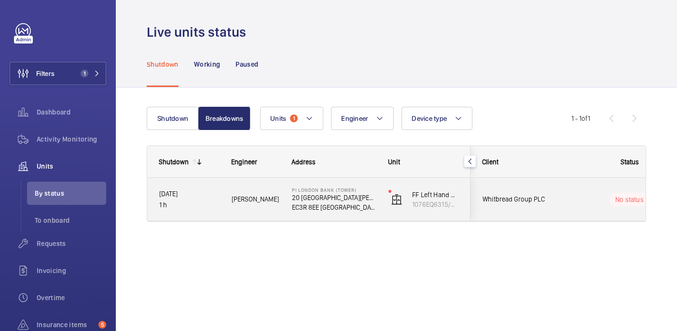
click at [263, 215] on div "Alfred R." at bounding box center [250, 199] width 60 height 43
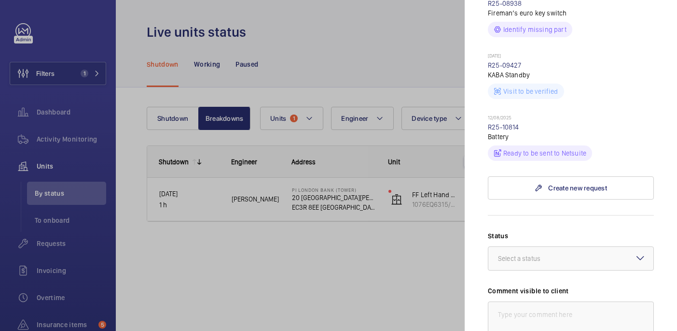
scroll to position [786, 0]
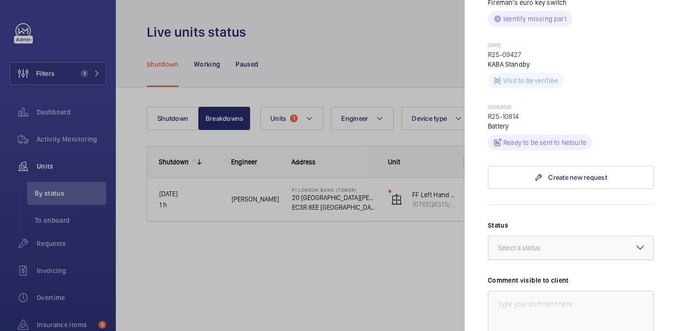
click at [562, 243] on div "Select a status" at bounding box center [531, 248] width 67 height 10
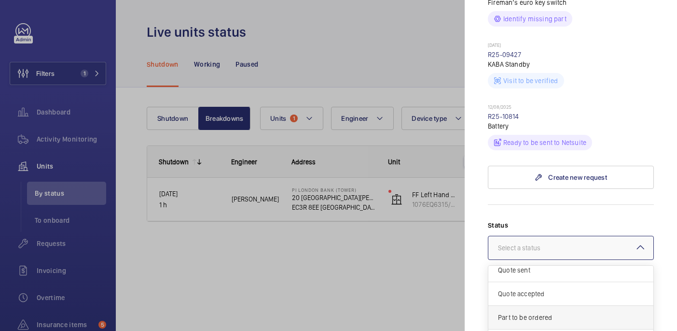
scroll to position [34, 0]
click at [535, 303] on div "Part to be ordered" at bounding box center [571, 315] width 165 height 24
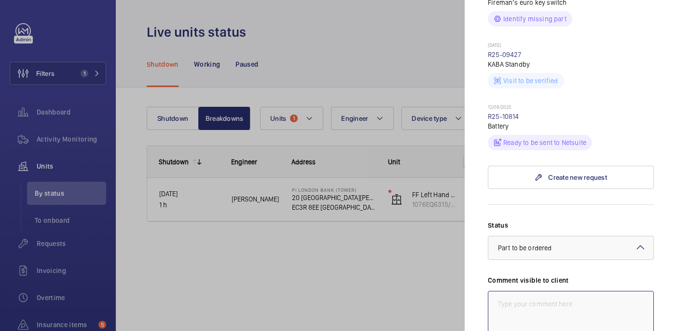
click at [516, 291] on textarea at bounding box center [571, 323] width 166 height 65
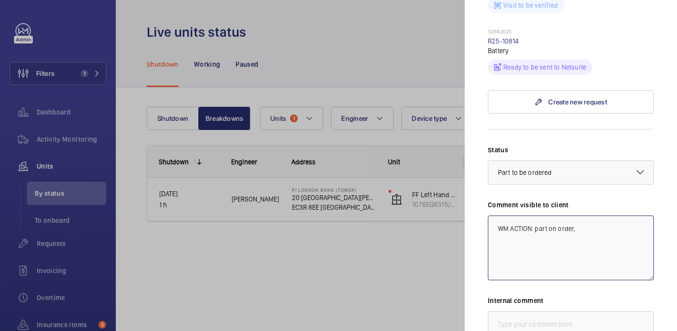
scroll to position [862, 0]
click at [599, 214] on textarea "WM ACTION: part on order, Eta w/c 1st. 29/08" at bounding box center [571, 246] width 166 height 65
type textarea "WM ACTION: part on order, Eta w/c 1st. 29/08"
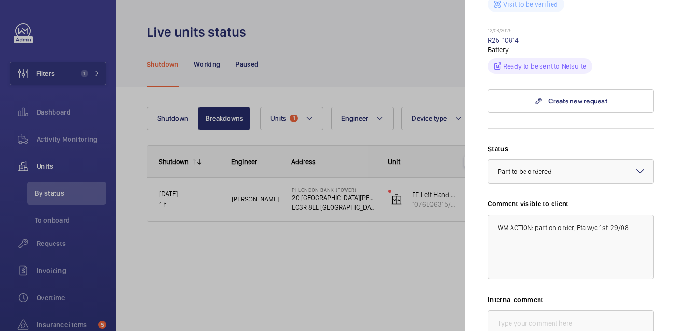
click at [602, 295] on div "Internal comment" at bounding box center [571, 335] width 166 height 80
paste textarea "WM ACTION: part on order, Eta w/c 1st. 29/08"
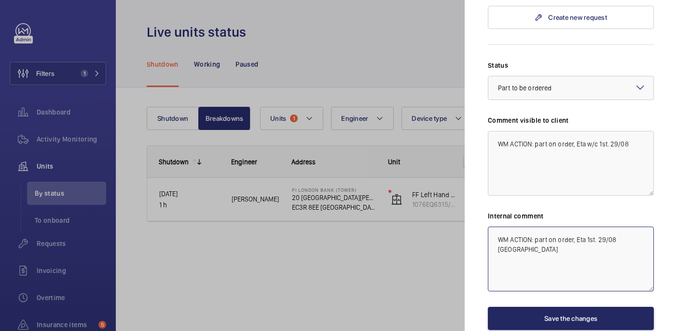
type textarea "WM ACTION: part on order, Eta 1st. 29/08 india"
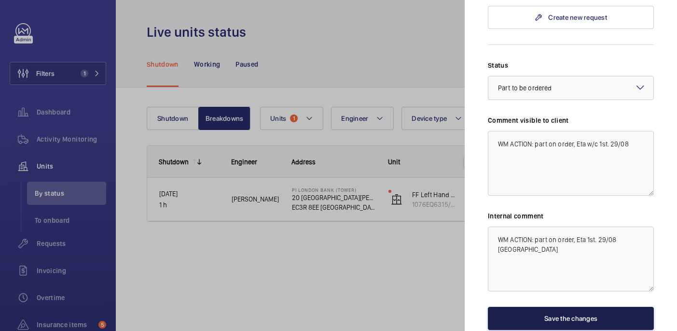
click at [602, 307] on button "Save the changes" at bounding box center [571, 318] width 166 height 23
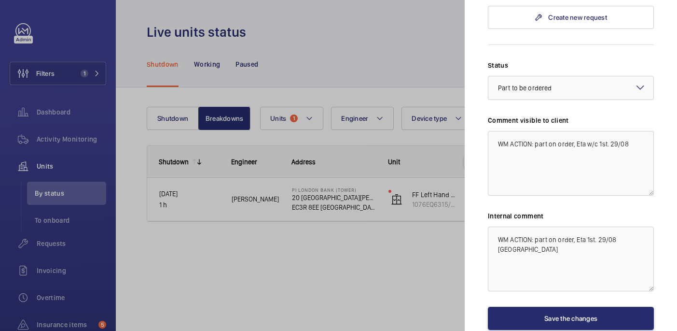
scroll to position [0, 0]
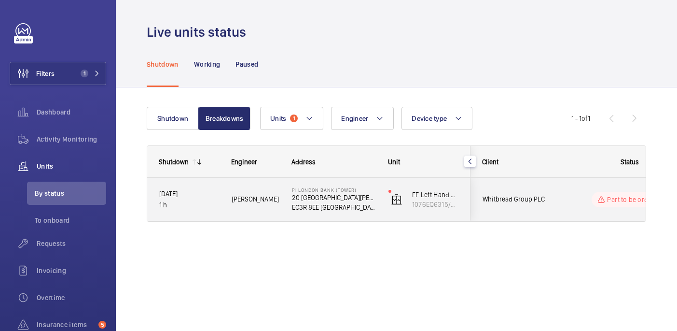
click at [544, 197] on span "Whitbread Group PLC" at bounding box center [520, 199] width 74 height 11
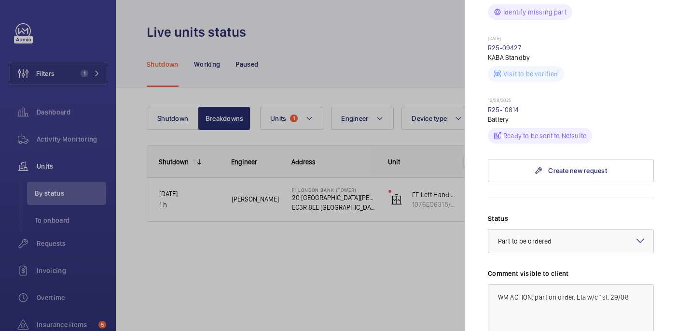
scroll to position [820, 0]
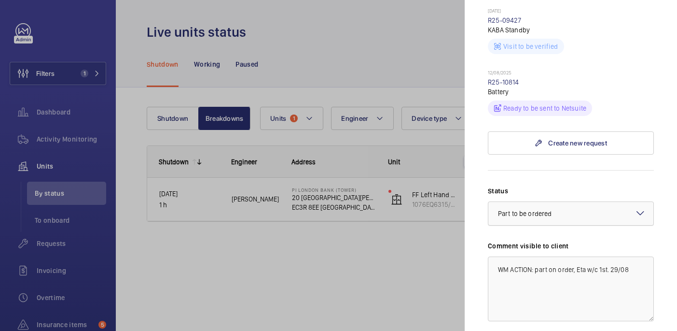
click at [590, 202] on div at bounding box center [571, 213] width 165 height 23
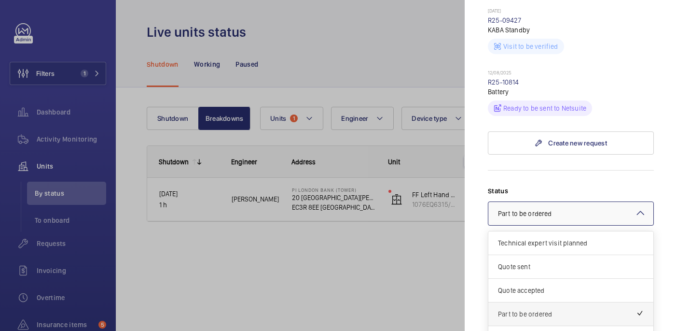
scroll to position [46, 0]
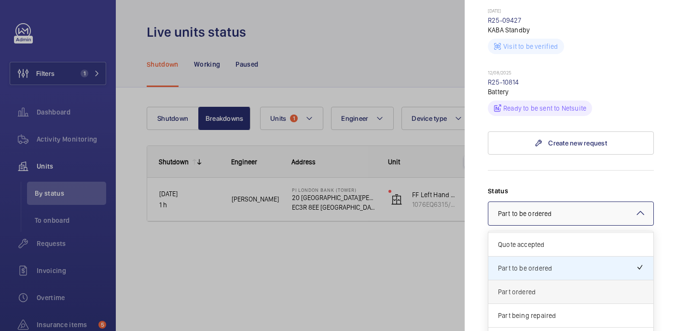
click at [553, 287] on span "Part ordered" at bounding box center [571, 292] width 146 height 10
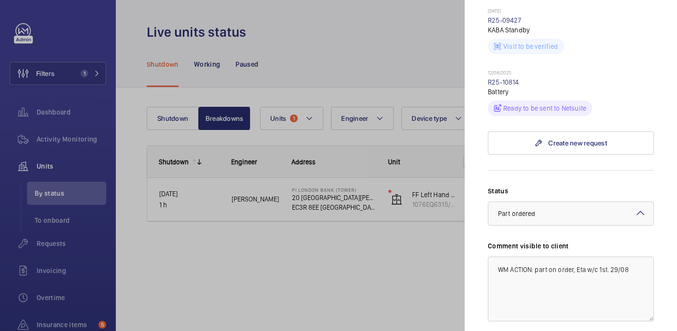
scroll to position [946, 0]
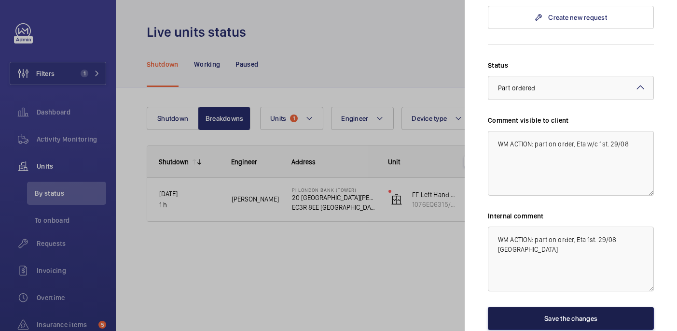
click at [569, 307] on button "Save the changes" at bounding box center [571, 318] width 166 height 23
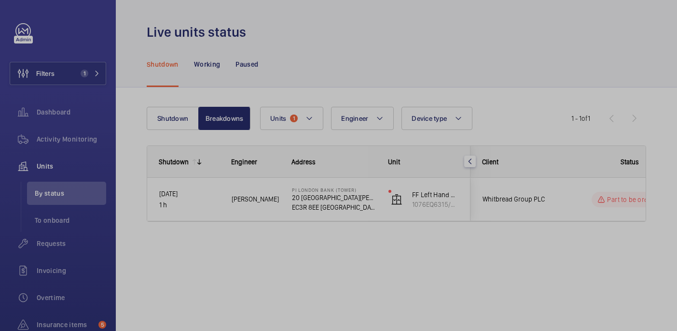
scroll to position [0, 0]
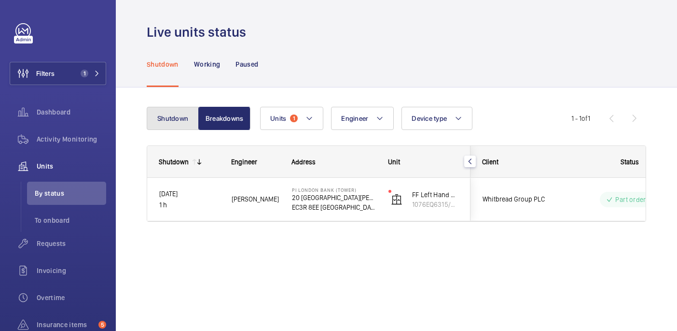
click at [174, 112] on button "Shutdown" at bounding box center [173, 118] width 52 height 23
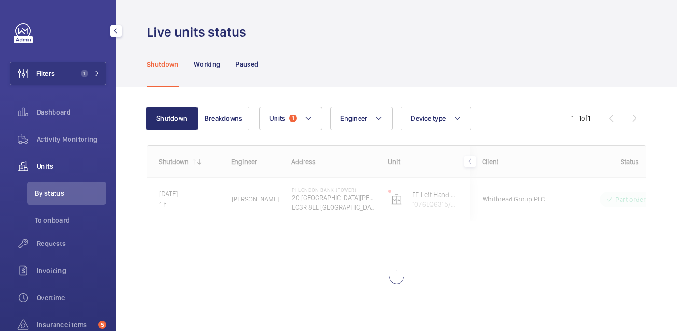
click at [58, 56] on div "Filters 1 Dashboard Activity Monitoring Units By status To onboard Requests Inv…" at bounding box center [58, 222] width 97 height 398
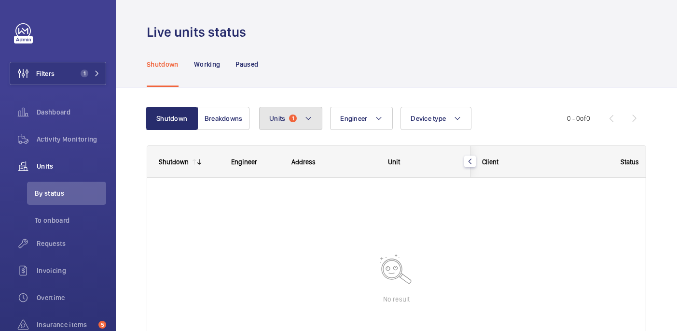
click at [310, 121] on mat-icon at bounding box center [309, 119] width 8 height 12
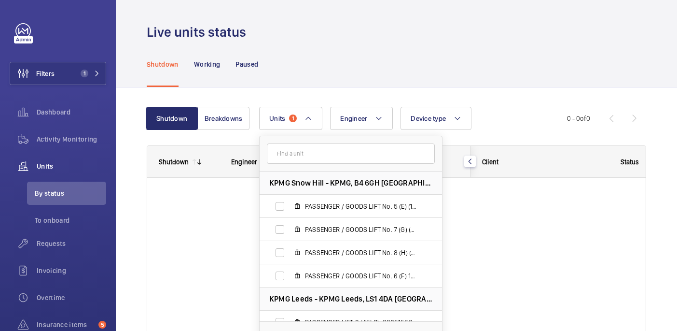
scroll to position [92, 0]
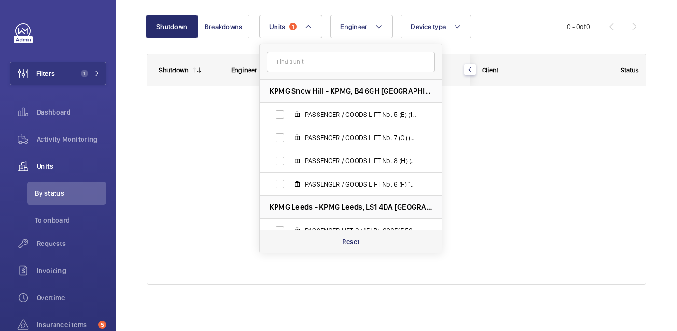
click at [329, 242] on div "Reset" at bounding box center [351, 240] width 183 height 23
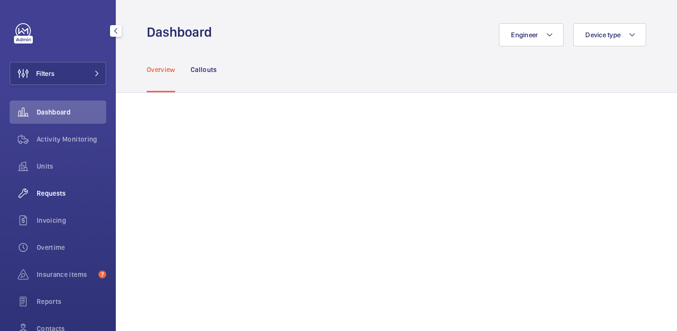
click at [70, 193] on span "Requests" at bounding box center [72, 193] width 70 height 10
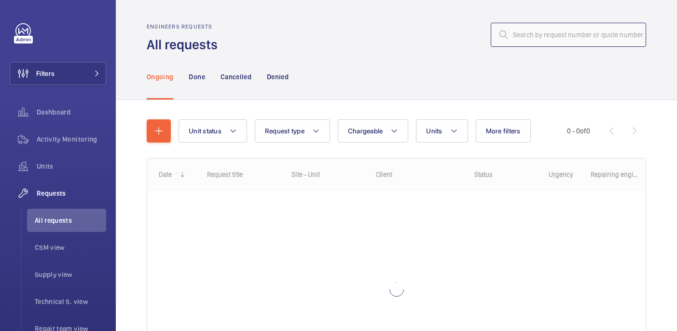
click at [570, 32] on input "text" at bounding box center [568, 35] width 155 height 24
paste input "R25-06224"
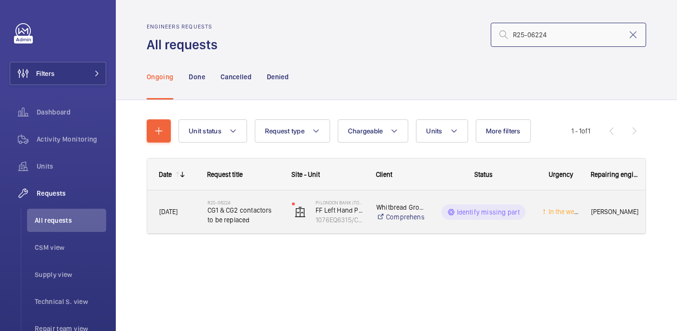
type input "R25-06224"
click at [220, 214] on span "CG1 & CG2 contactors to be replaced" at bounding box center [244, 214] width 72 height 19
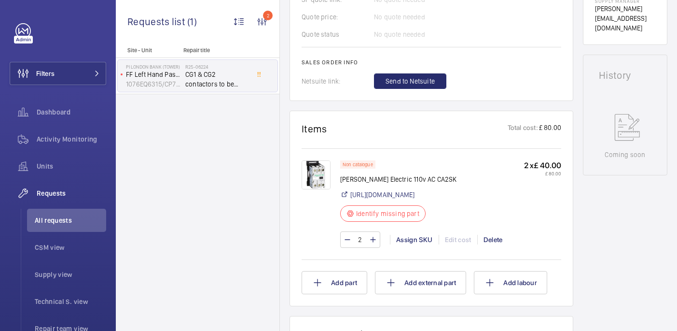
scroll to position [457, 0]
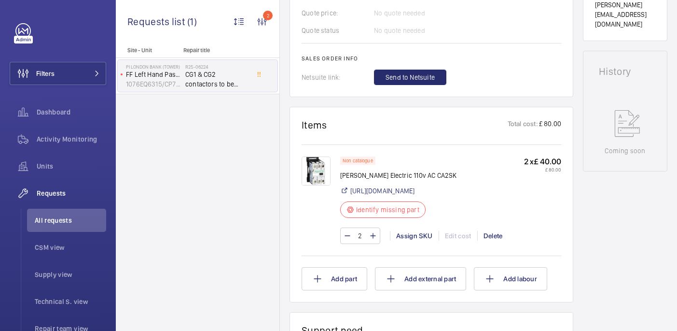
click at [317, 170] on img at bounding box center [316, 170] width 29 height 29
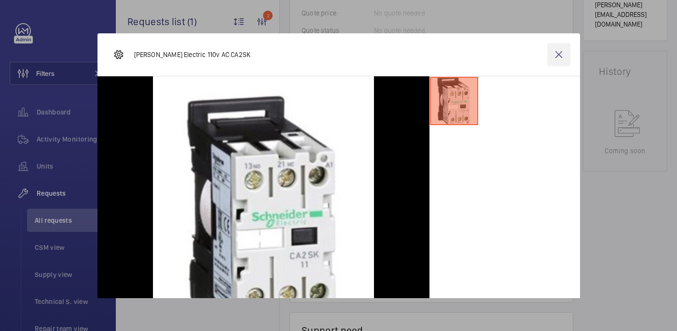
click at [551, 51] on wm-front-icon-button at bounding box center [559, 54] width 23 height 23
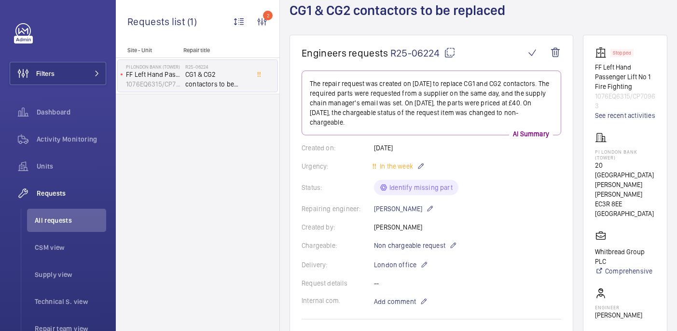
scroll to position [576, 0]
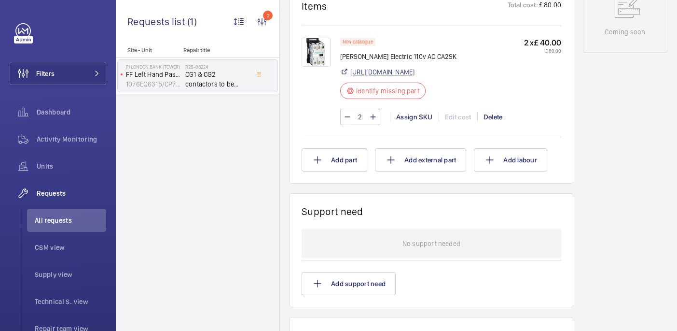
click at [415, 76] on link "https://uk.rs-online.com/web/p/contactor-overload-relays/7446721" at bounding box center [383, 72] width 64 height 10
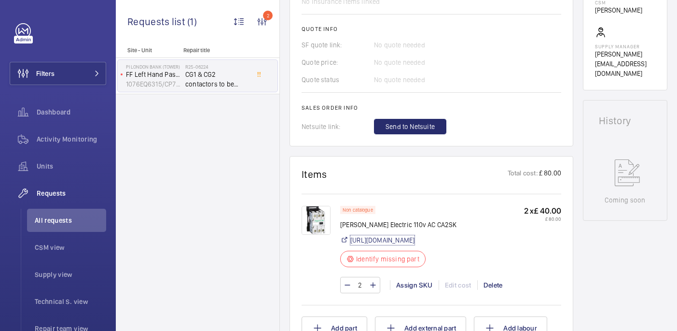
scroll to position [420, 0]
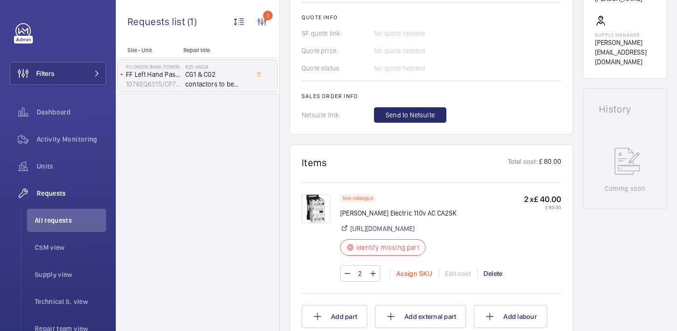
click at [414, 278] on div "Assign SKU" at bounding box center [414, 273] width 49 height 10
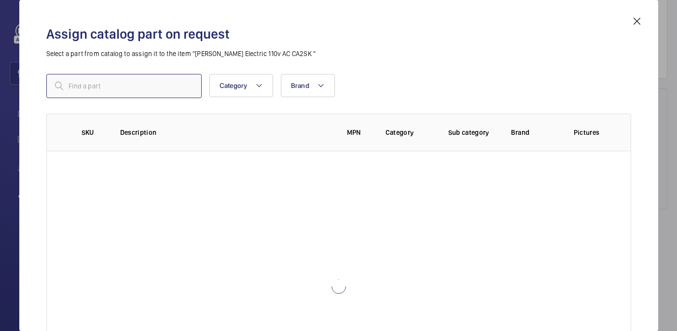
click at [112, 90] on input "text" at bounding box center [123, 86] width 155 height 24
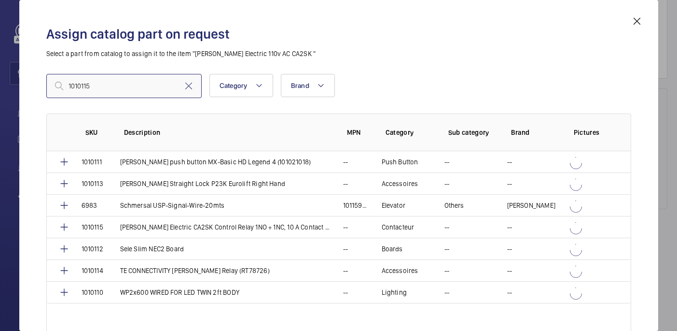
click at [70, 85] on input "1010115" at bounding box center [123, 86] width 155 height 24
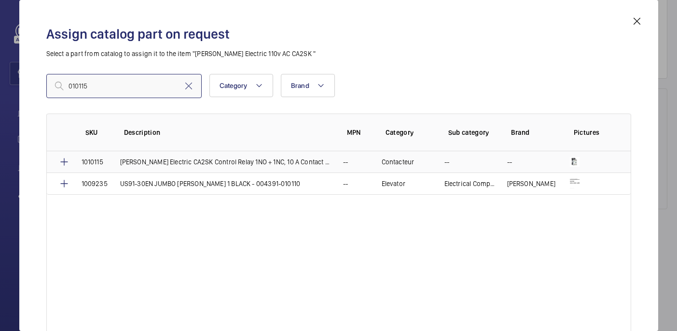
type input "010115"
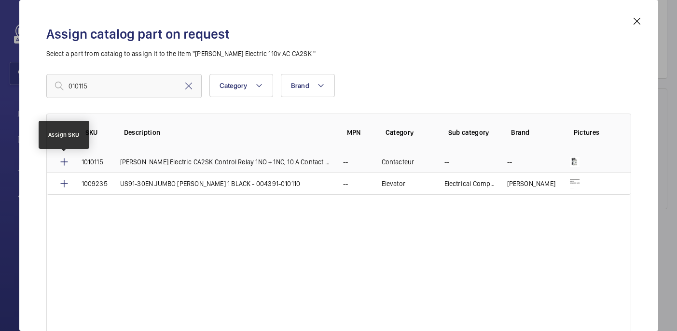
click at [65, 164] on mat-icon at bounding box center [64, 162] width 12 height 12
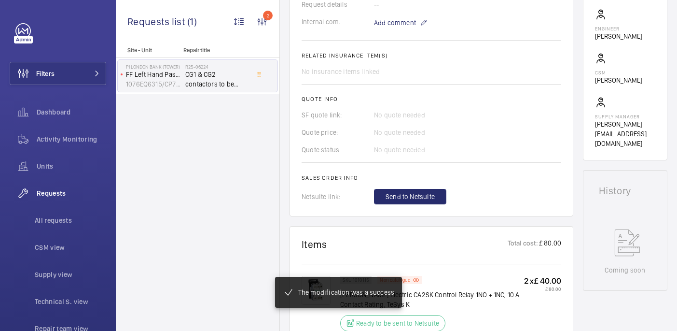
scroll to position [342, 0]
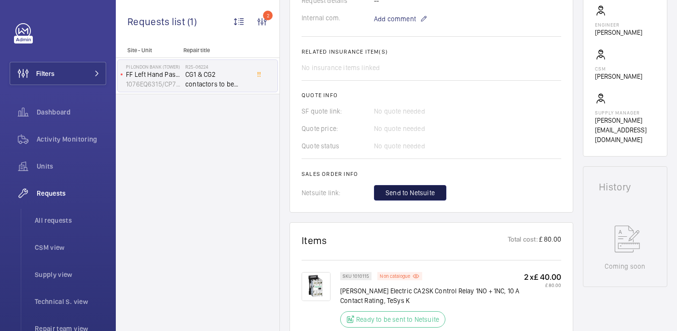
click at [413, 190] on span "Send to Netsuite" at bounding box center [410, 193] width 49 height 10
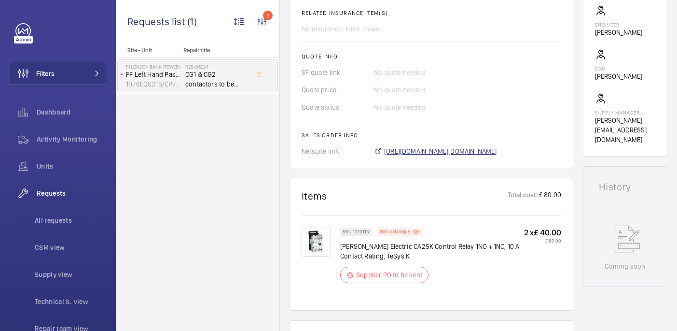
scroll to position [352, 0]
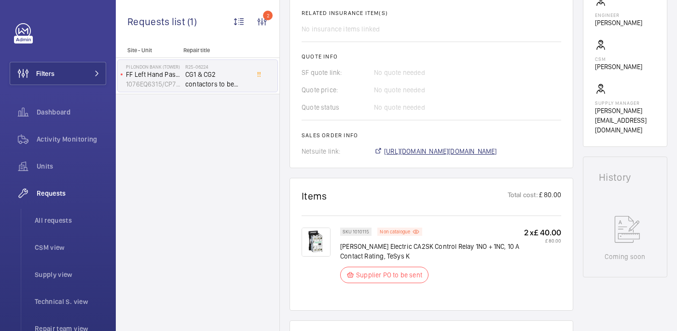
click at [434, 154] on span "[URL][DOMAIN_NAME][DOMAIN_NAME]" at bounding box center [440, 151] width 113 height 10
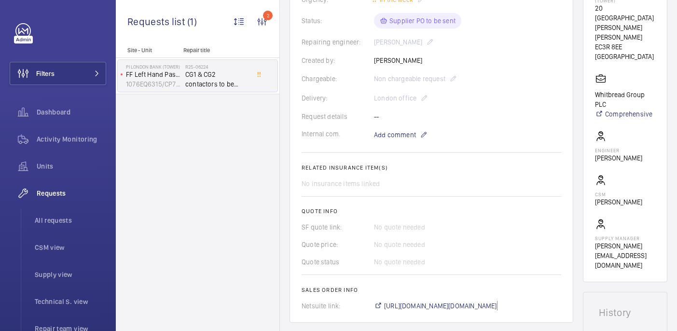
scroll to position [38, 0]
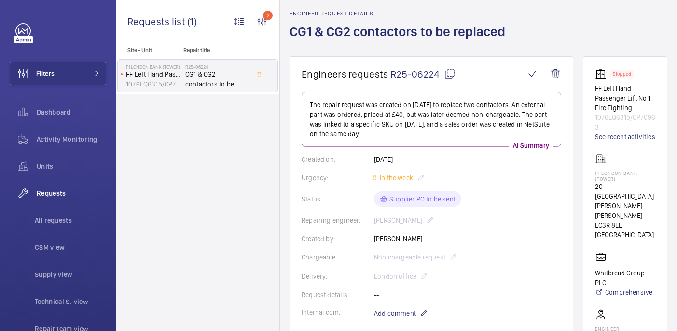
click at [634, 182] on p "PI London Bank (Tower)" at bounding box center [625, 176] width 60 height 12
copy p "PI London Bank (Tower)"
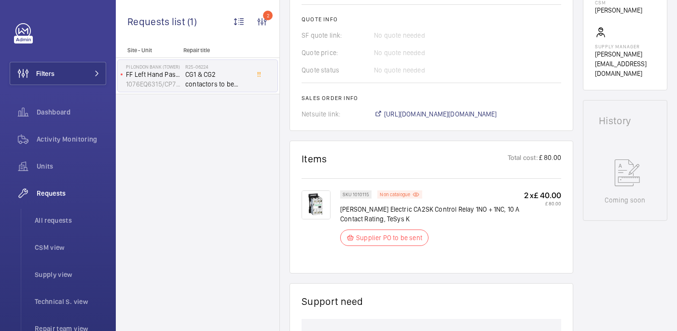
scroll to position [424, 0]
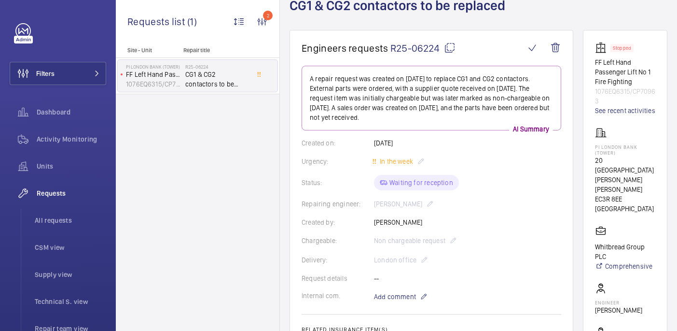
scroll to position [62, 0]
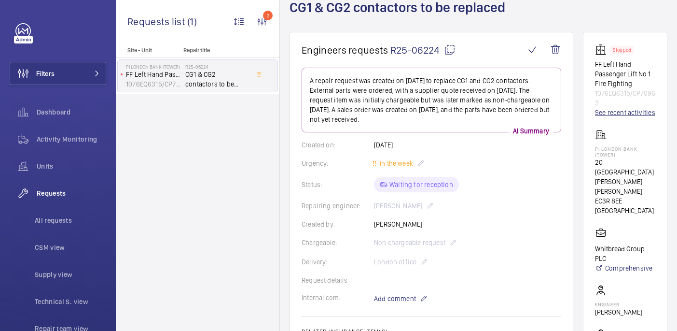
click at [624, 117] on link "See recent activities" at bounding box center [625, 113] width 60 height 10
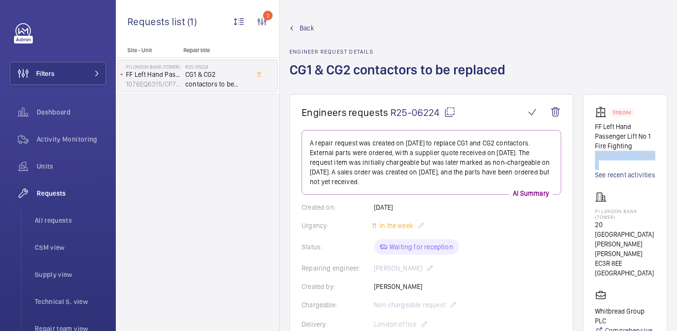
drag, startPoint x: 636, startPoint y: 173, endPoint x: 610, endPoint y: 166, distance: 27.2
click at [610, 166] on wm-front-card "Stopped FF Left Hand Passenger Lift No 1 Fire Fighting 1076EQ6315/CP70963 See r…" at bounding box center [625, 296] width 84 height 404
copy p "1076EQ6315/CP70963"
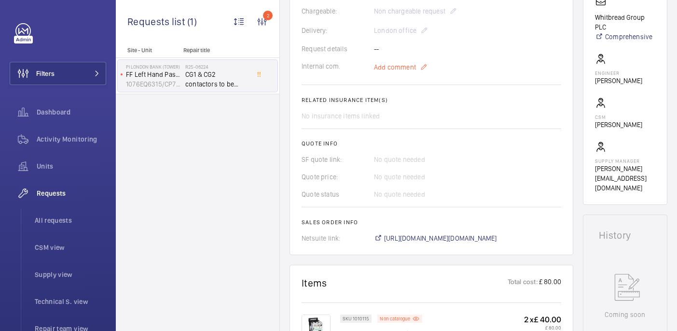
scroll to position [288, 0]
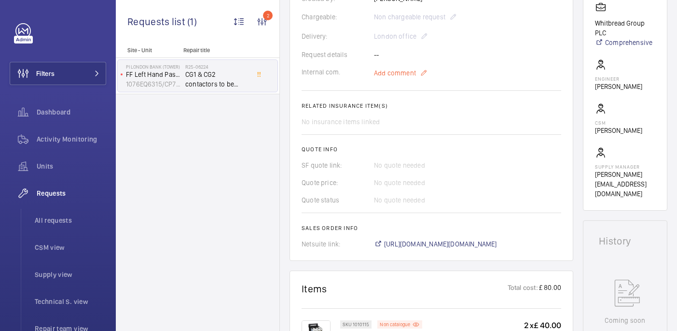
click at [398, 68] on span "Add comment" at bounding box center [395, 73] width 42 height 10
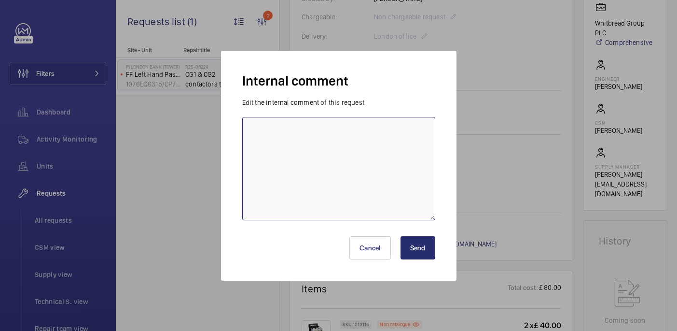
click at [357, 161] on textarea at bounding box center [338, 168] width 193 height 103
type textarea "ETA 1st - 29/08 india"
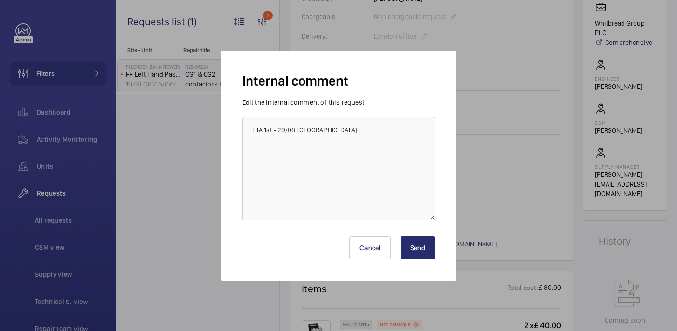
click at [420, 249] on button "Send" at bounding box center [418, 247] width 35 height 23
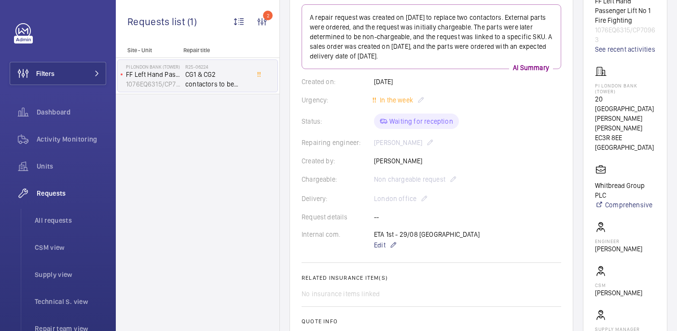
scroll to position [0, 0]
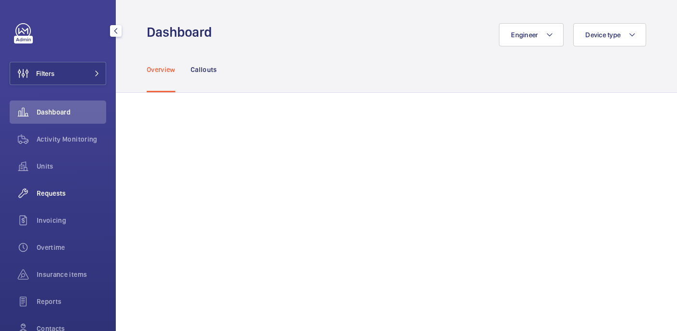
click at [52, 201] on div "Requests" at bounding box center [58, 193] width 97 height 23
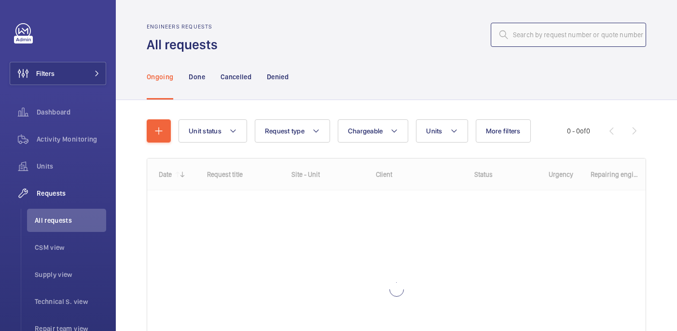
click at [522, 39] on input "text" at bounding box center [568, 35] width 155 height 24
paste input "R25-11476"
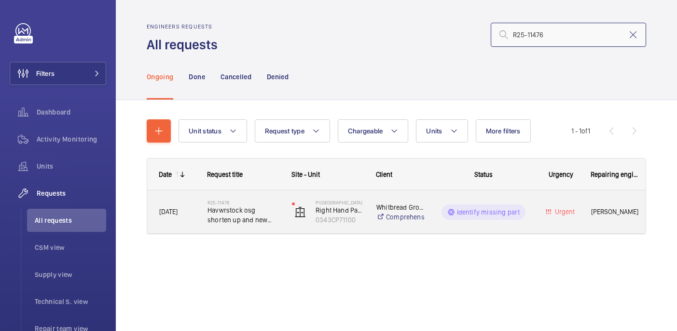
type input "R25-11476"
click at [267, 205] on h2 "R25-11476" at bounding box center [244, 202] width 72 height 6
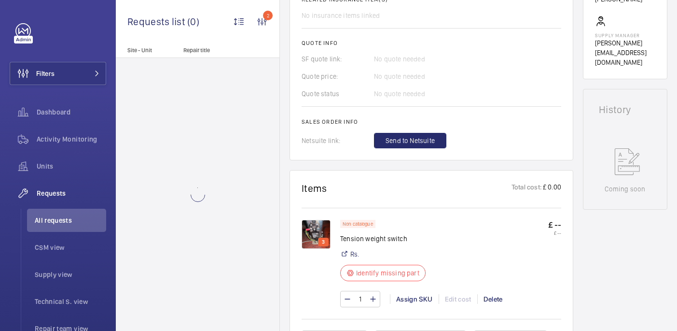
scroll to position [431, 0]
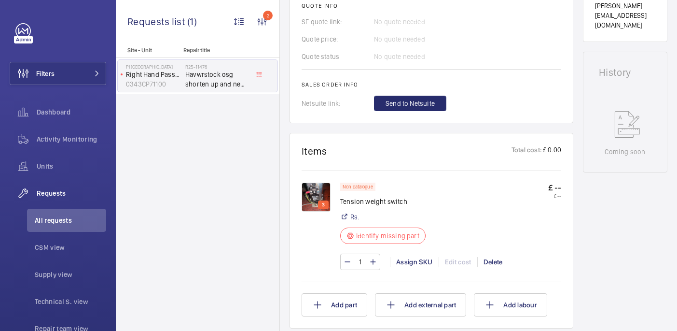
click at [312, 186] on img at bounding box center [316, 197] width 29 height 29
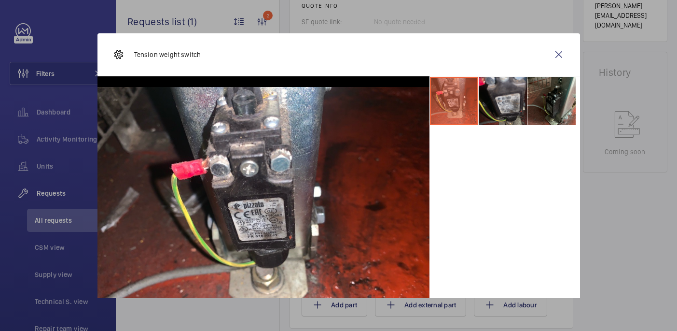
click at [504, 107] on li at bounding box center [503, 101] width 48 height 48
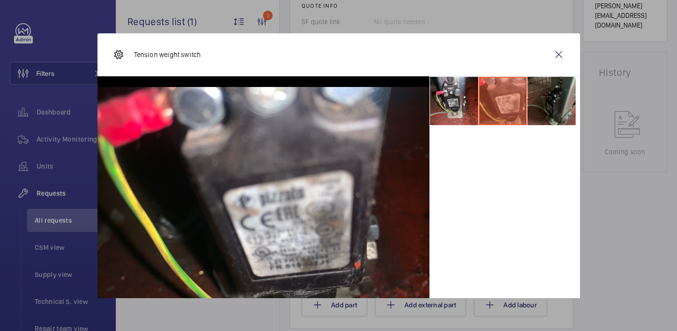
click at [544, 107] on li at bounding box center [552, 101] width 48 height 48
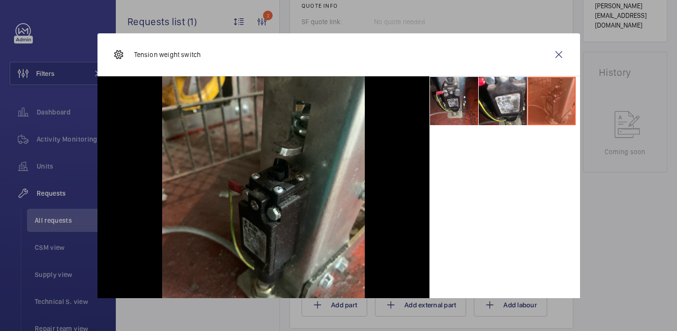
click at [437, 109] on li at bounding box center [454, 101] width 48 height 48
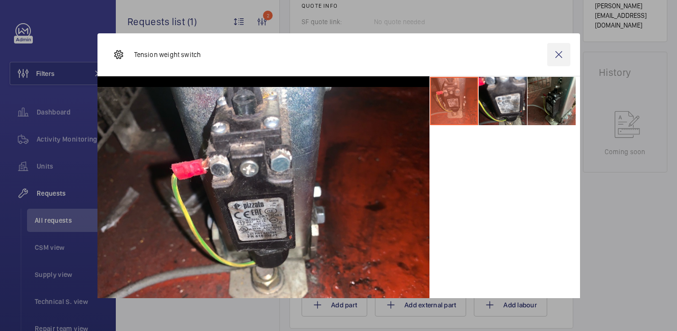
click at [565, 56] on wm-front-icon-button at bounding box center [559, 54] width 23 height 23
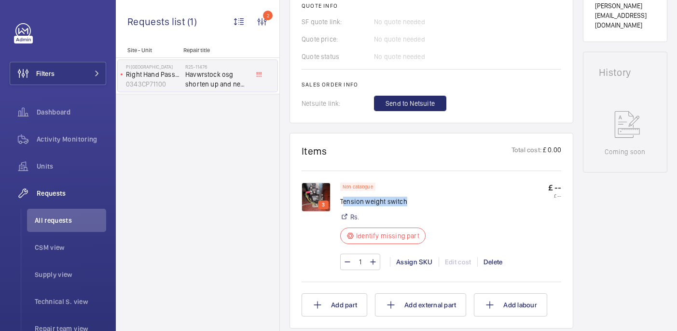
drag, startPoint x: 343, startPoint y: 193, endPoint x: 432, endPoint y: 192, distance: 88.8
click at [432, 192] on div "Non catalogue Tension weight switch Rs. Identify missing part £ -- £ --" at bounding box center [450, 216] width 221 height 67
copy p "ension weight switch"
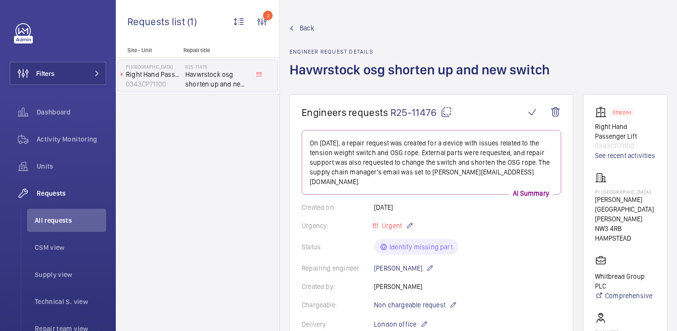
click at [445, 112] on mat-icon at bounding box center [447, 112] width 12 height 12
copy p "ension weight switch"
click at [604, 187] on div "PI London Hampstead Haverstock Hill NW3 4RB HAMPSTEAD" at bounding box center [625, 207] width 60 height 71
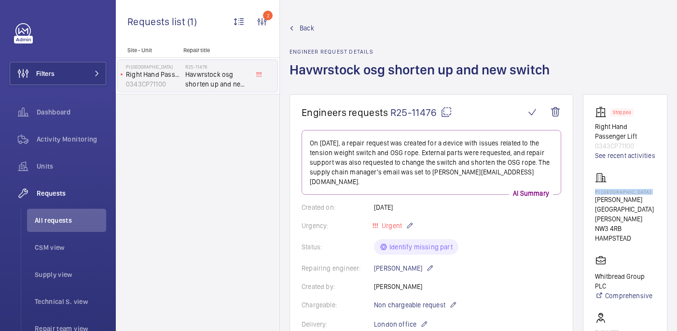
copy p "PI [GEOGRAPHIC_DATA]"
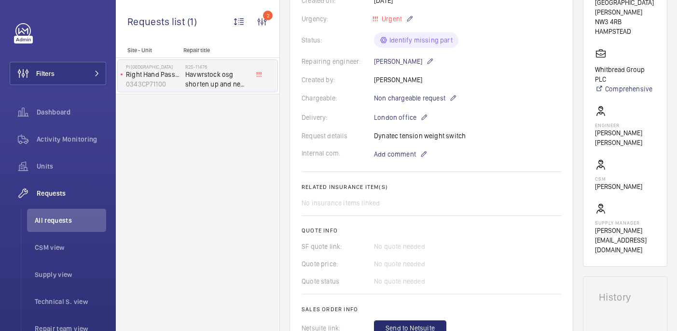
scroll to position [373, 0]
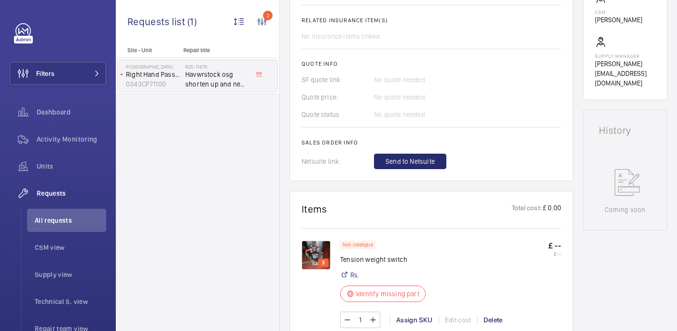
click at [363, 254] on p "Tension weight switch" at bounding box center [385, 259] width 91 height 10
copy div "Tension weight switch"
click at [323, 248] on img at bounding box center [316, 254] width 29 height 29
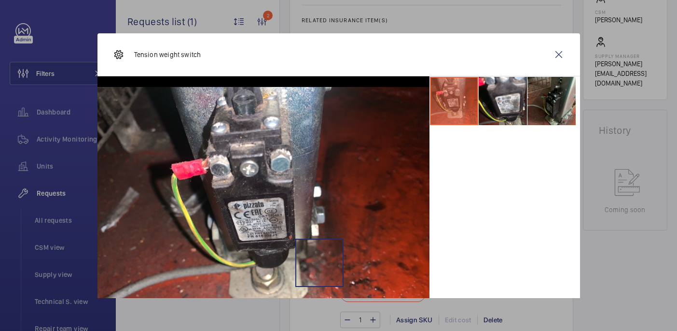
scroll to position [44, 0]
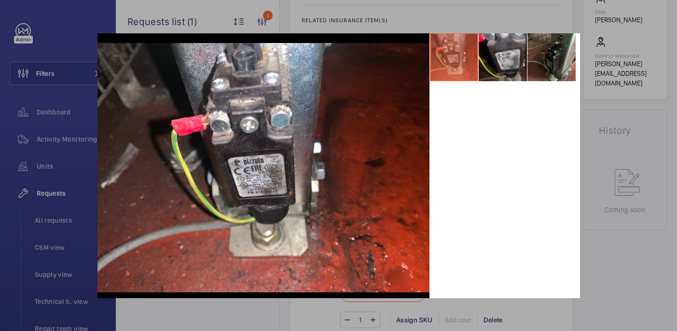
click at [508, 63] on li at bounding box center [503, 57] width 48 height 48
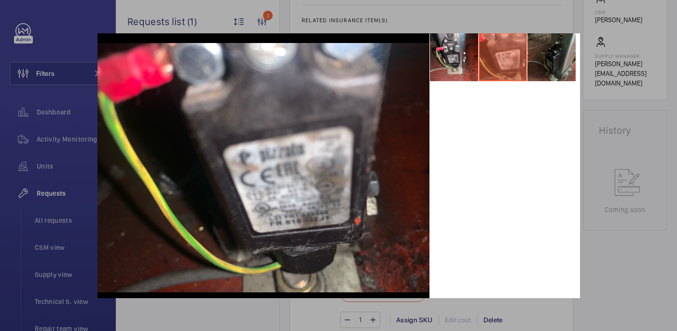
click at [556, 76] on li at bounding box center [552, 57] width 48 height 48
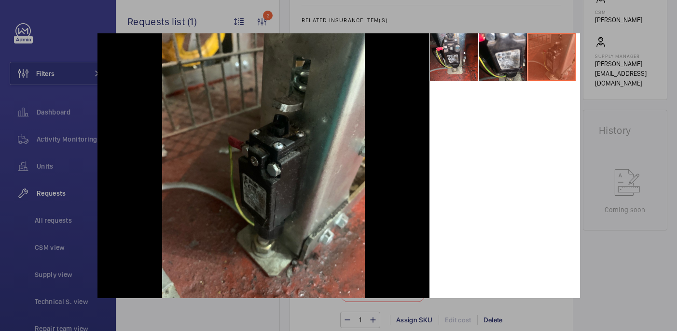
click at [621, 210] on div at bounding box center [338, 165] width 677 height 331
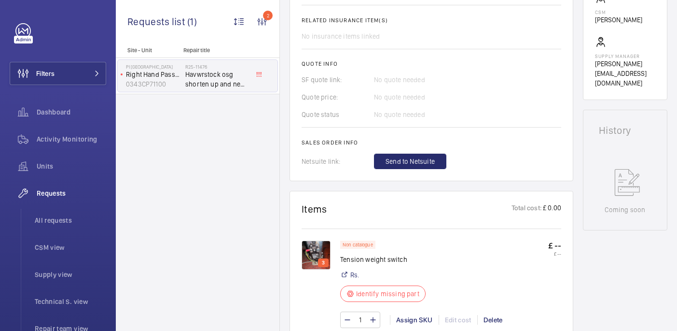
scroll to position [185, 0]
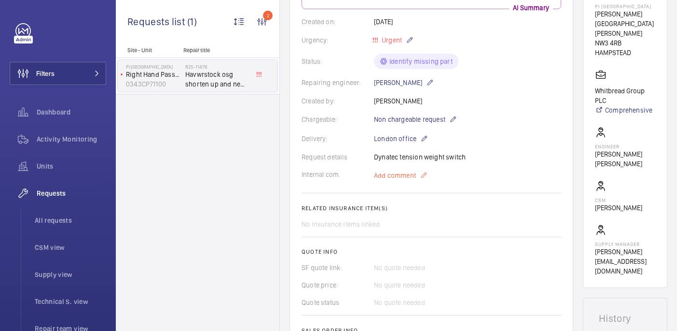
click at [407, 170] on span "Add comment" at bounding box center [395, 175] width 42 height 10
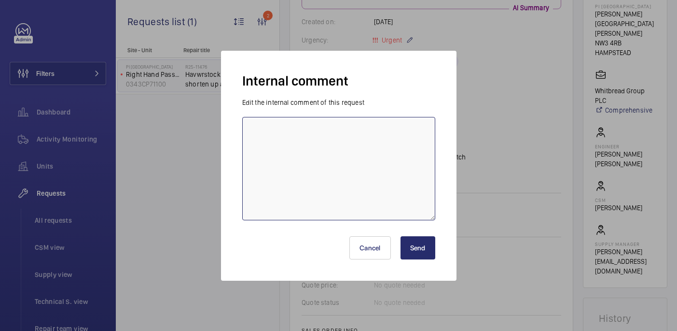
click at [379, 140] on textarea at bounding box center [338, 168] width 193 height 103
click at [295, 131] on textarea "sourcing formr supplier - 29.08 india" at bounding box center [338, 168] width 193 height 103
type textarea "sourcing from supplier - 29.08 india"
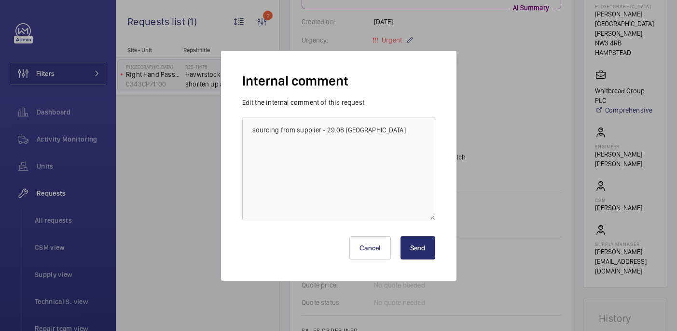
click at [419, 251] on button "Send" at bounding box center [418, 247] width 35 height 23
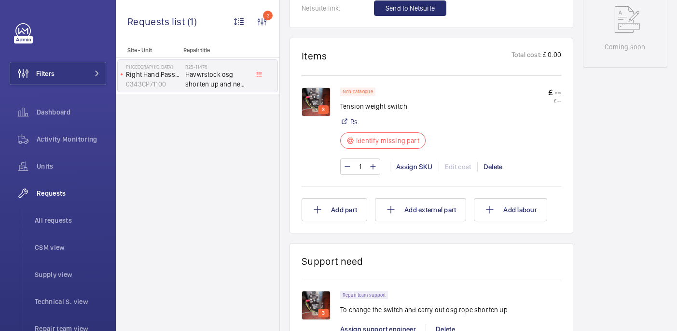
scroll to position [537, 0]
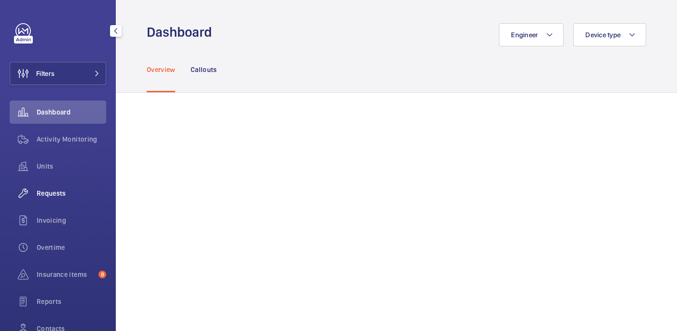
click at [69, 186] on div "Requests" at bounding box center [58, 193] width 97 height 23
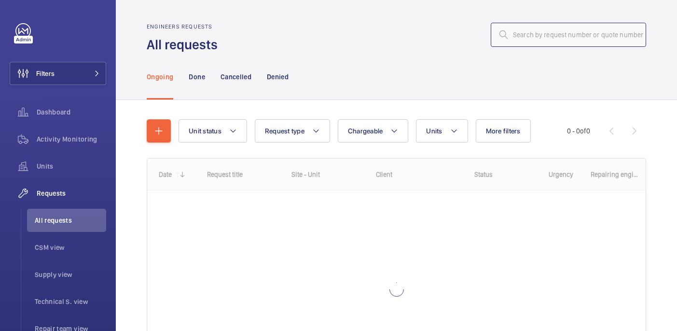
click at [554, 34] on input "text" at bounding box center [568, 35] width 155 height 24
paste input "R25-06224"
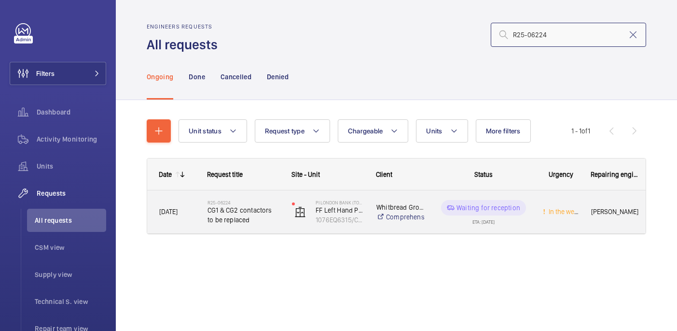
type input "R25-06224"
click at [254, 208] on span "CG1 & CG2 contactors to be replaced" at bounding box center [244, 214] width 72 height 19
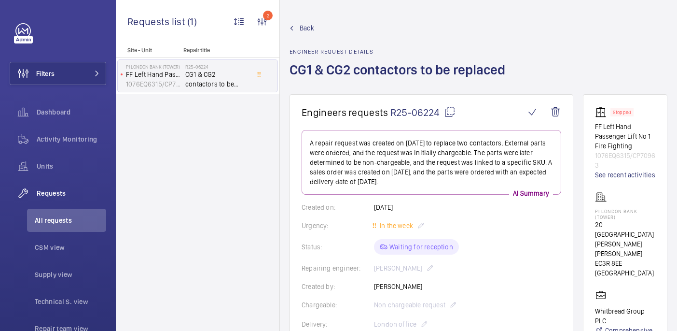
scroll to position [215, 0]
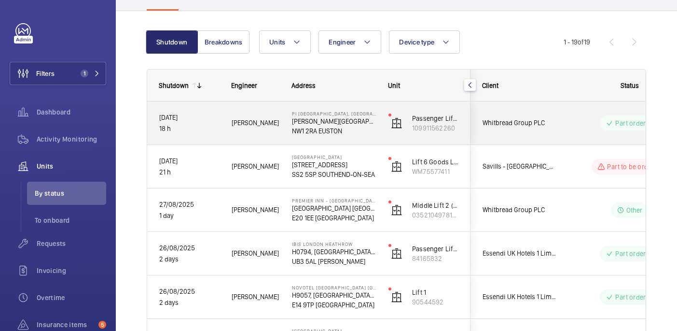
scroll to position [98, 0]
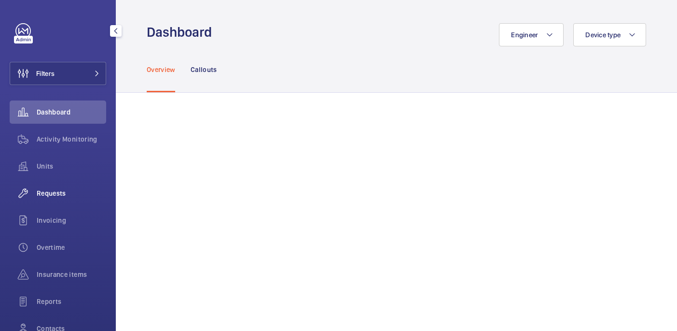
click at [56, 191] on span "Requests" at bounding box center [72, 193] width 70 height 10
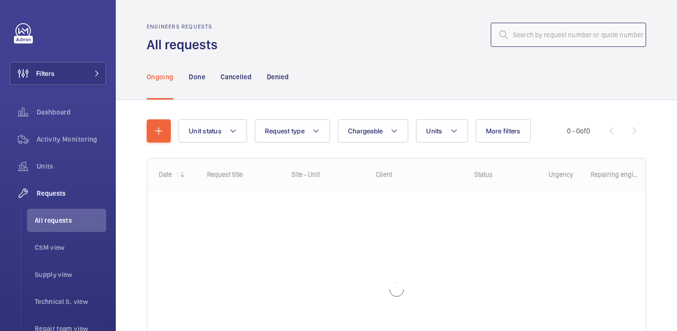
click at [548, 30] on input "text" at bounding box center [568, 35] width 155 height 24
paste input "R25-07882"
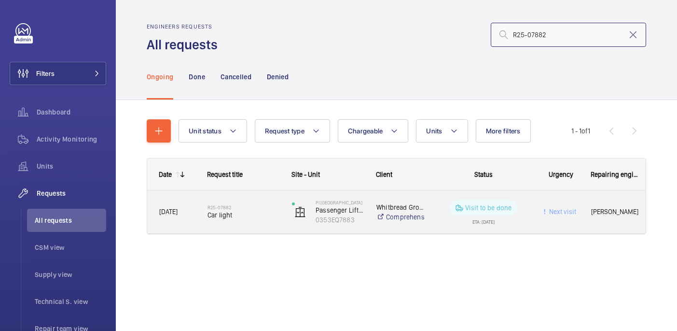
type input "R25-07882"
click at [258, 226] on div "R25-07882 Car light" at bounding box center [238, 211] width 84 height 43
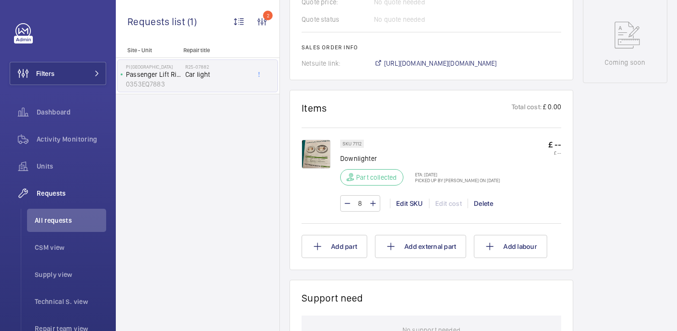
scroll to position [492, 0]
click at [314, 160] on img at bounding box center [316, 153] width 29 height 29
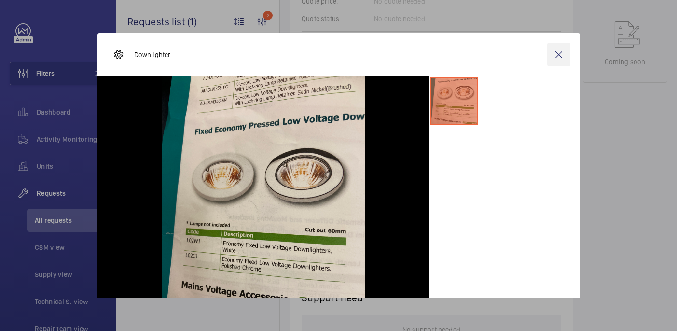
click at [561, 50] on wm-front-icon-button at bounding box center [559, 54] width 23 height 23
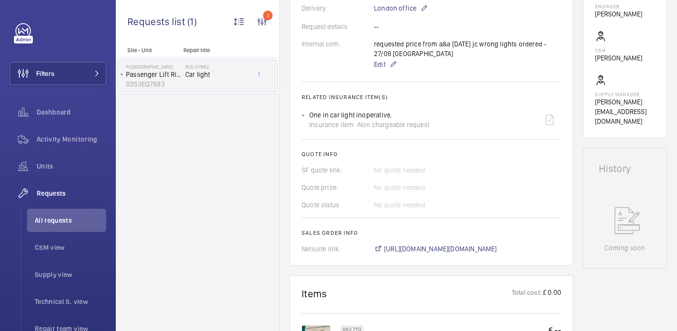
scroll to position [453, 0]
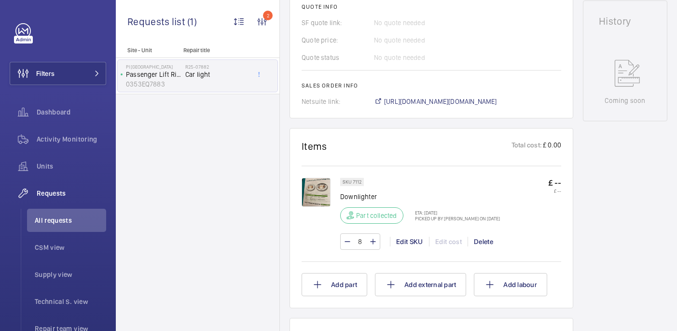
click at [319, 193] on img at bounding box center [316, 192] width 29 height 29
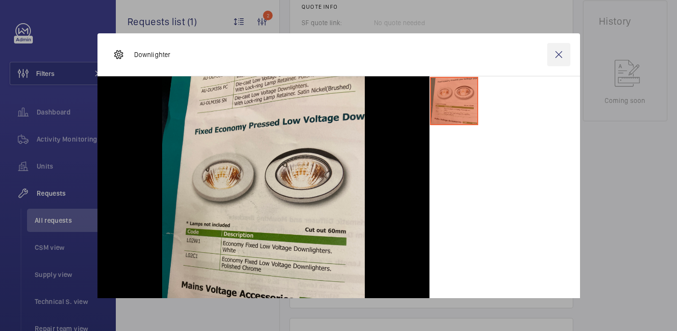
click at [559, 54] on wm-front-icon-button at bounding box center [559, 54] width 23 height 23
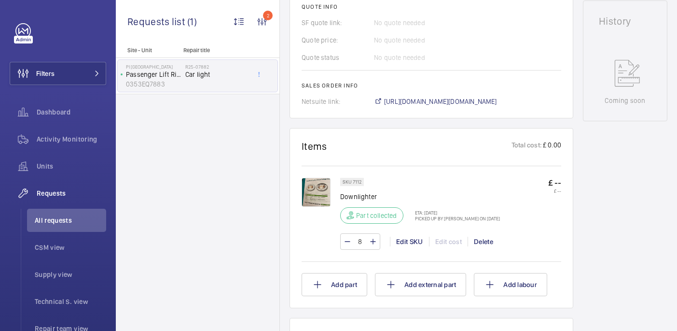
scroll to position [436, 0]
